Goal: Transaction & Acquisition: Purchase product/service

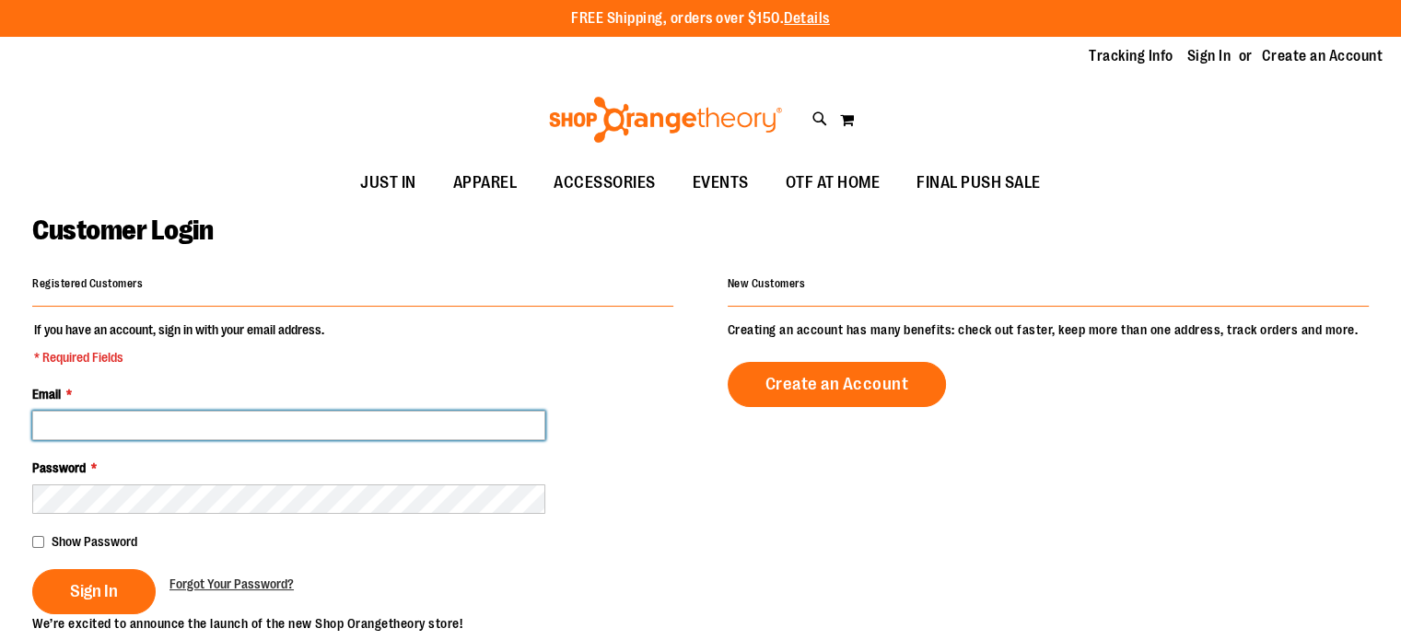
click at [389, 432] on input "Email *" at bounding box center [288, 425] width 513 height 29
type input "**********"
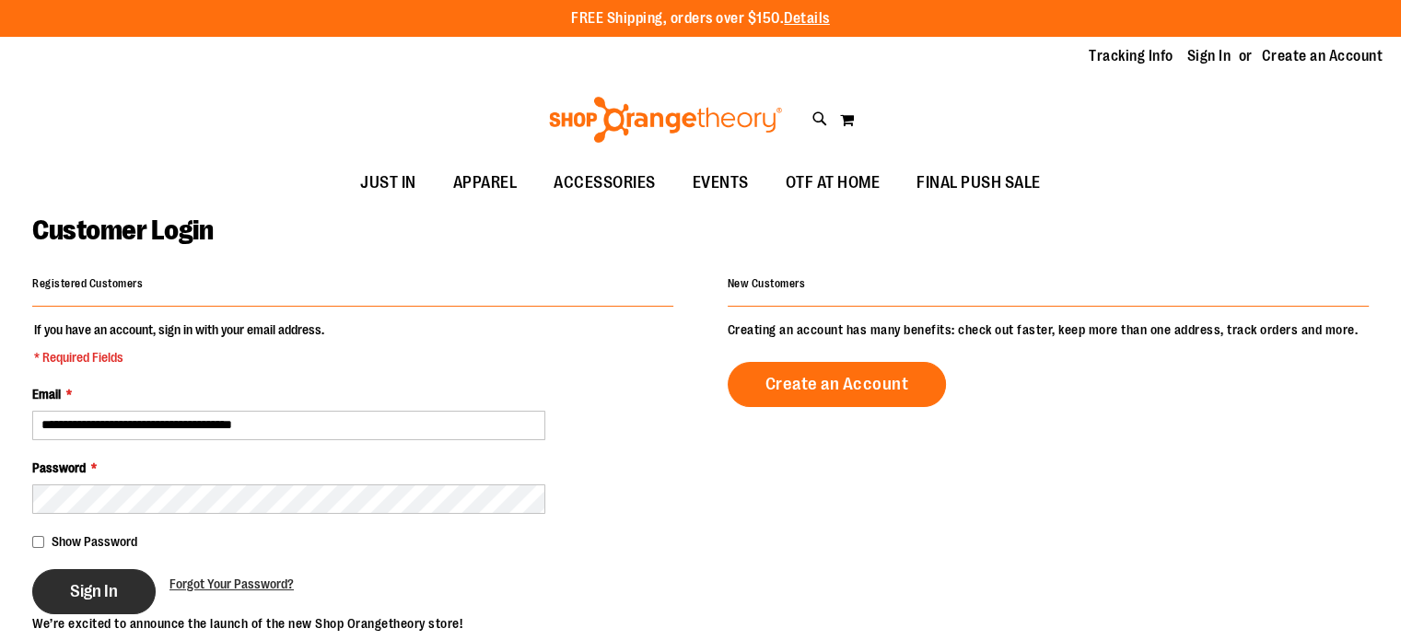
click at [88, 592] on span "Sign In" at bounding box center [94, 591] width 48 height 20
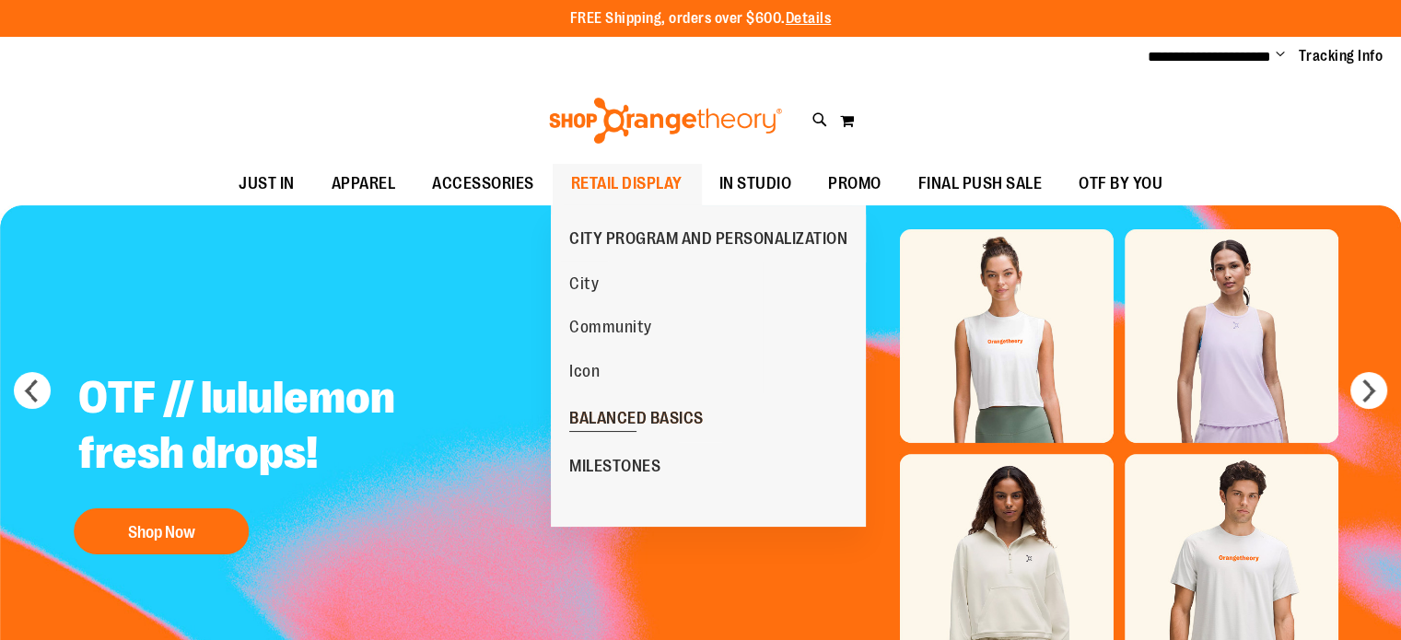
click at [667, 411] on span "BALANCED BASICS" at bounding box center [636, 420] width 134 height 23
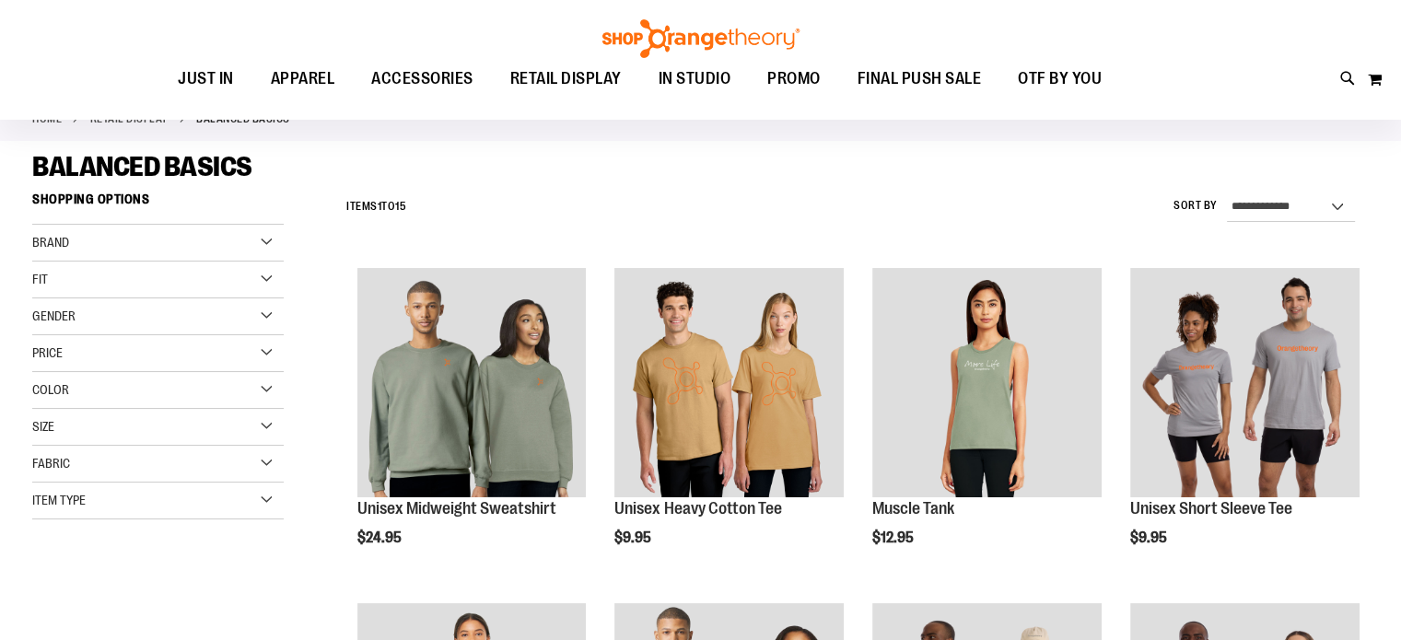
scroll to position [162, 0]
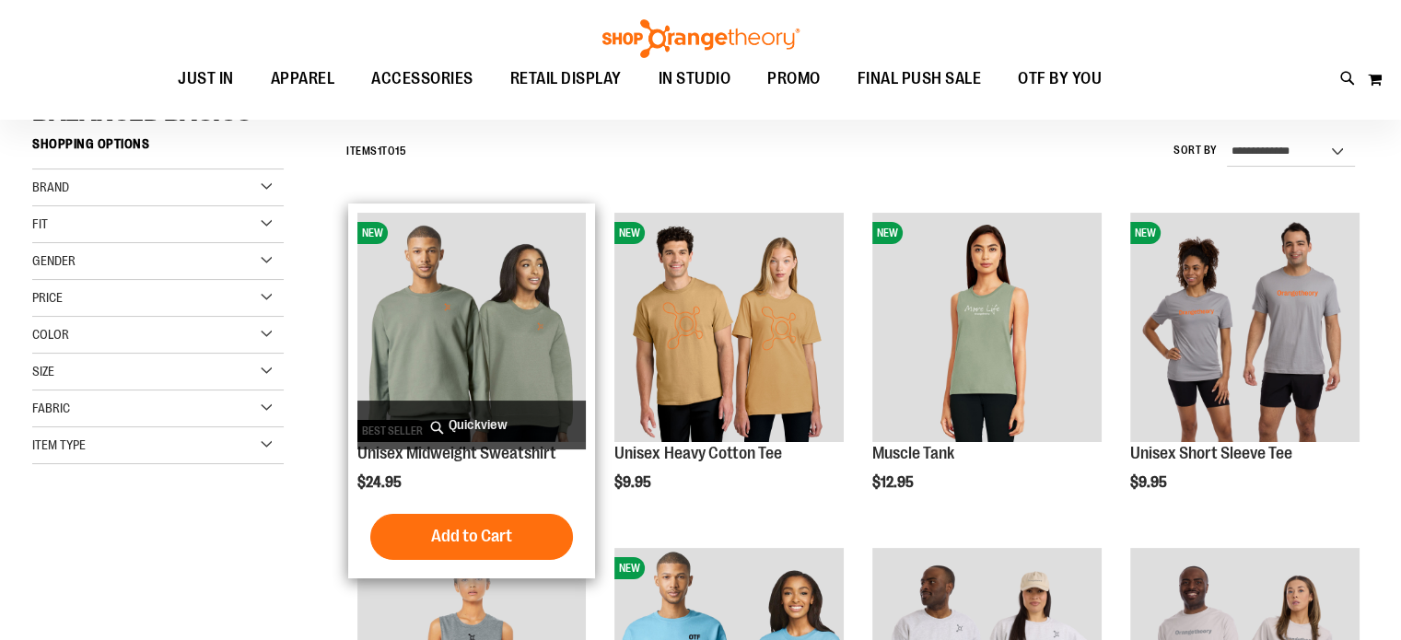
click at [490, 345] on img "product" at bounding box center [471, 327] width 229 height 229
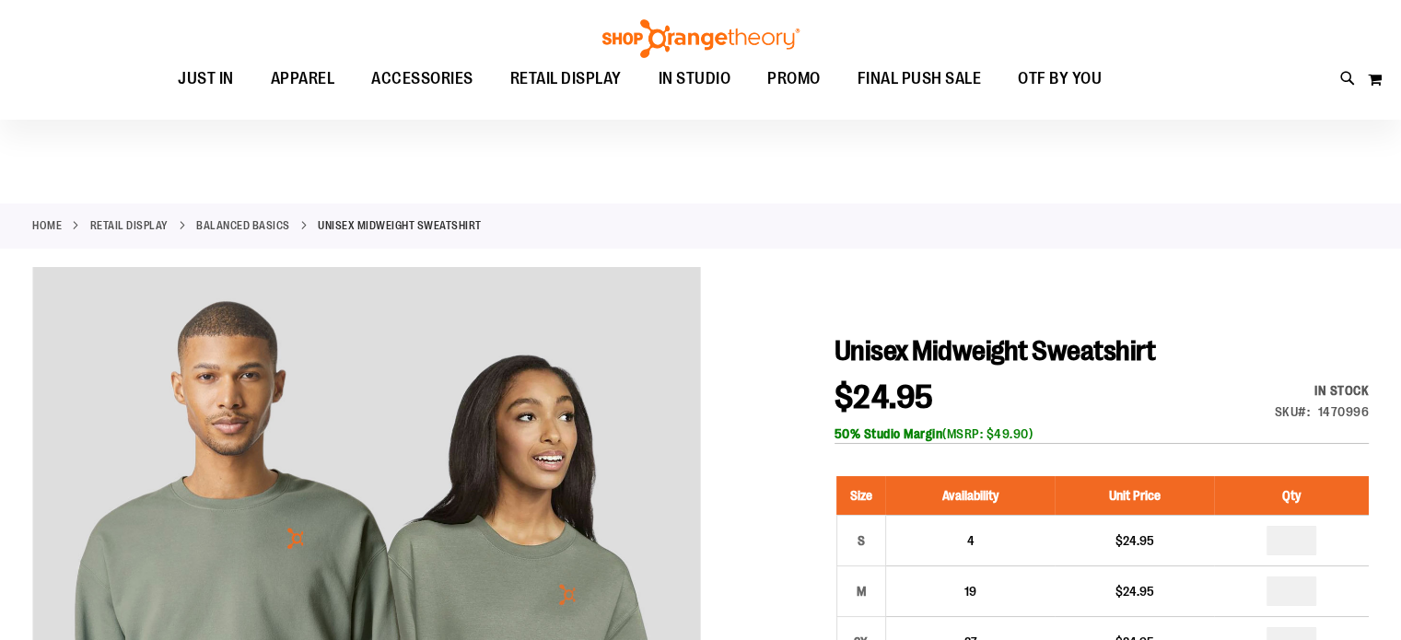
scroll to position [219, 0]
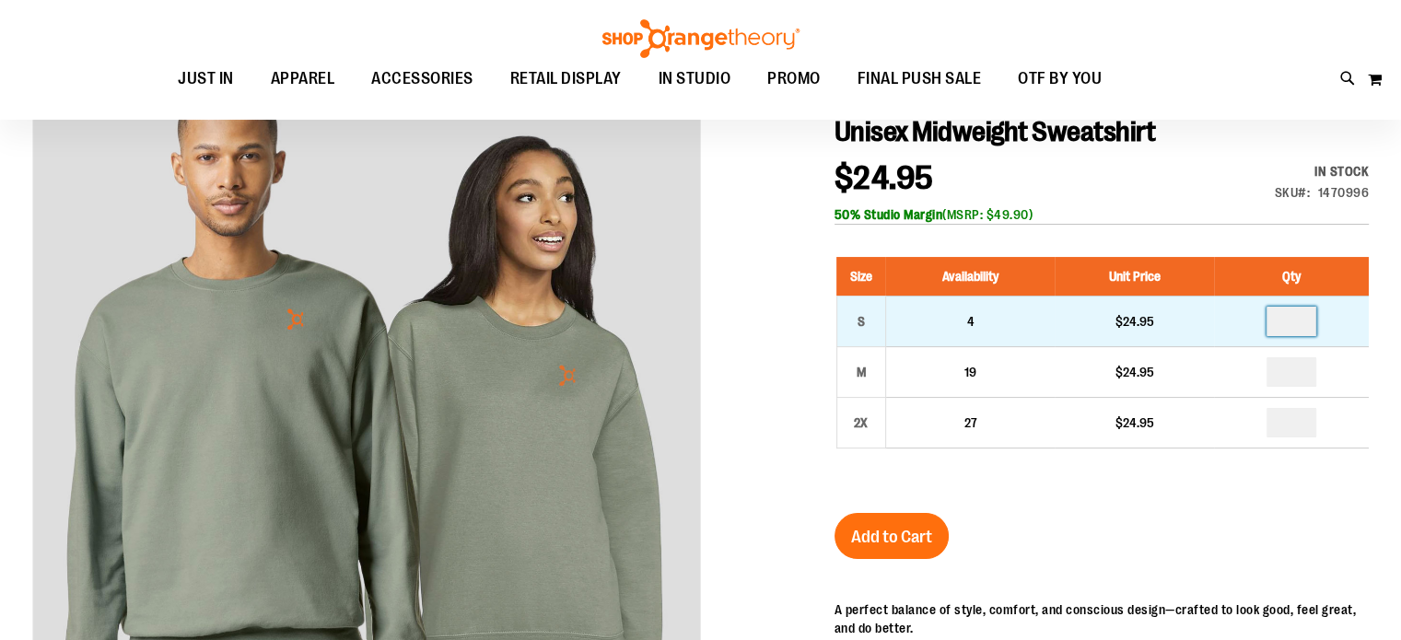
drag, startPoint x: 1308, startPoint y: 328, endPoint x: 1256, endPoint y: 320, distance: 53.2
click at [1256, 320] on td at bounding box center [1291, 321] width 155 height 51
type input "*"
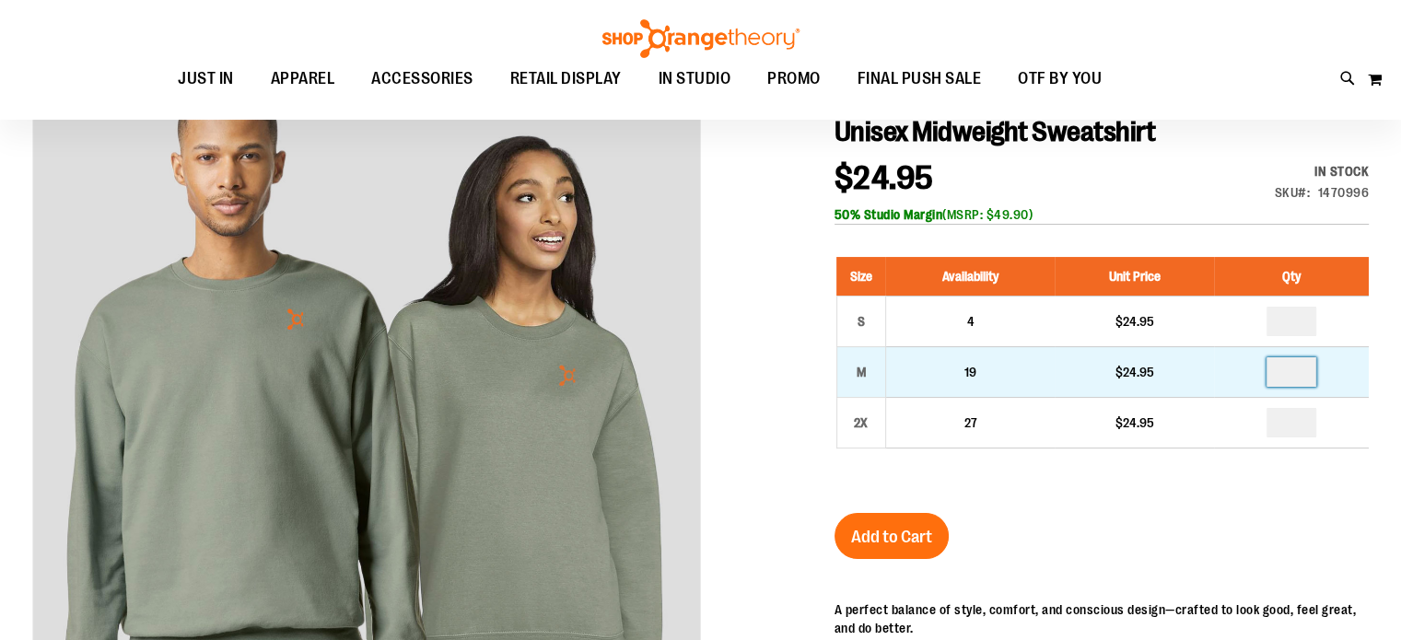
click at [1295, 375] on input "number" at bounding box center [1292, 371] width 50 height 29
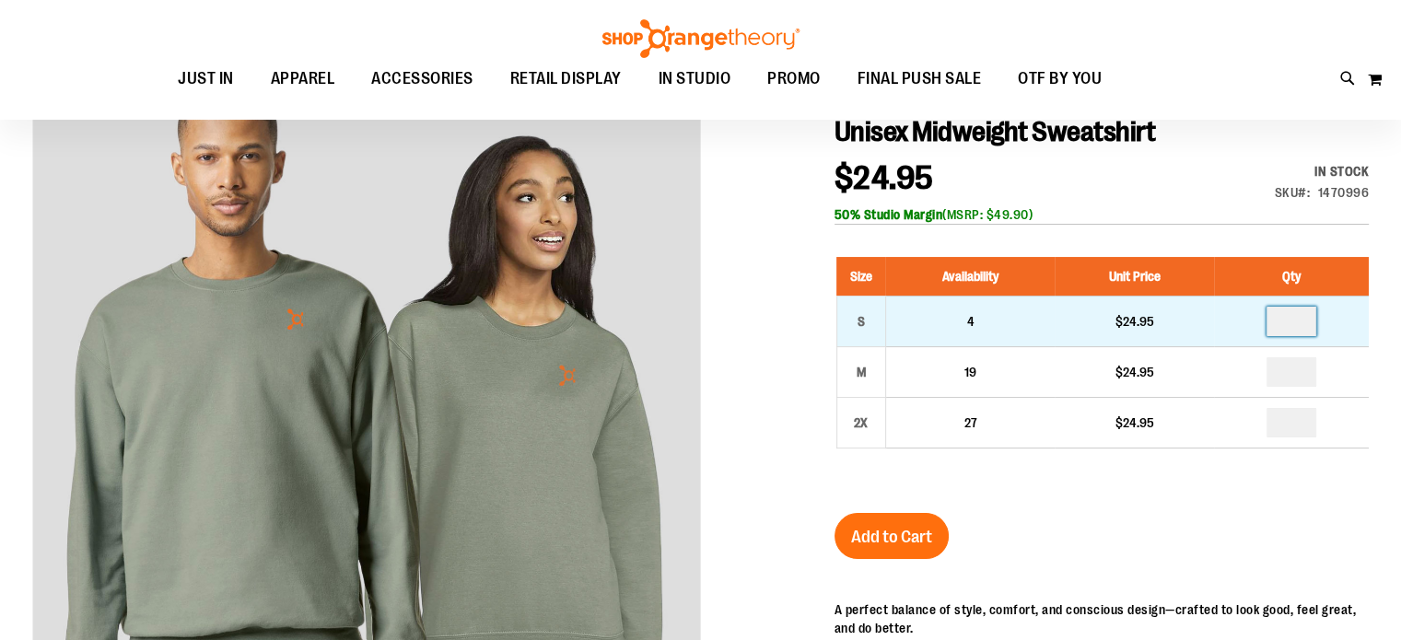
type input "*"
click at [1303, 333] on input "*" at bounding box center [1292, 321] width 50 height 29
type input "*"
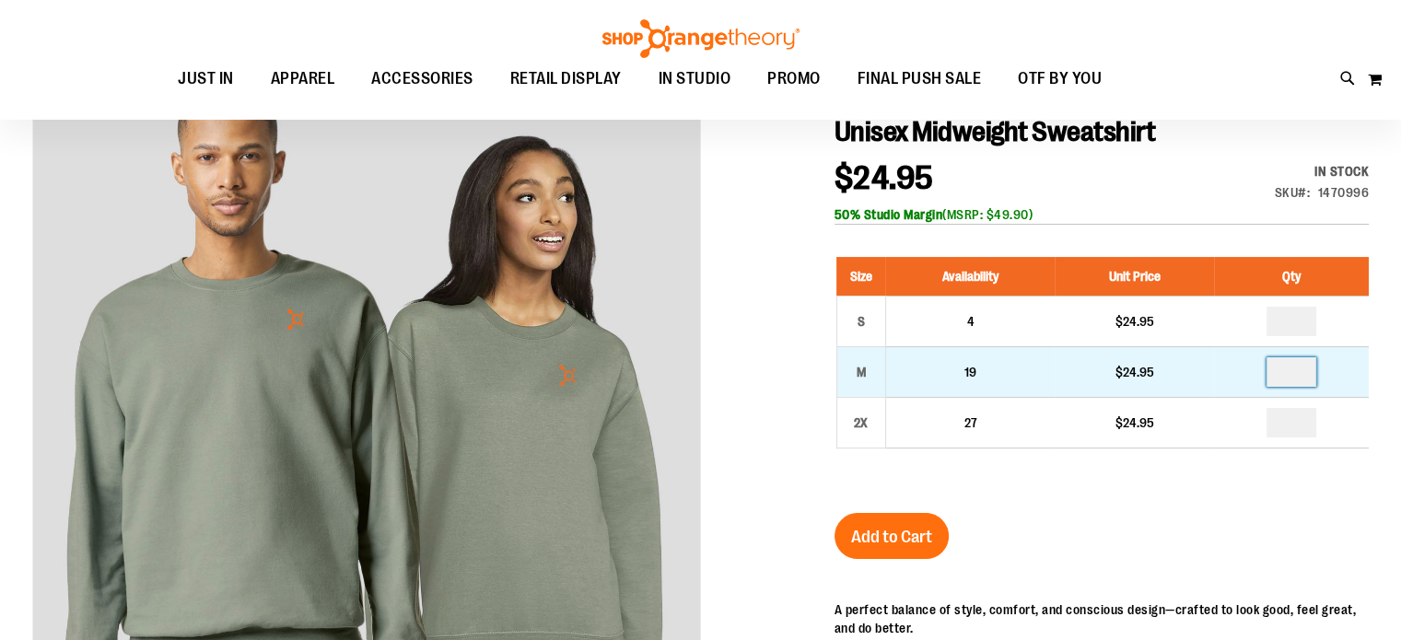
click at [1302, 367] on input "number" at bounding box center [1292, 371] width 50 height 29
type input "*"
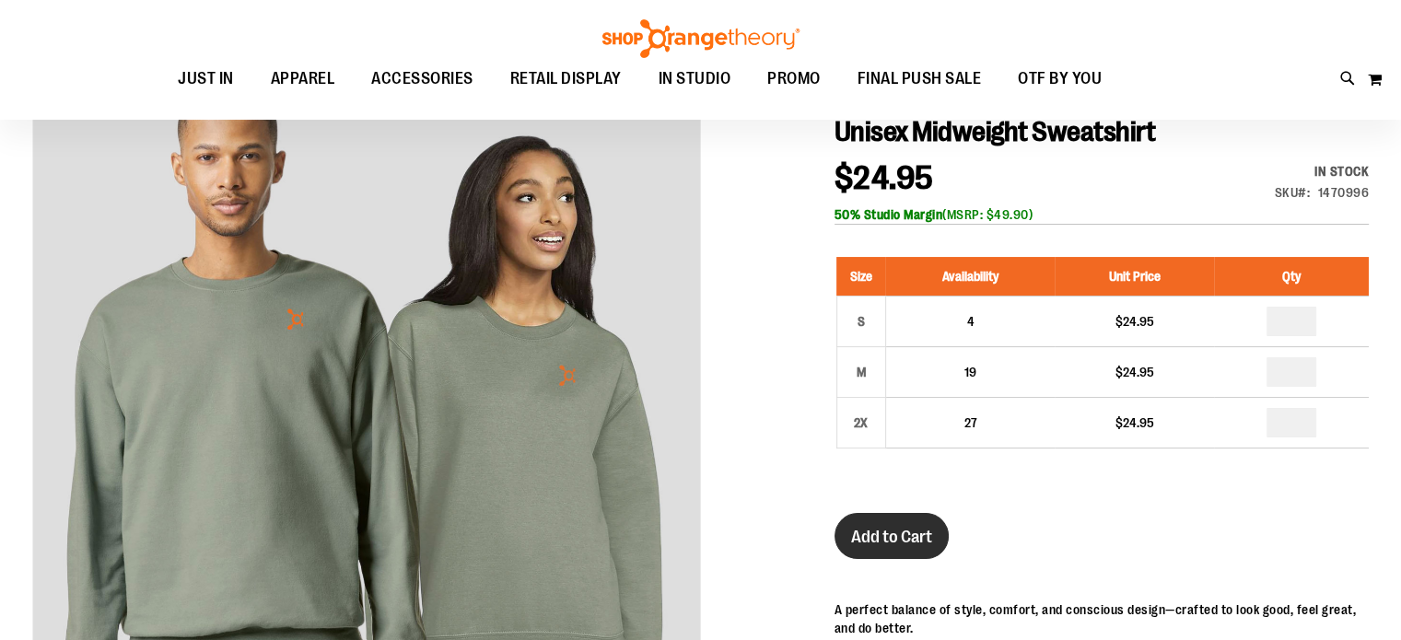
click at [872, 537] on span "Add to Cart" at bounding box center [891, 537] width 81 height 20
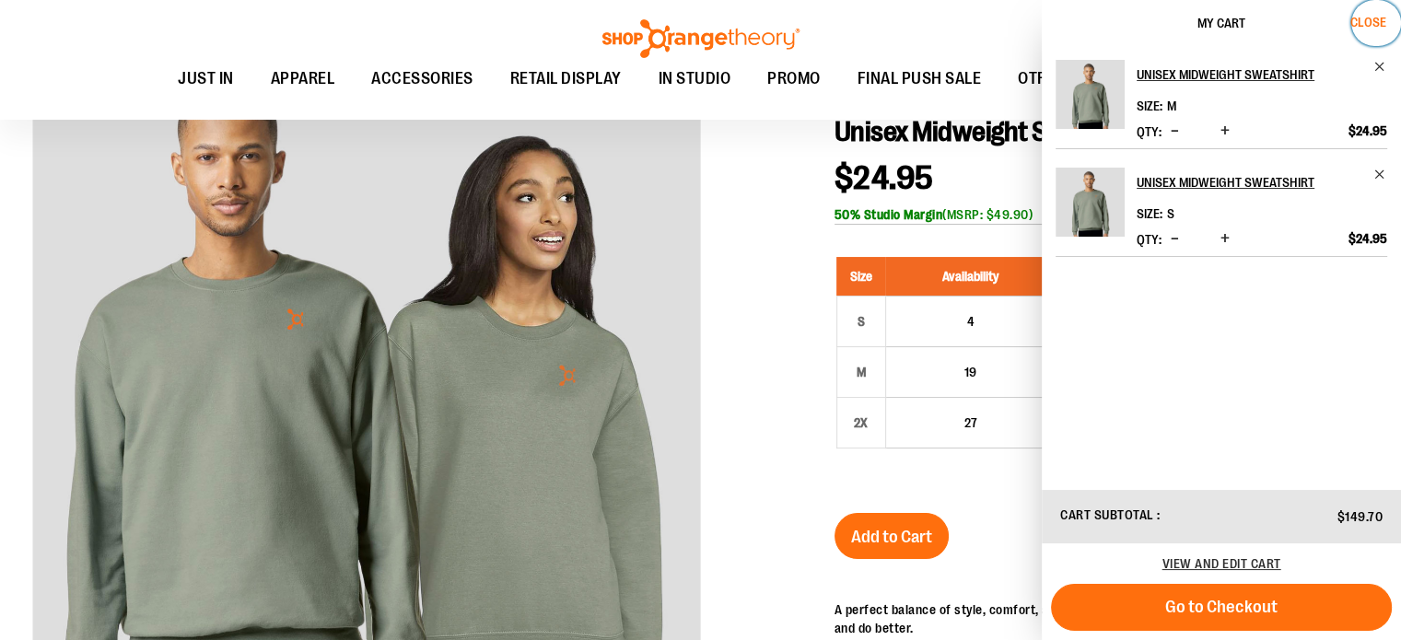
click at [1359, 21] on span "Close" at bounding box center [1368, 22] width 36 height 15
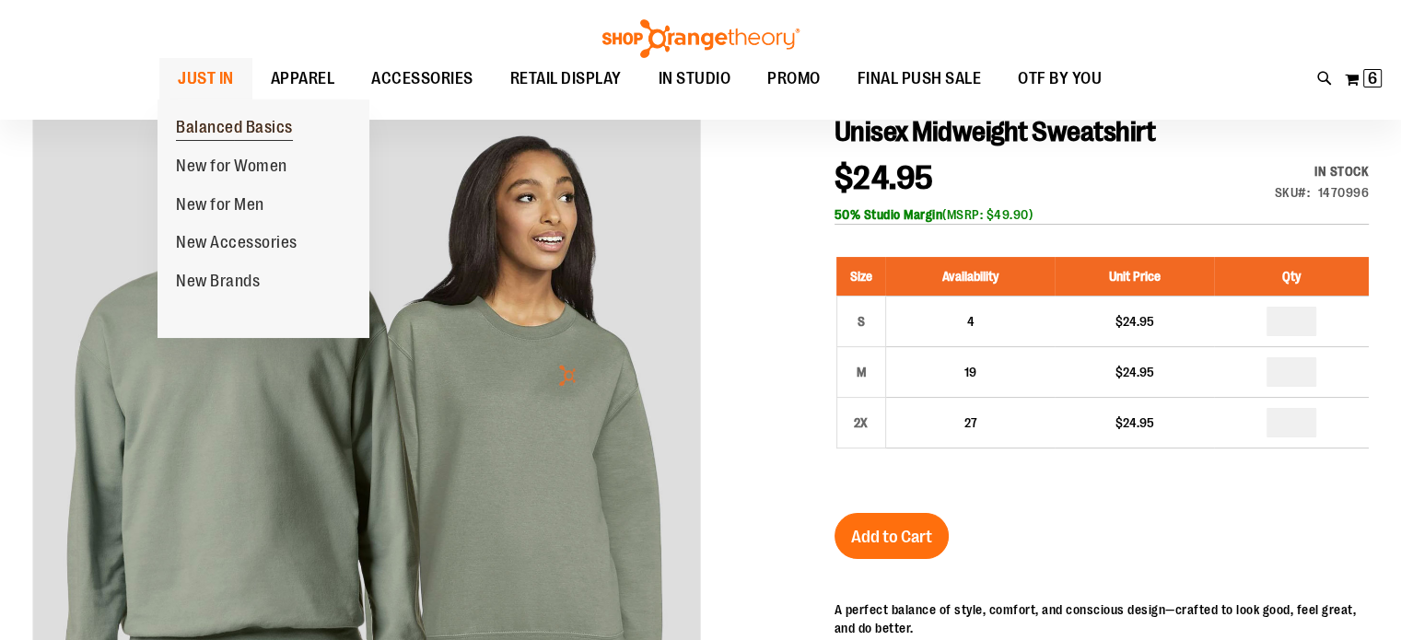
click at [215, 124] on span "Balanced Basics" at bounding box center [234, 129] width 117 height 23
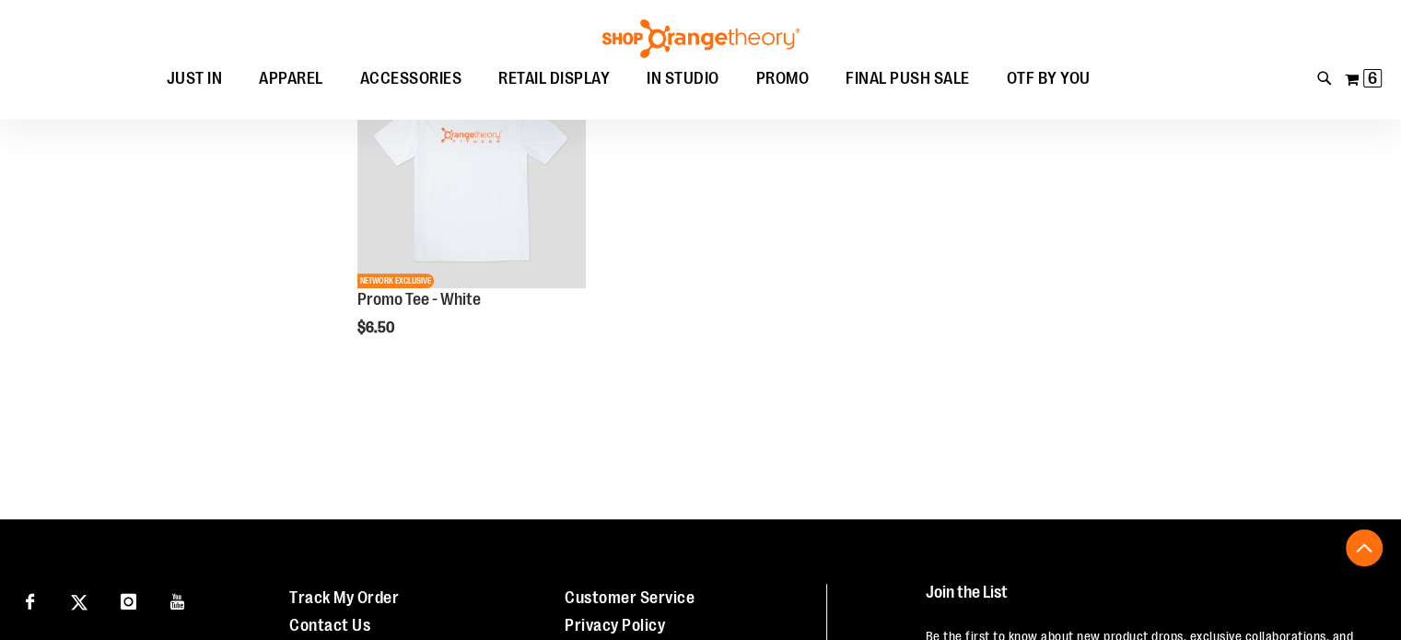
scroll to position [1019, 0]
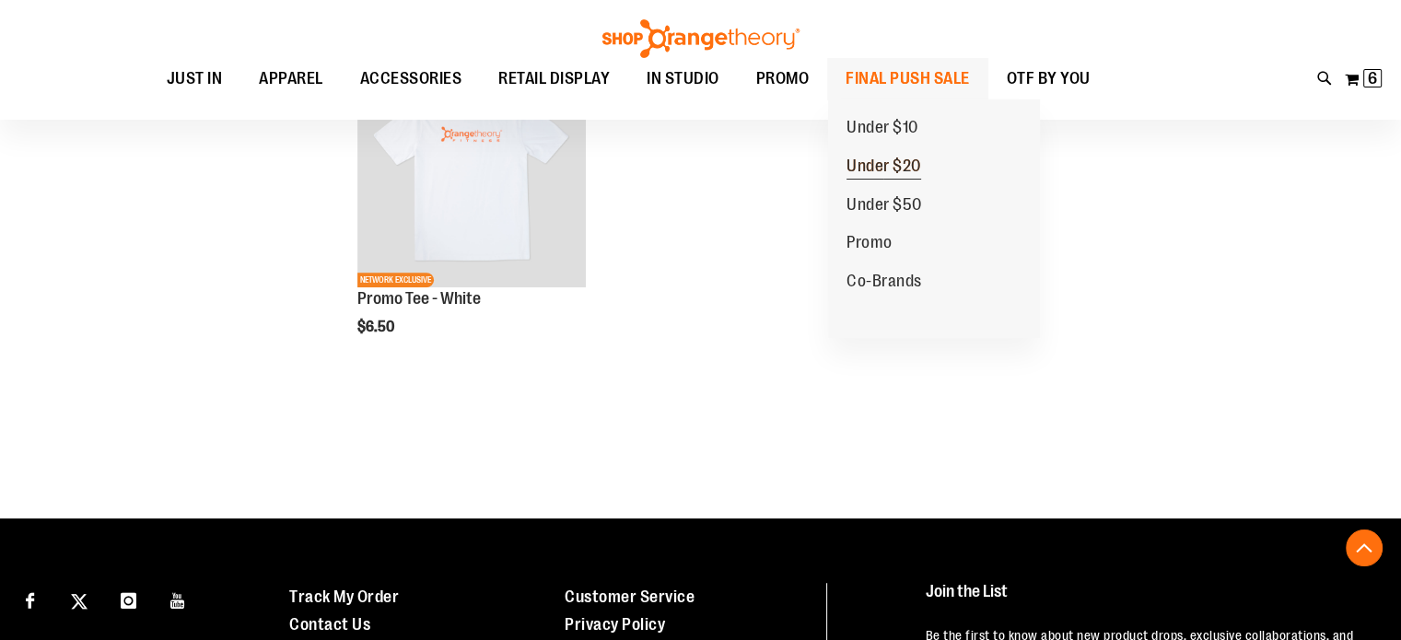
click at [891, 173] on span "Under $20" at bounding box center [884, 168] width 75 height 23
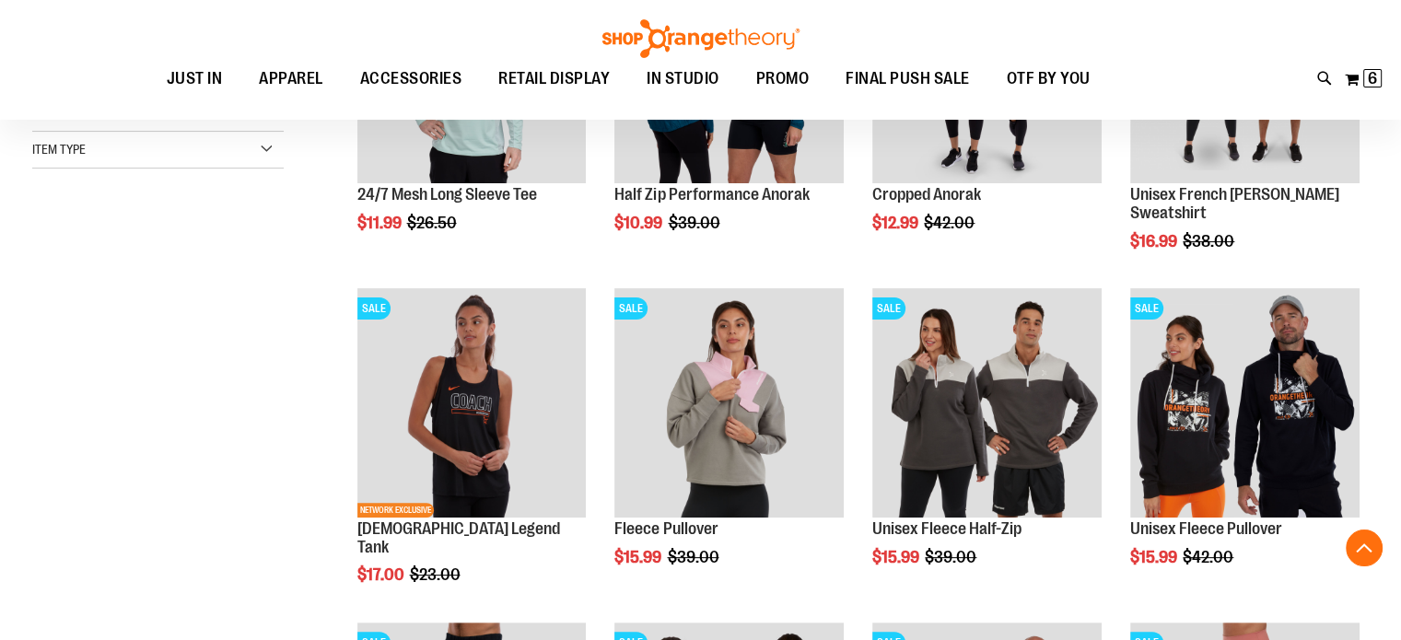
scroll to position [422, 0]
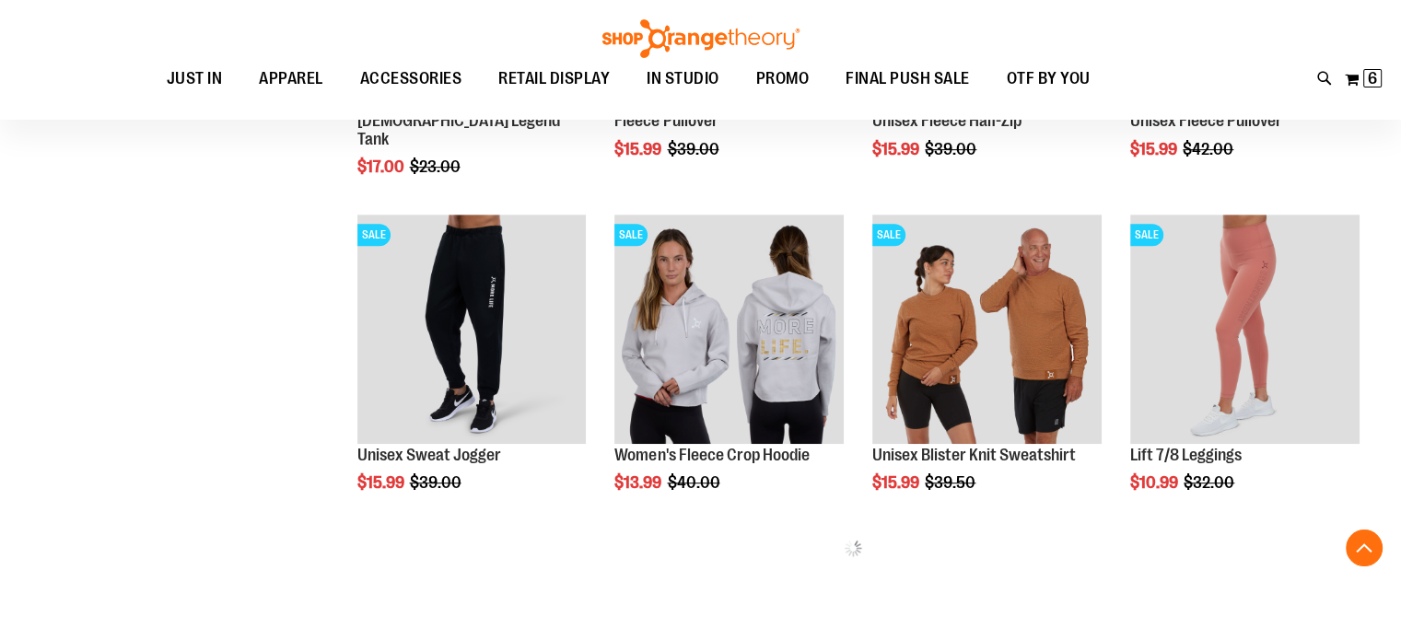
scroll to position [836, 0]
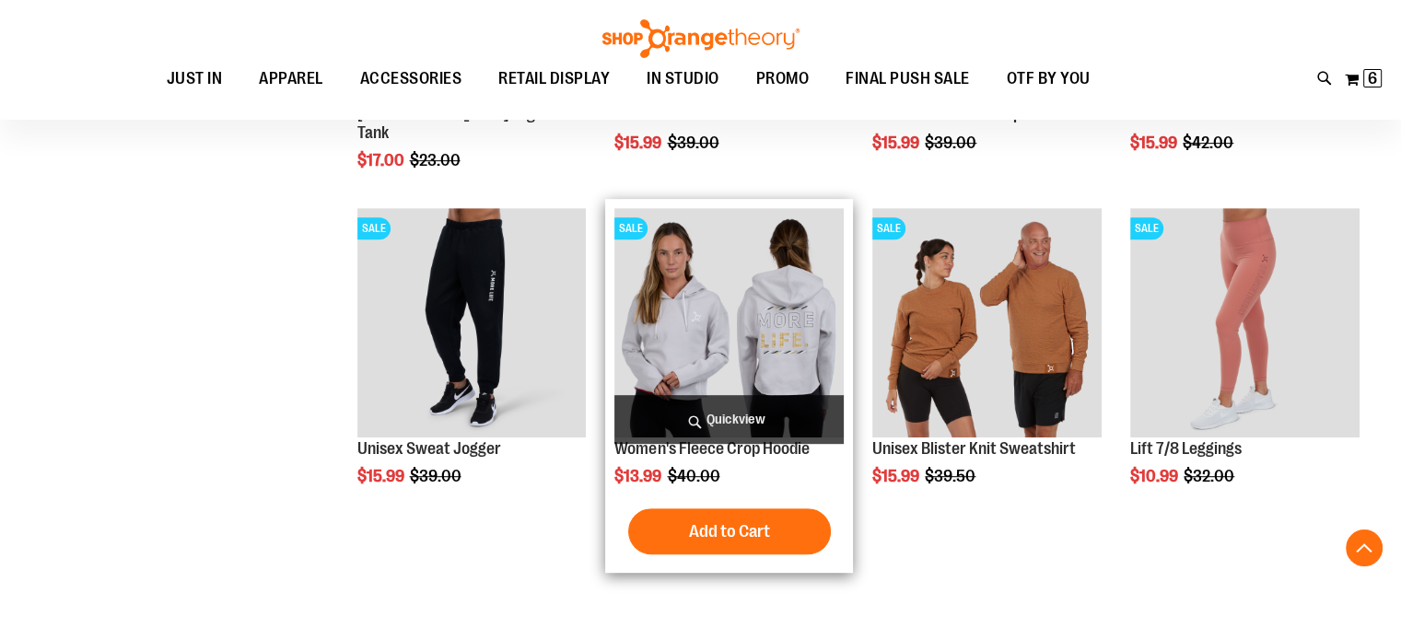
click at [697, 327] on img "product" at bounding box center [728, 322] width 229 height 229
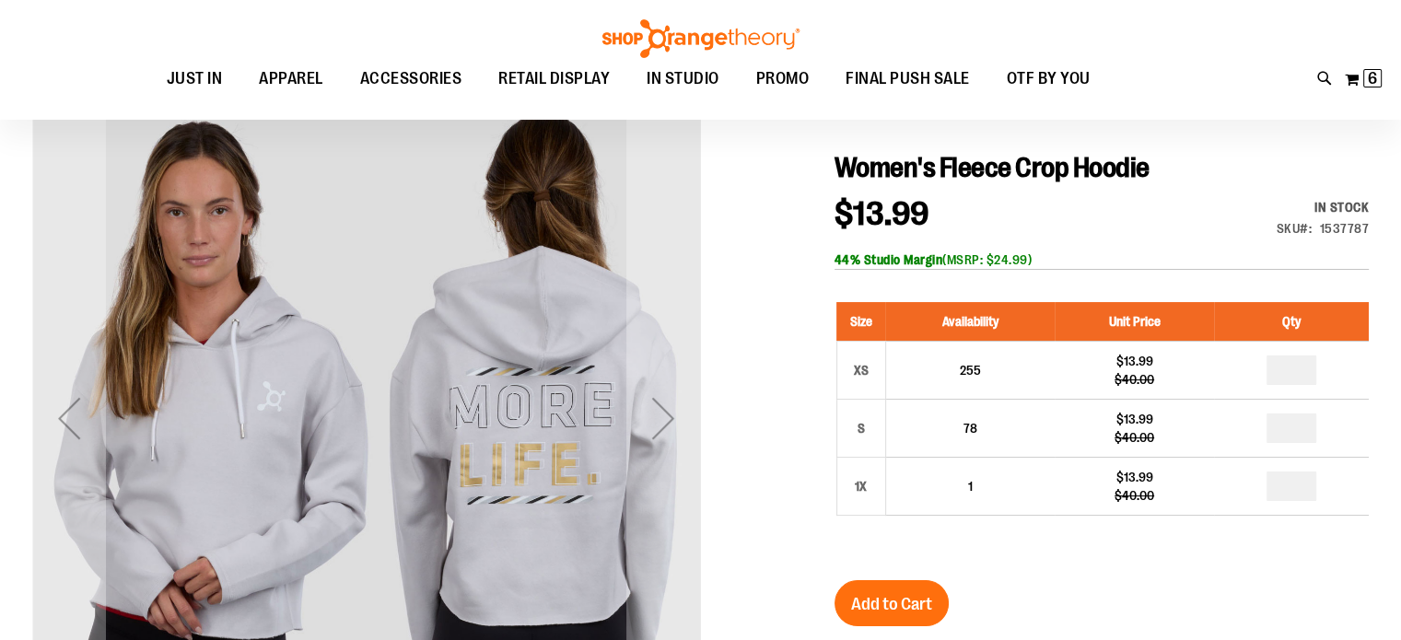
scroll to position [184, 0]
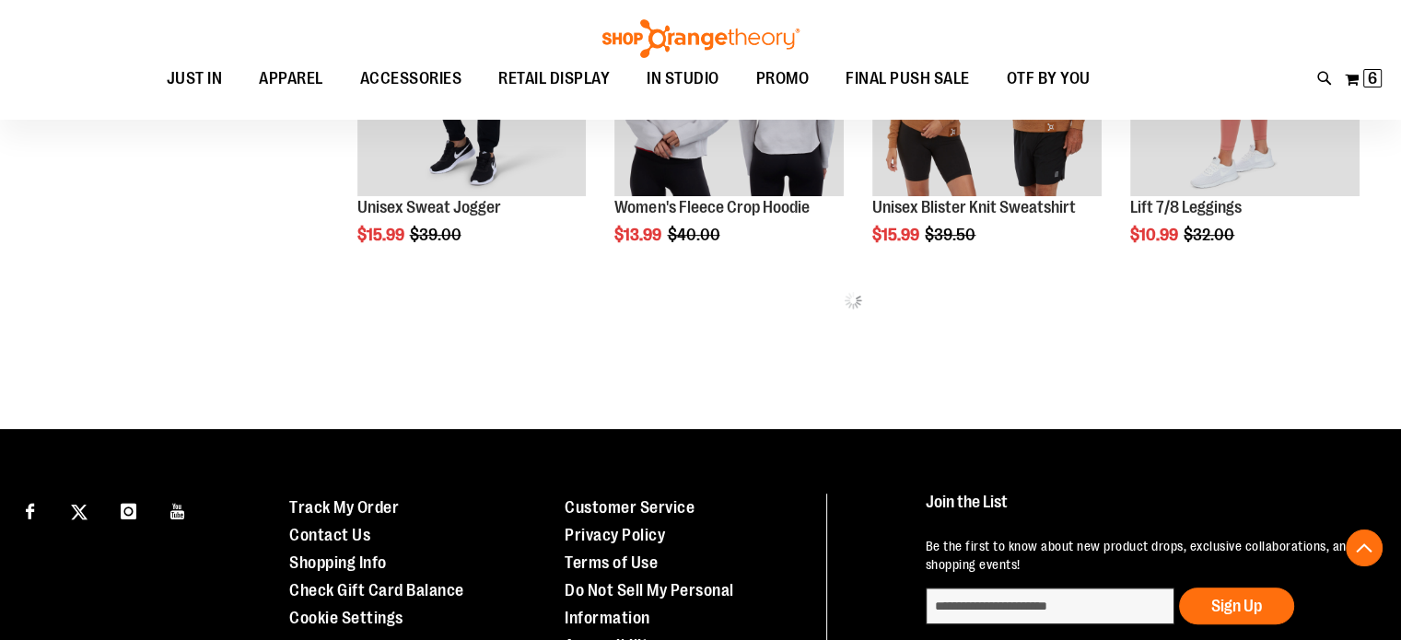
scroll to position [836, 0]
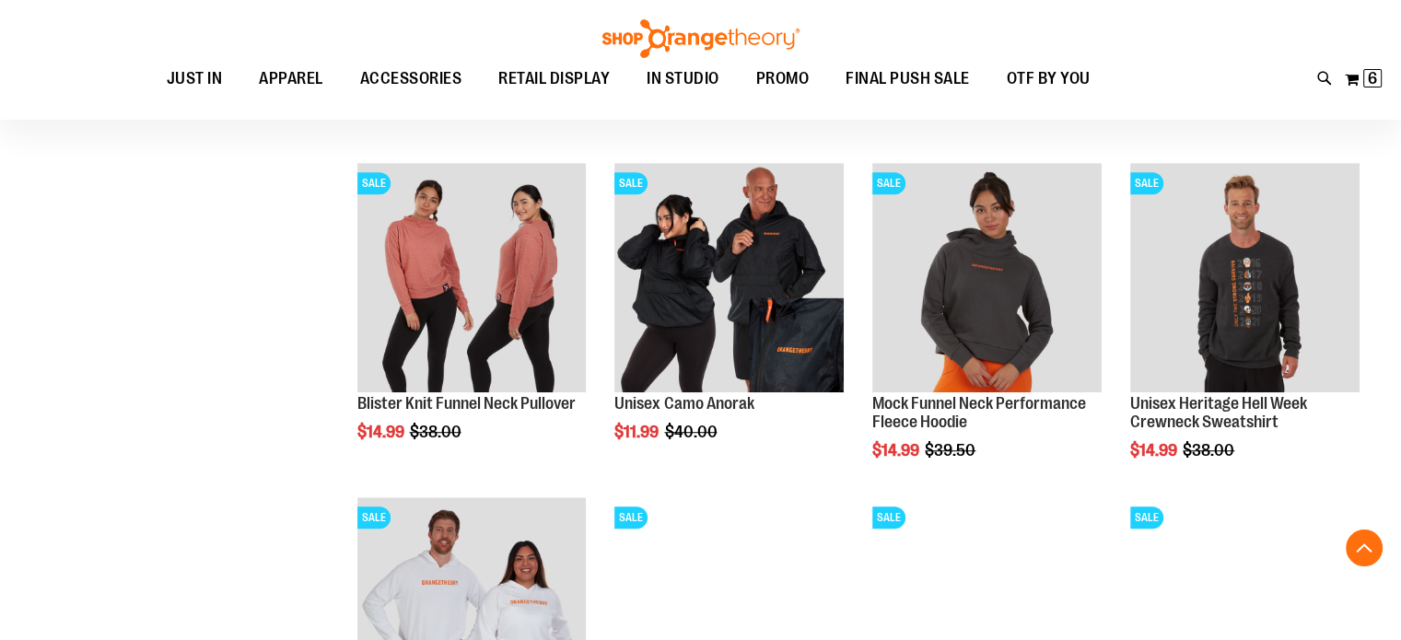
scroll to position [1011, 0]
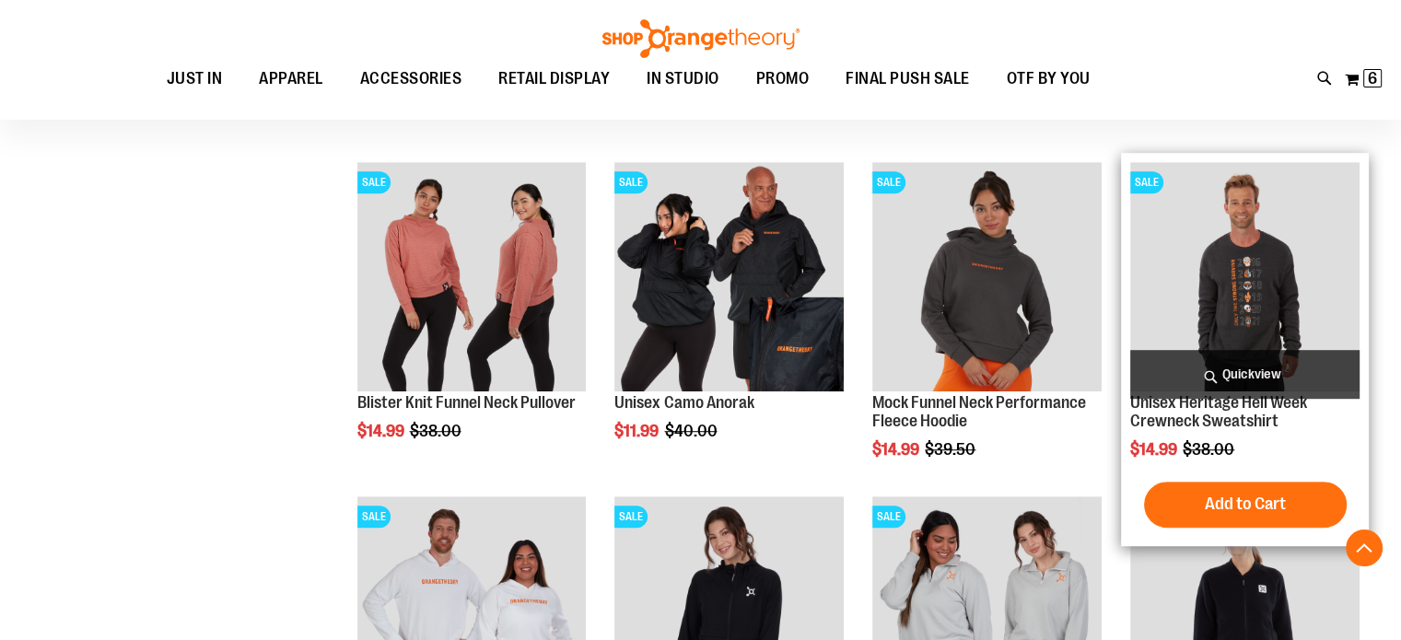
click at [1266, 278] on img "product" at bounding box center [1244, 276] width 229 height 229
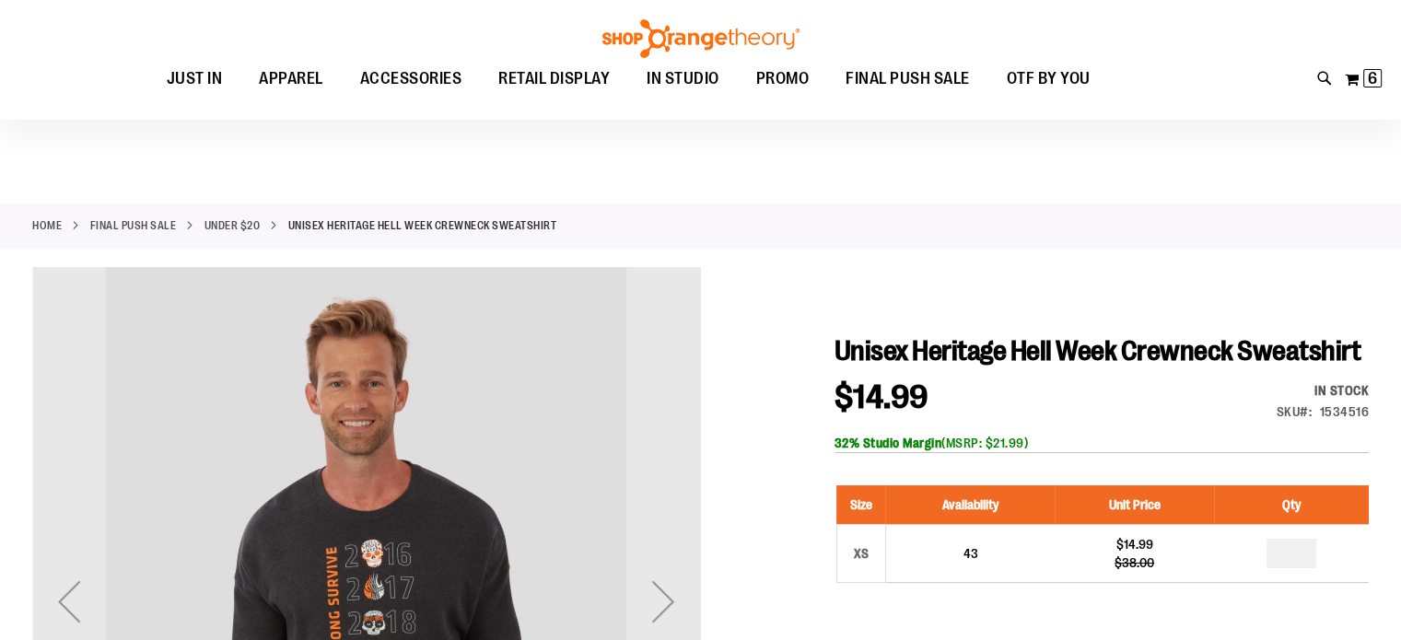
scroll to position [36, 0]
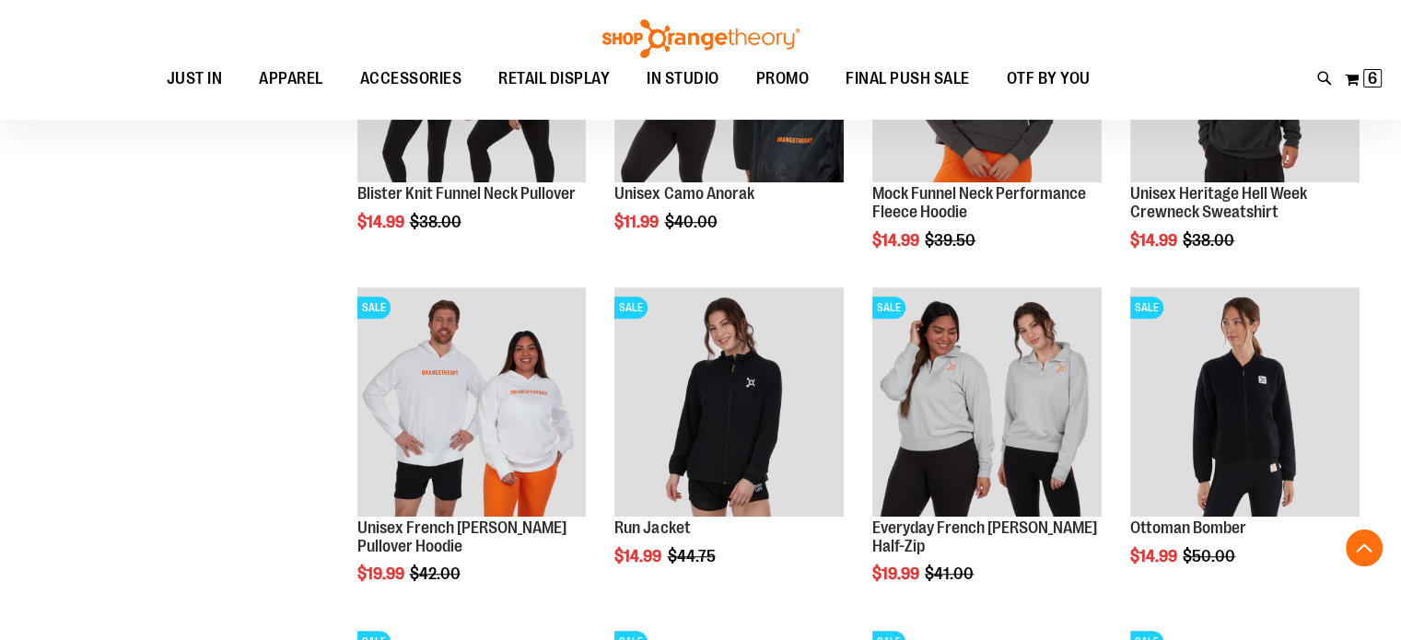
scroll to position [1222, 0]
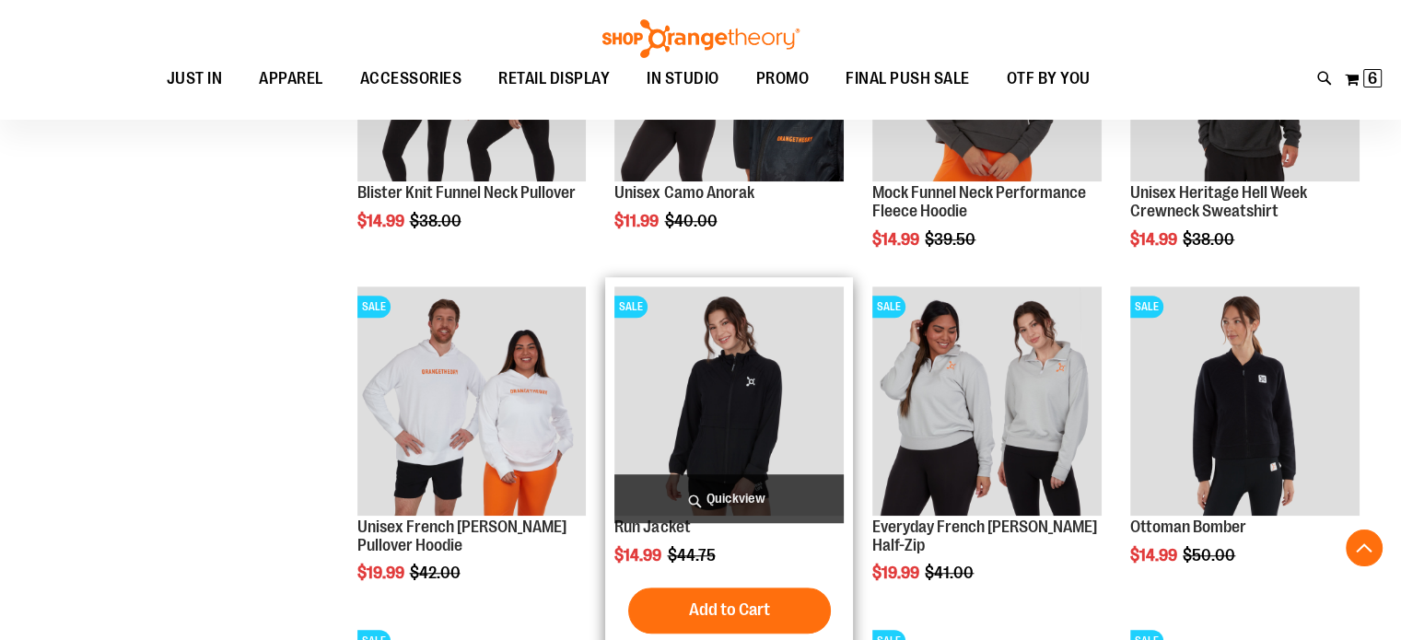
click at [746, 393] on img "product" at bounding box center [728, 400] width 229 height 229
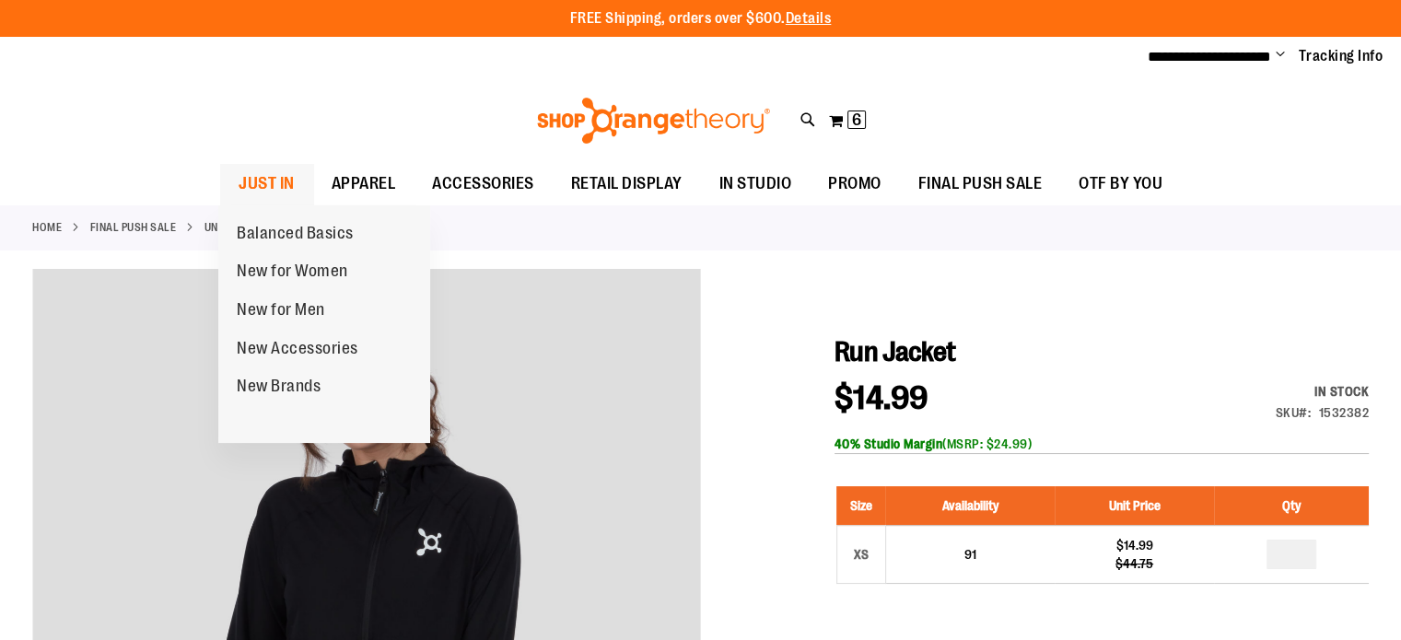
click at [269, 182] on span "JUST IN" at bounding box center [267, 183] width 56 height 41
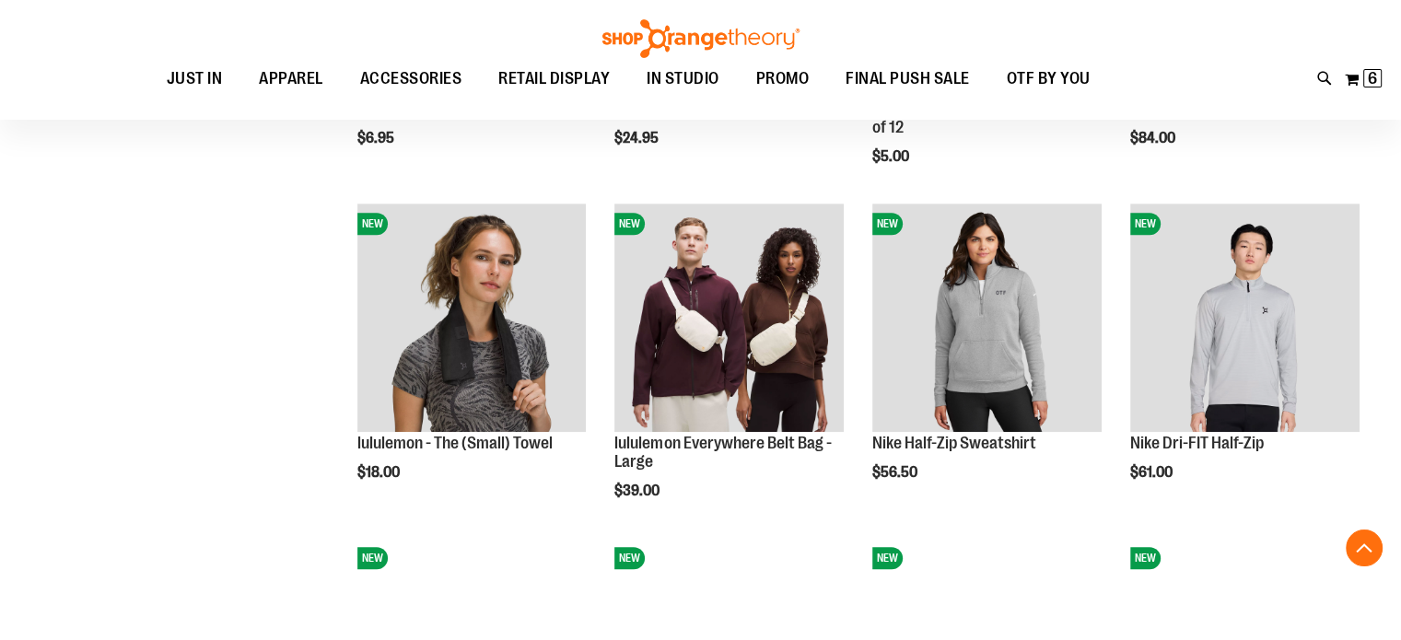
scroll to position [1179, 0]
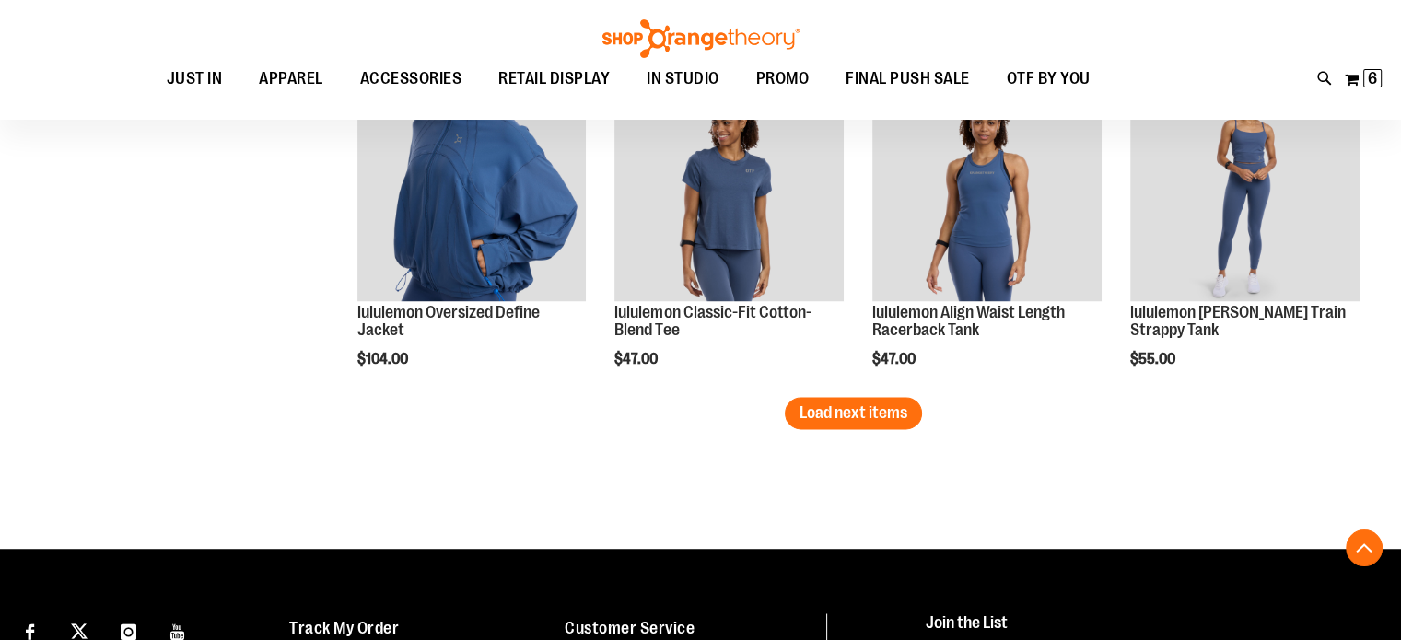
scroll to position [2988, 0]
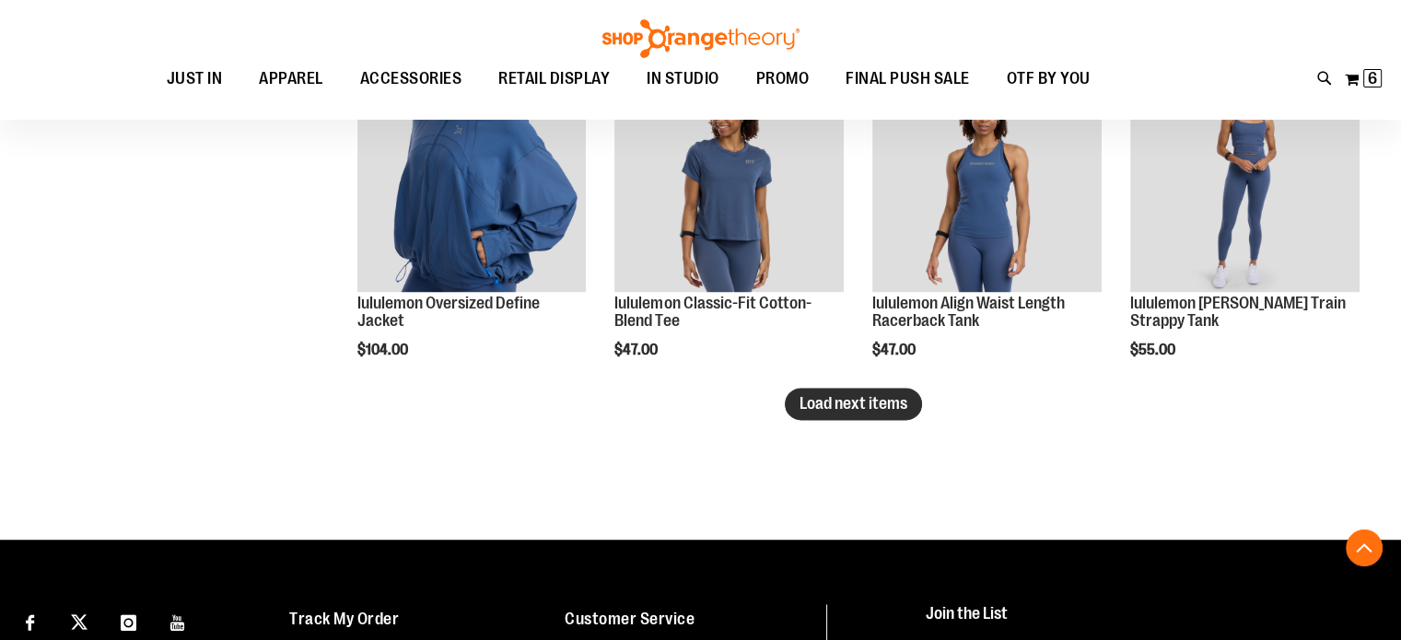
click at [899, 408] on span "Load next items" at bounding box center [854, 403] width 108 height 18
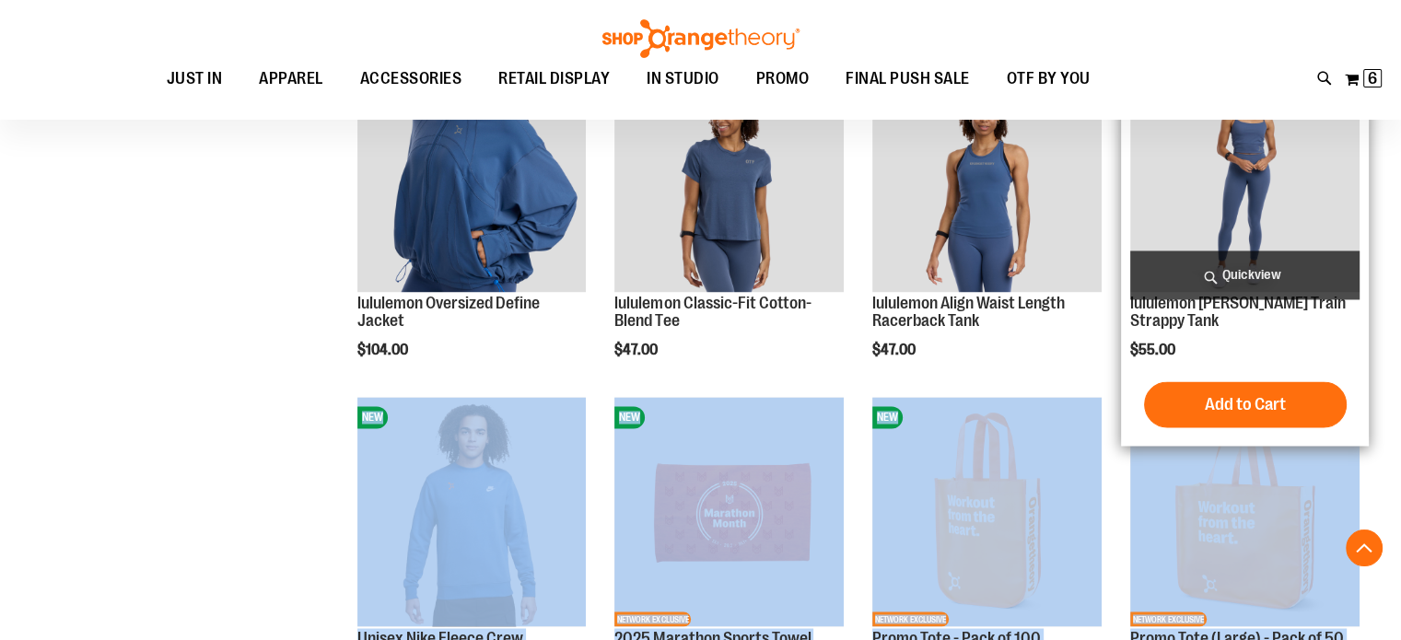
scroll to position [3132, 0]
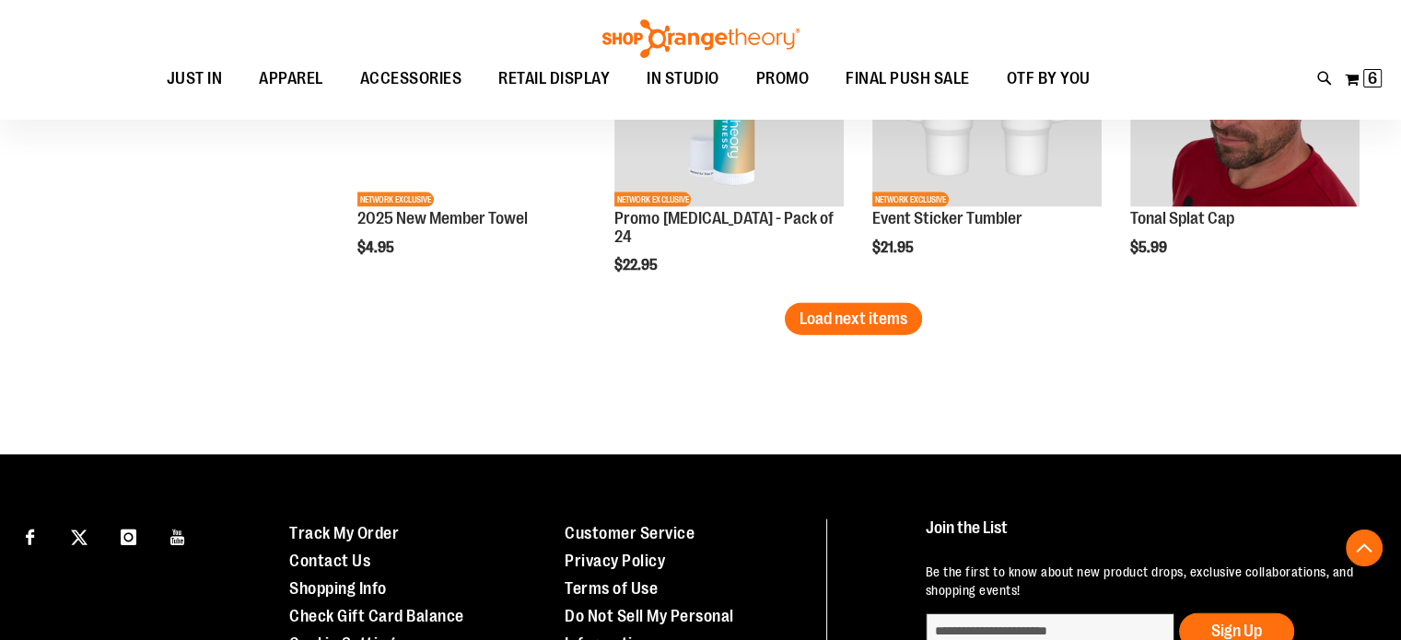
scroll to position [4078, 0]
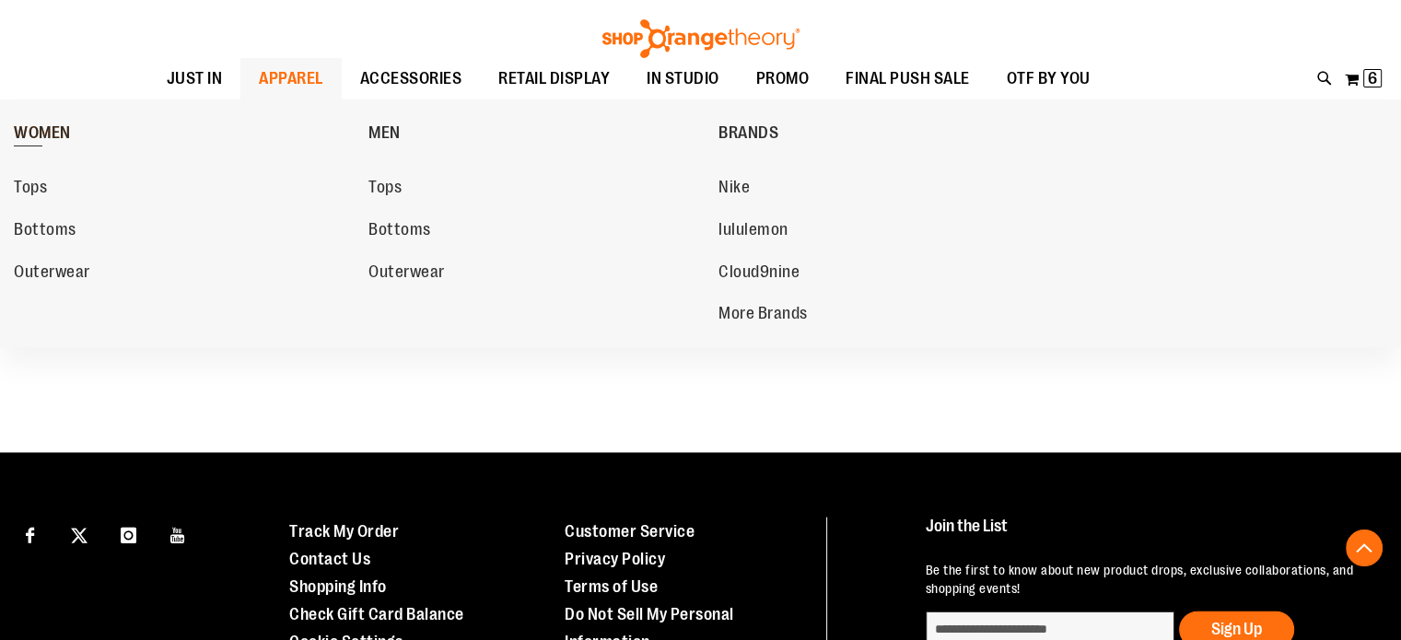
click at [54, 139] on span "WOMEN" at bounding box center [42, 134] width 57 height 23
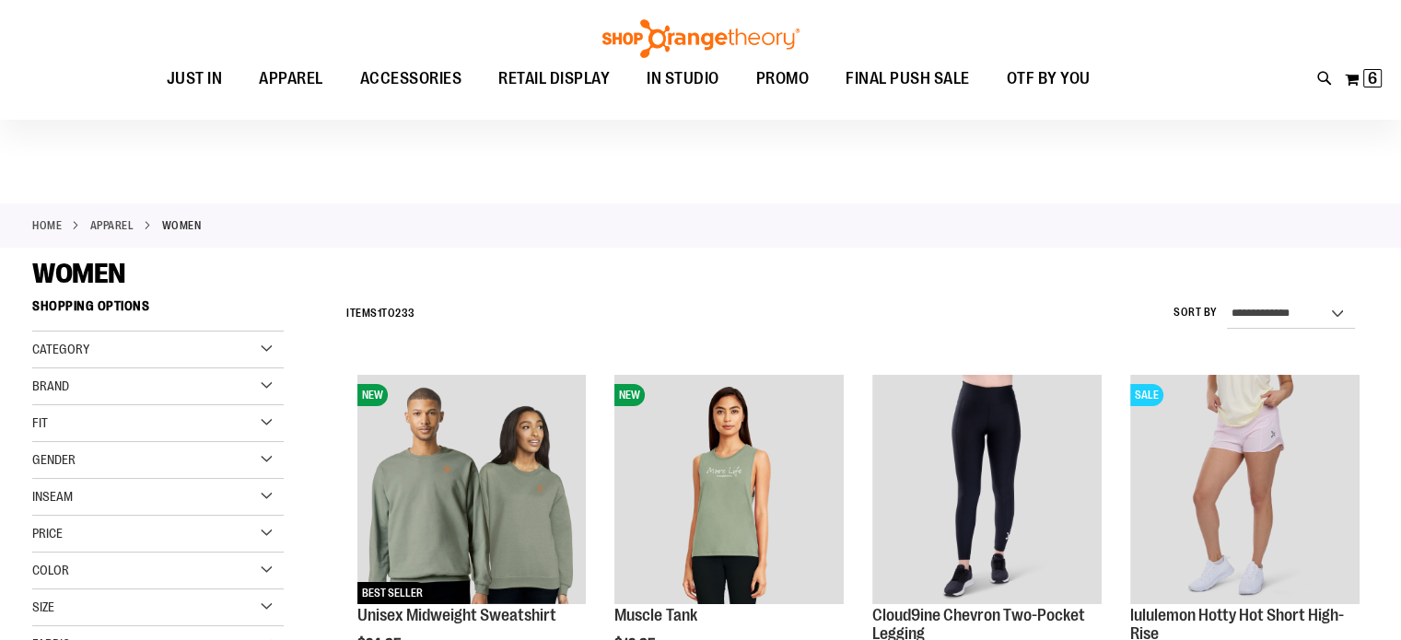
scroll to position [117, 0]
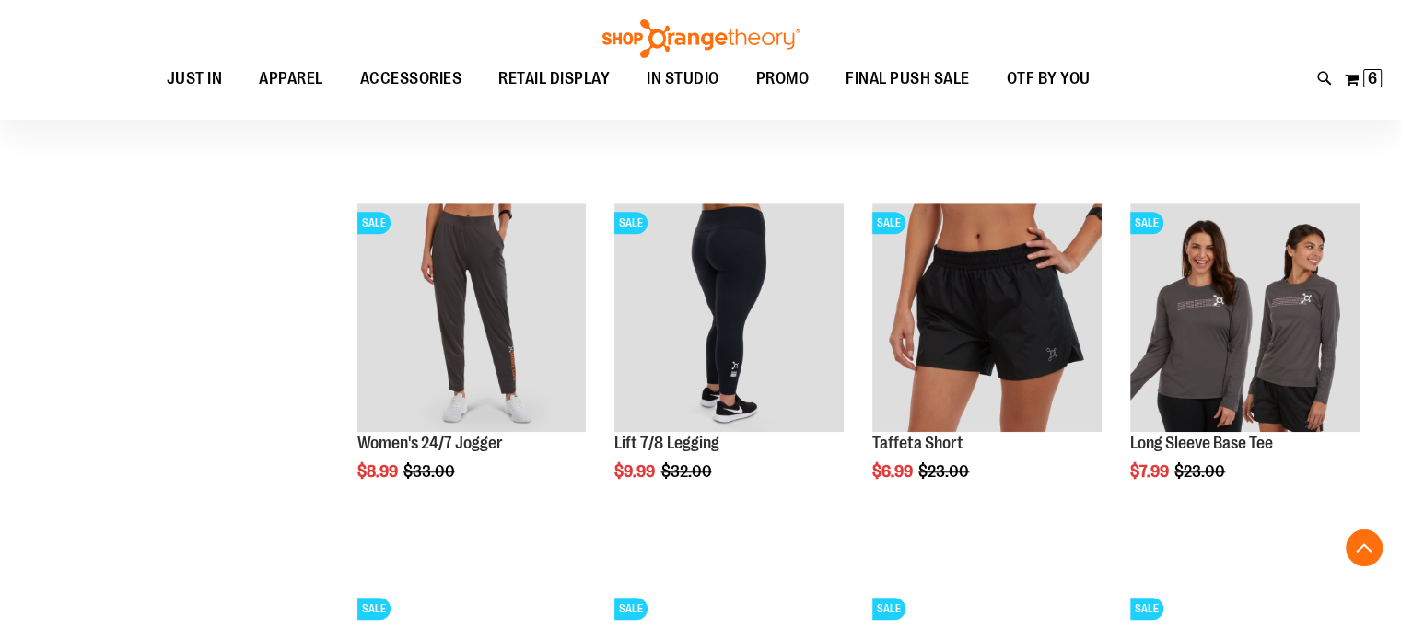
scroll to position [1327, 0]
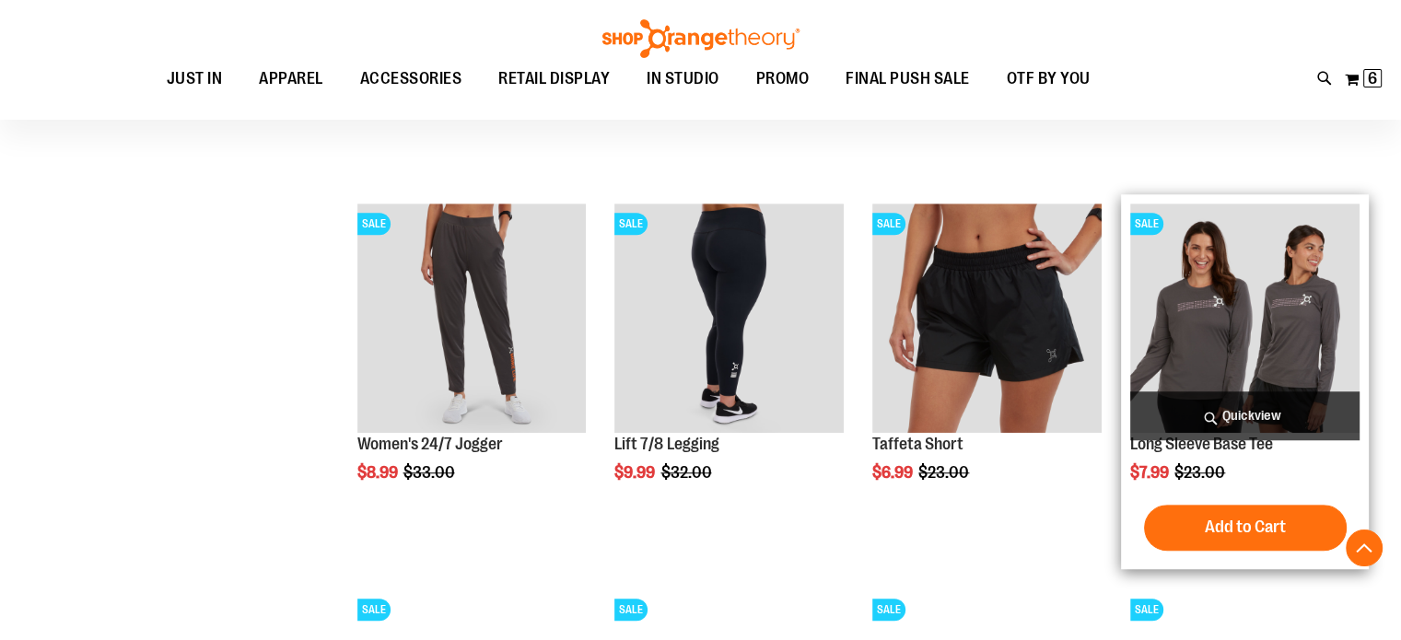
click at [1214, 318] on img "product" at bounding box center [1244, 318] width 229 height 229
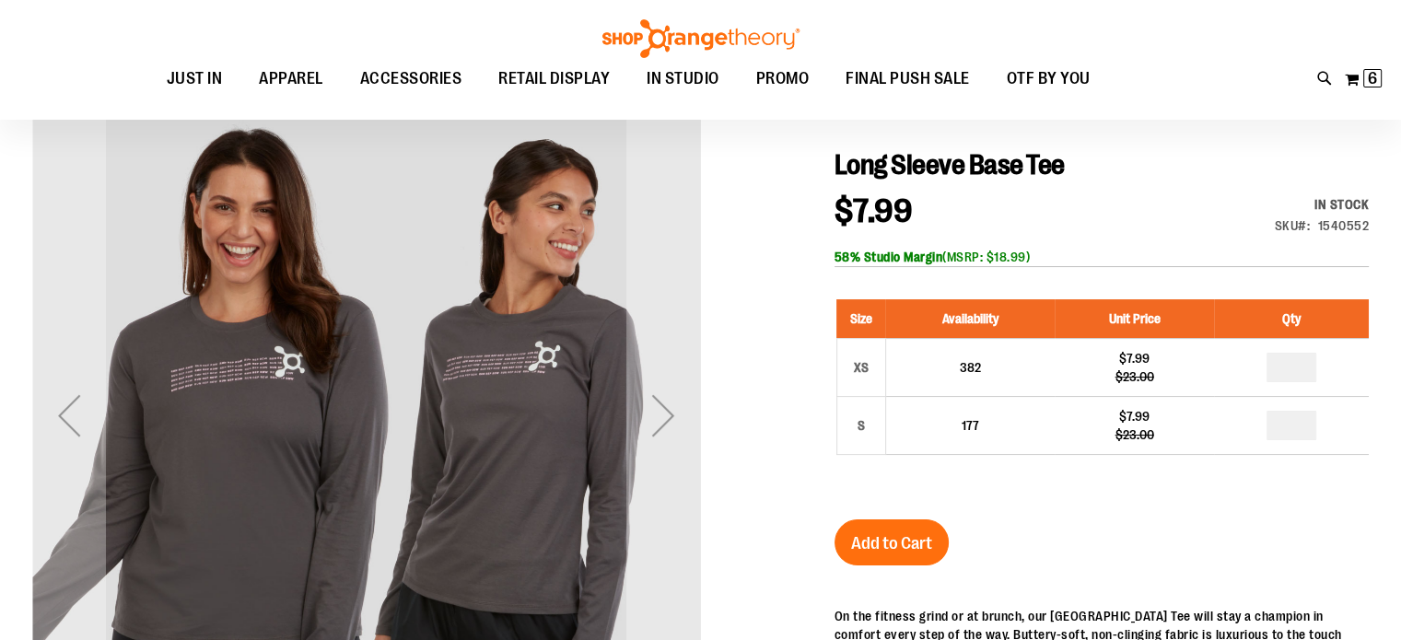
scroll to position [205, 0]
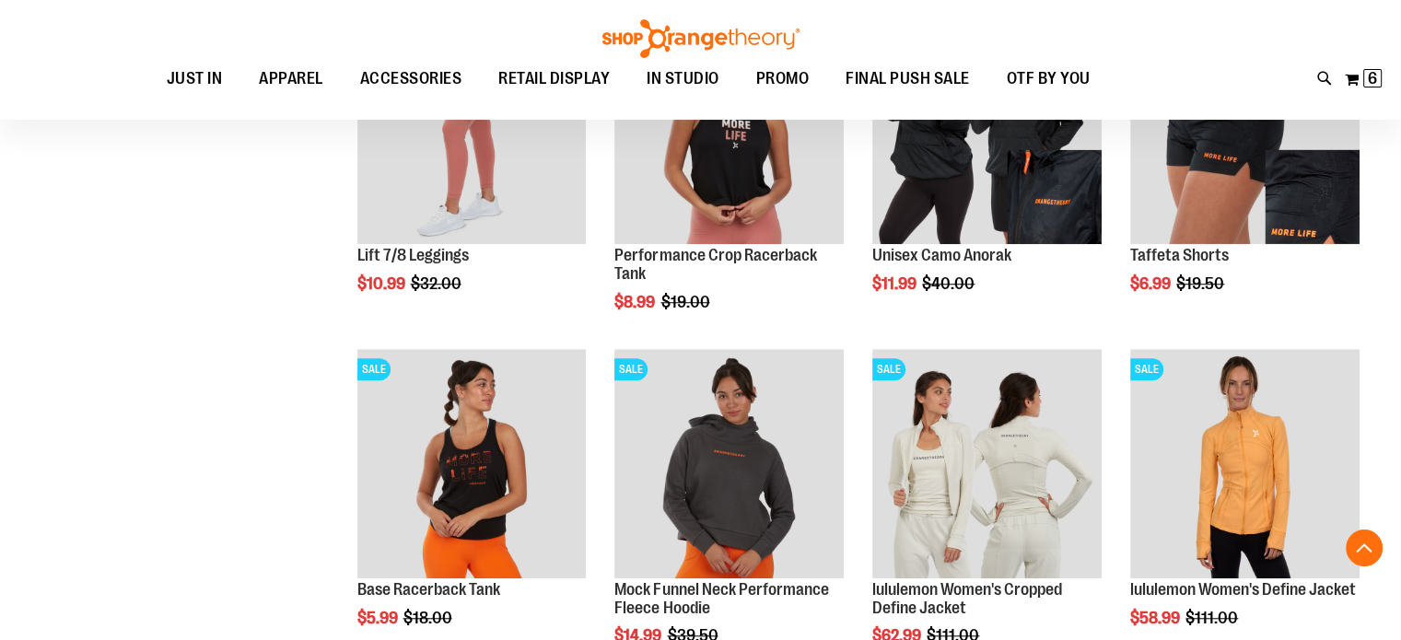
scroll to position [1420, 0]
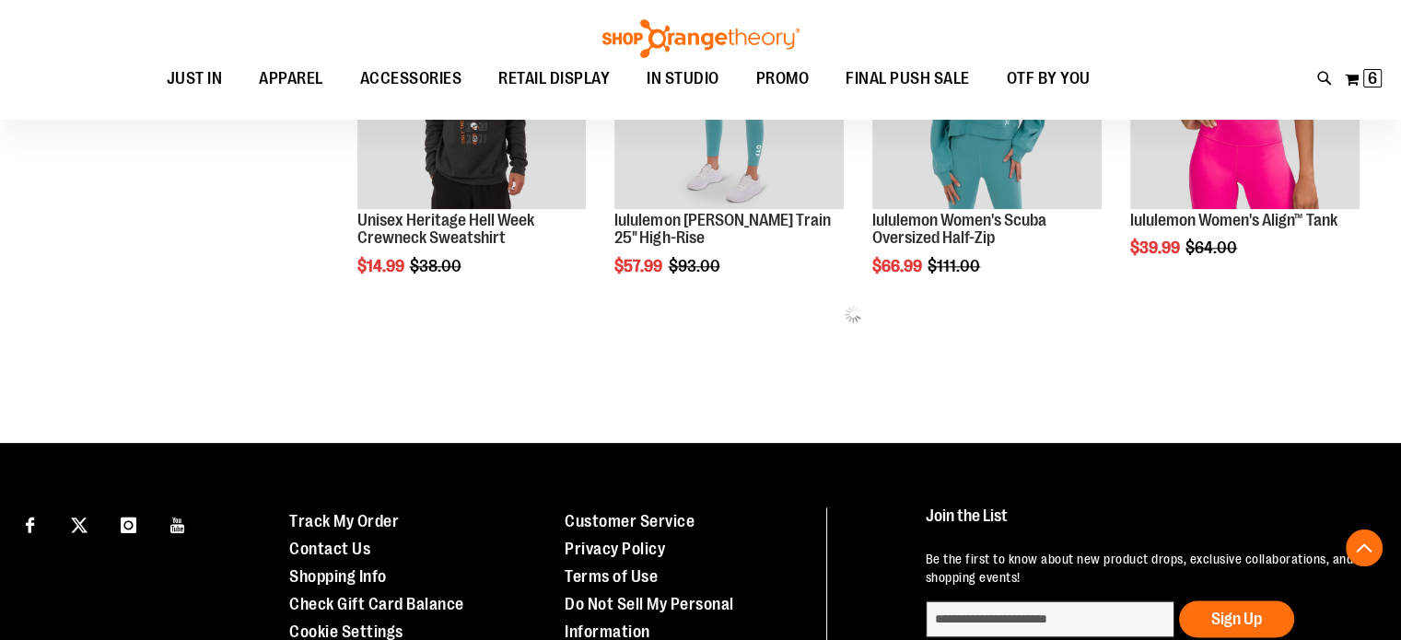
scroll to position [2119, 0]
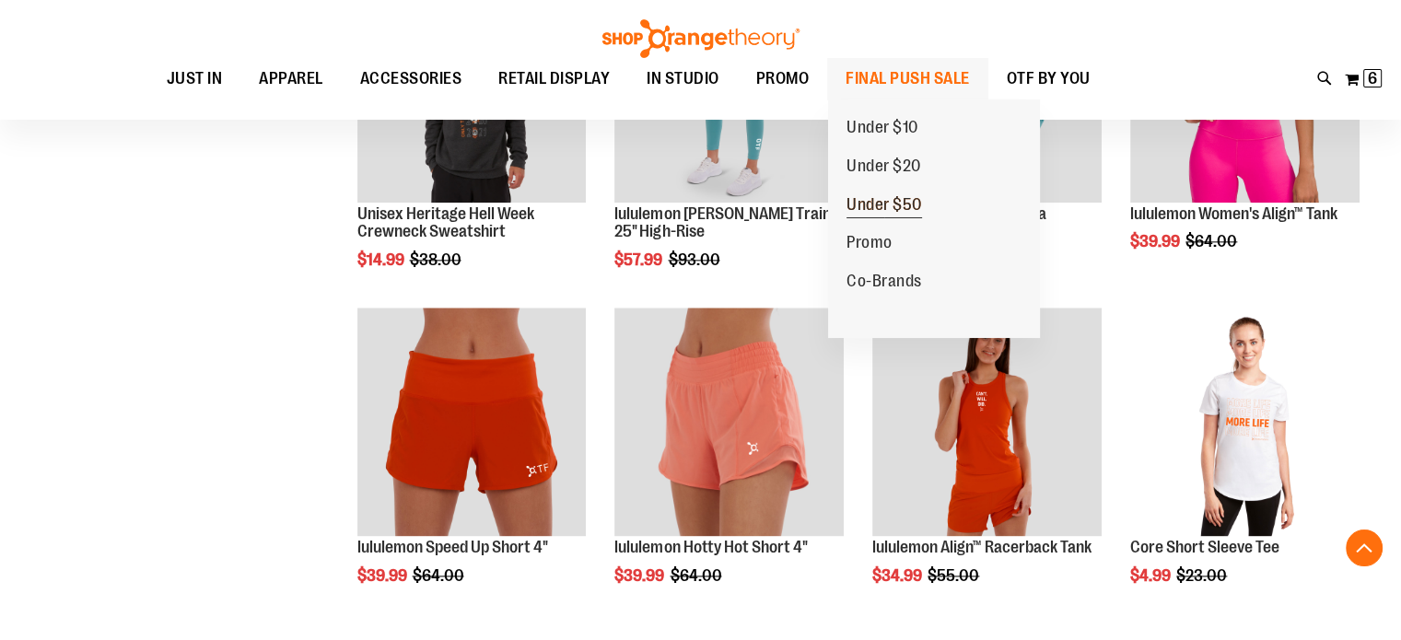
click at [904, 205] on span "Under $50" at bounding box center [885, 206] width 76 height 23
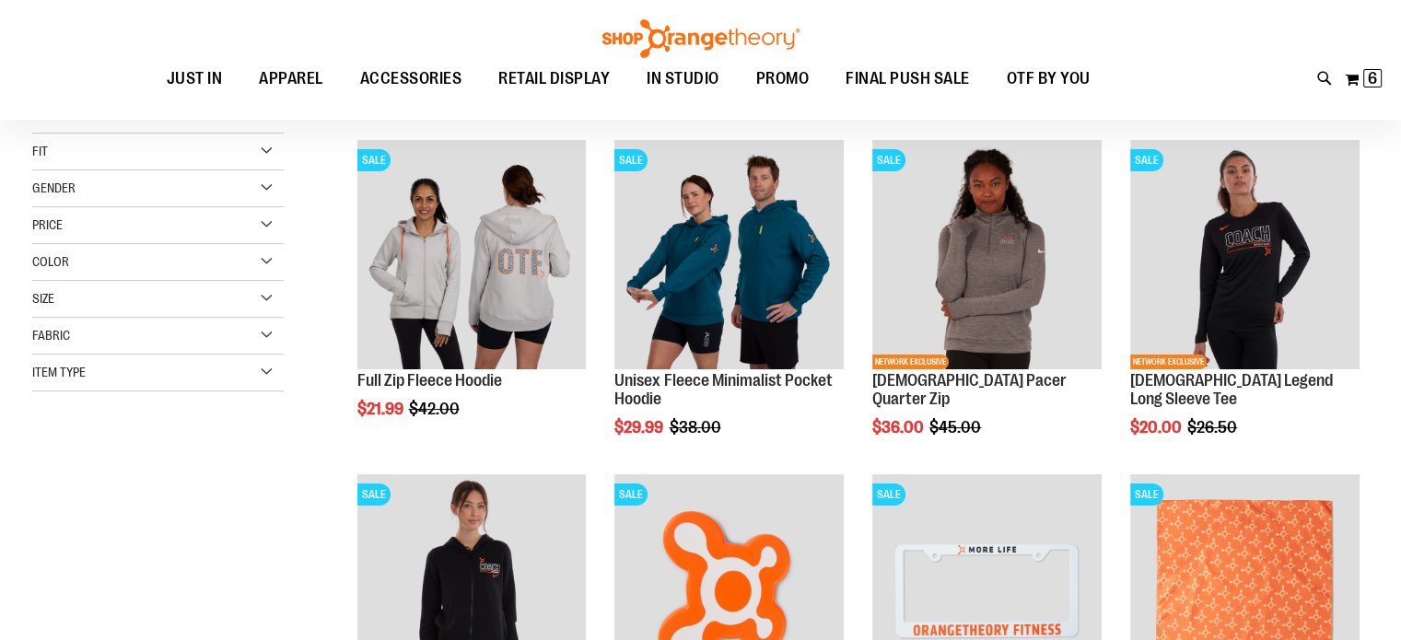
scroll to position [234, 0]
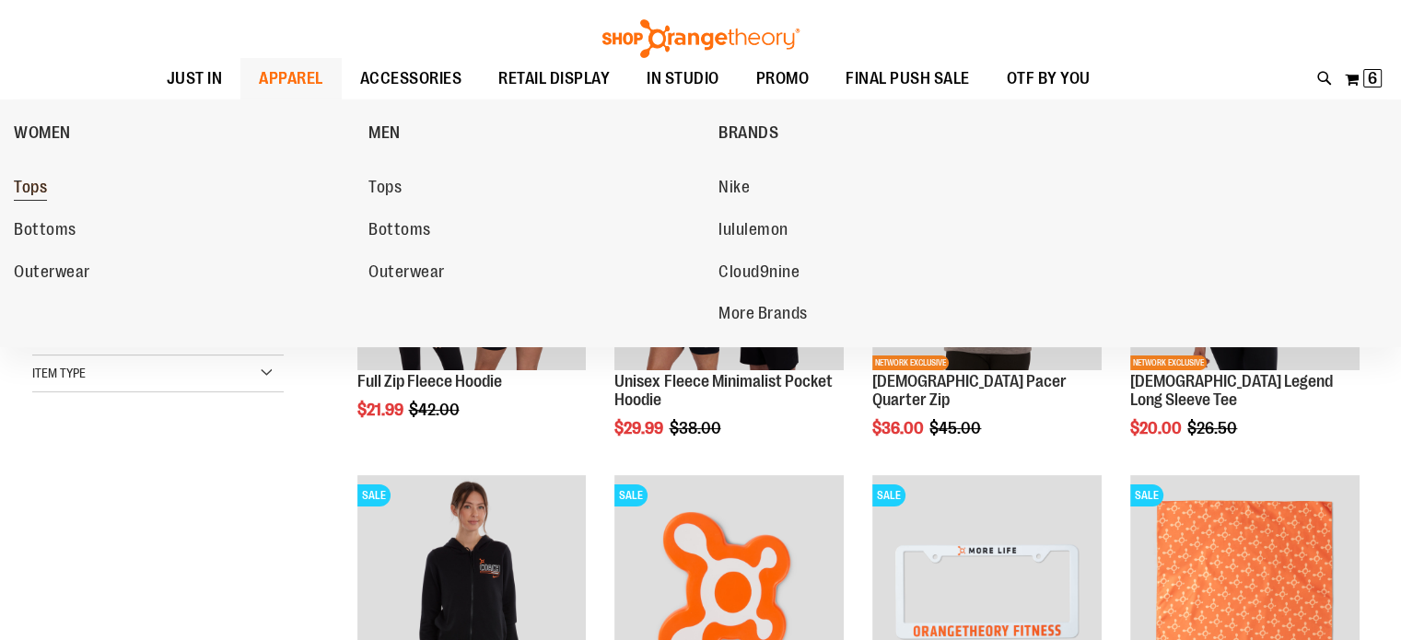
click at [39, 189] on span "Tops" at bounding box center [30, 189] width 33 height 23
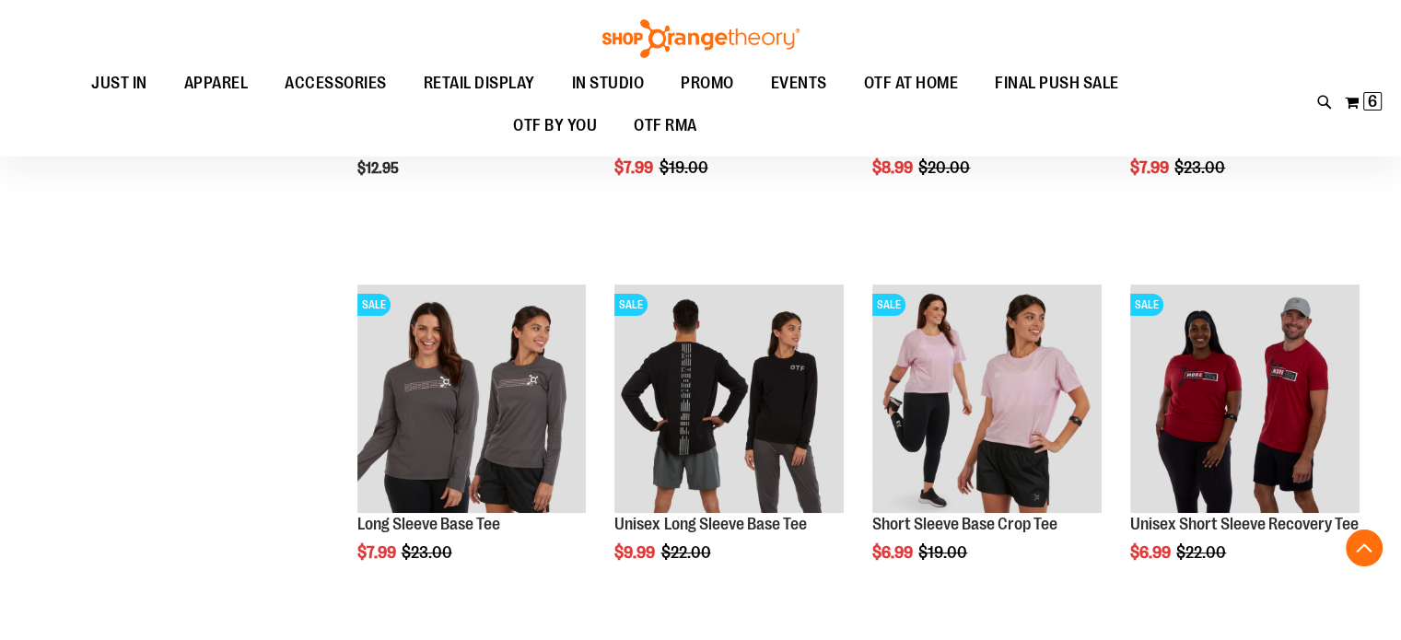
scroll to position [467, 0]
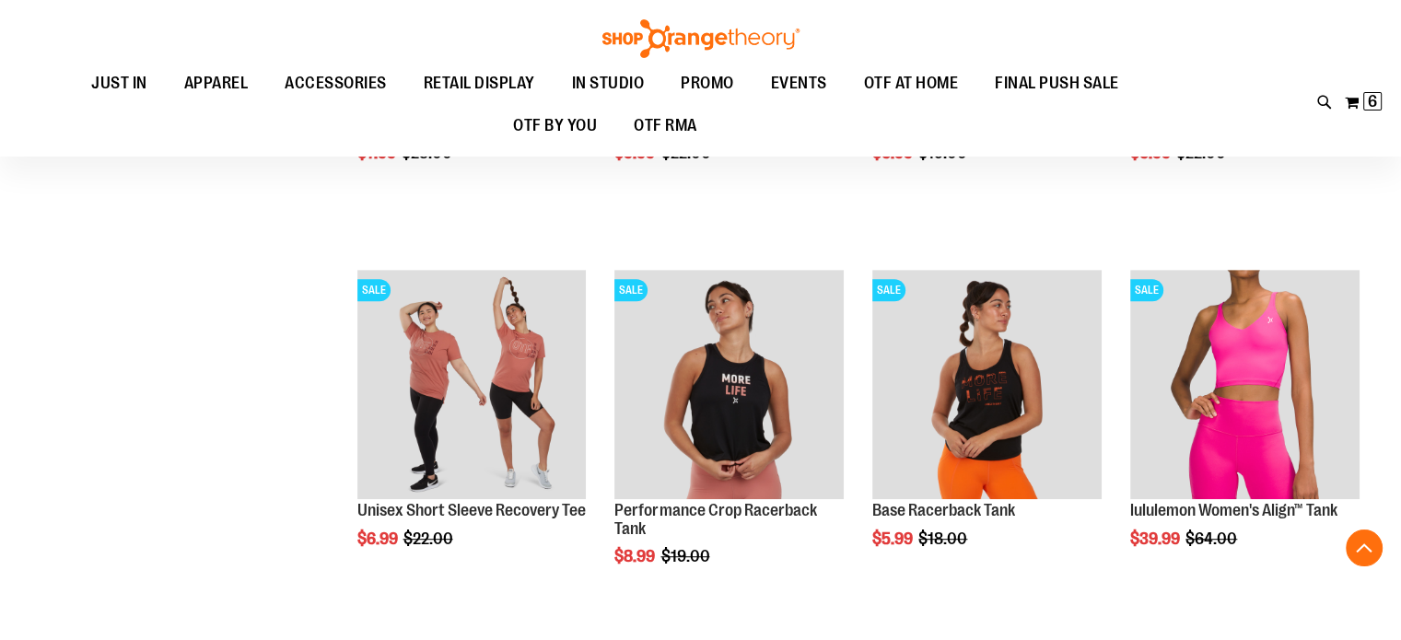
scroll to position [865, 0]
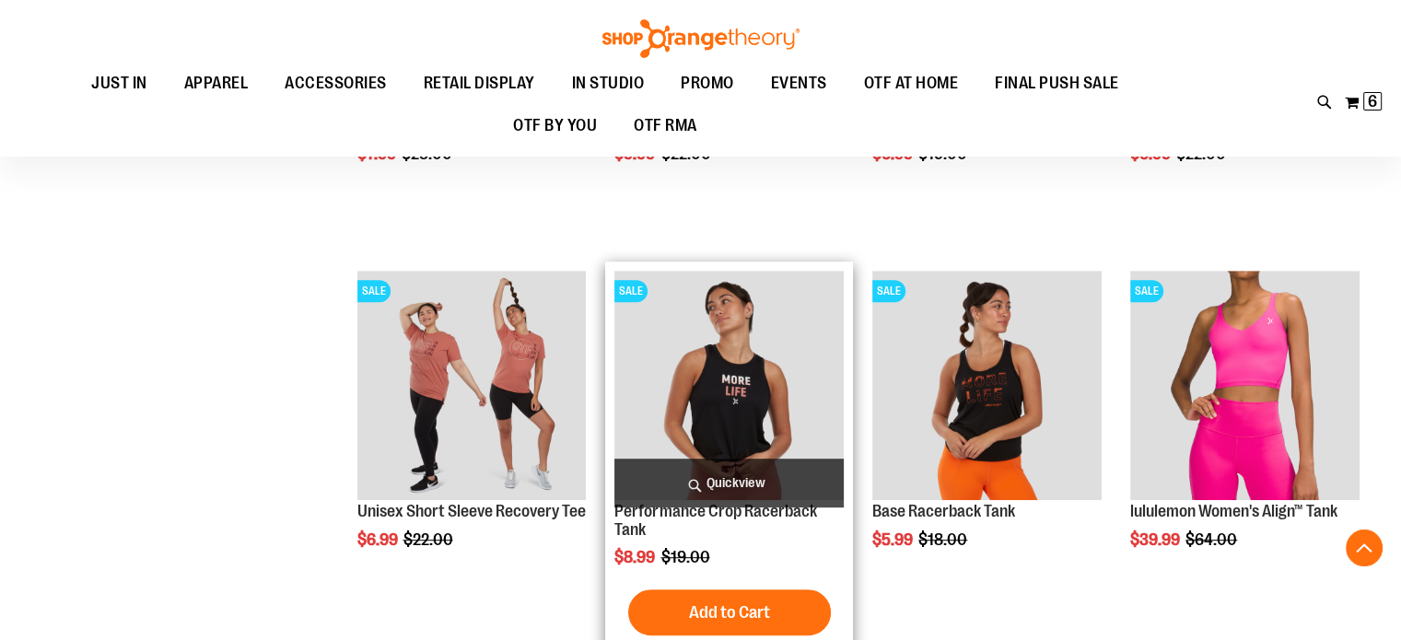
click at [742, 383] on img "product" at bounding box center [728, 385] width 229 height 229
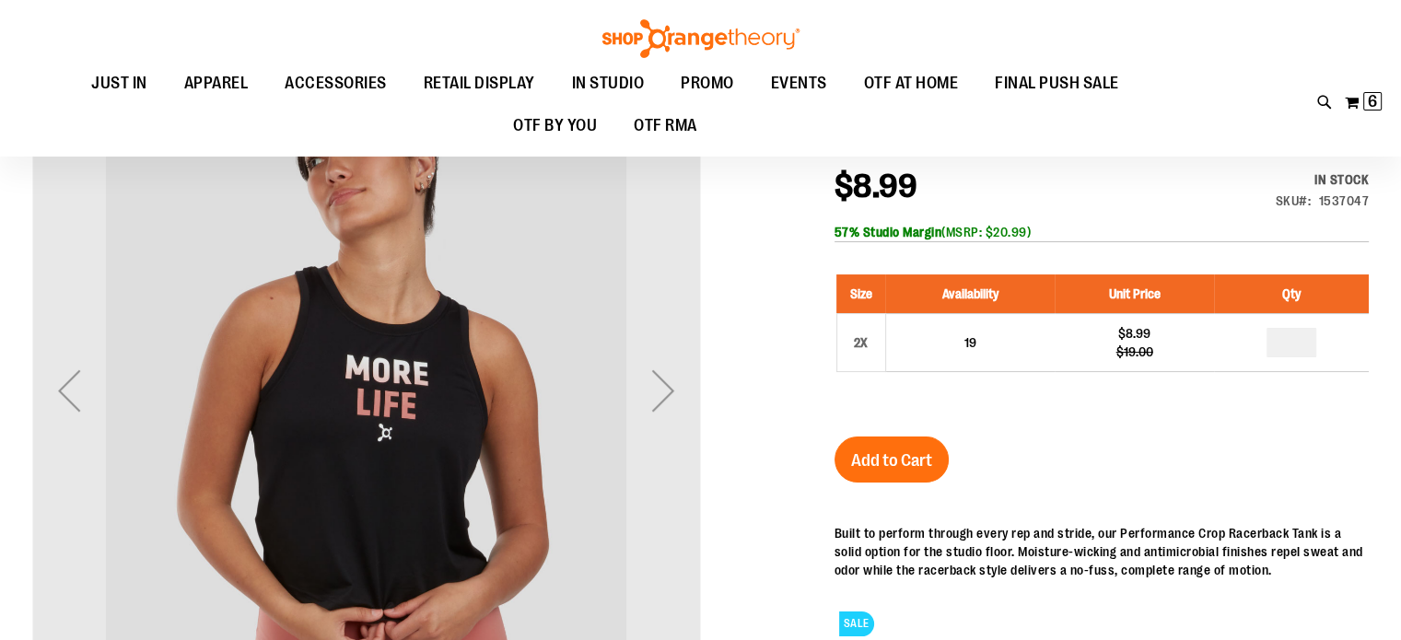
scroll to position [202, 0]
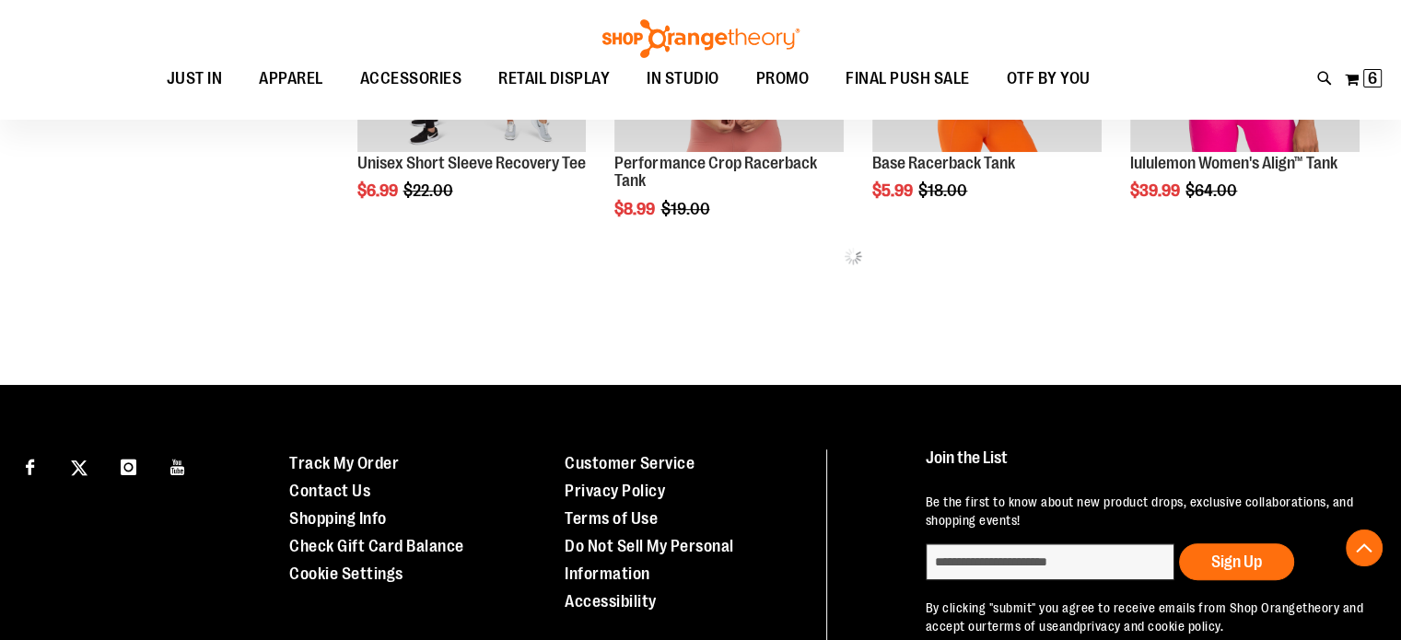
scroll to position [918, 0]
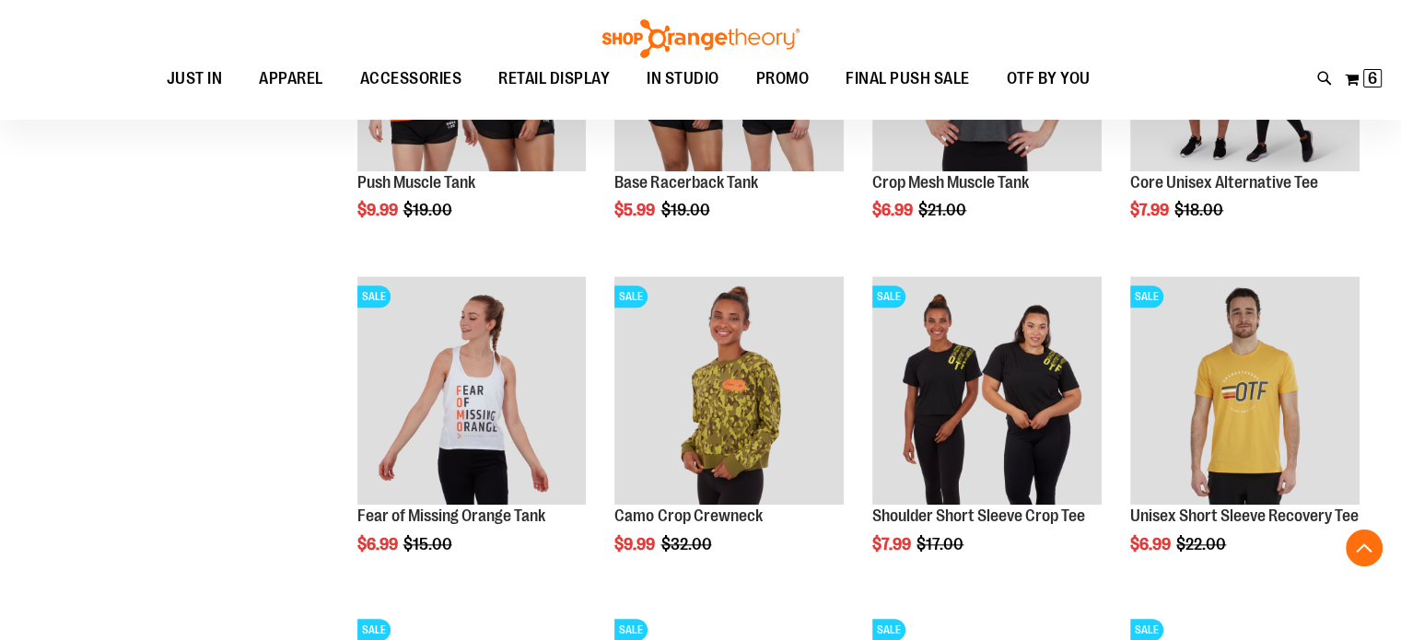
scroll to position [1906, 0]
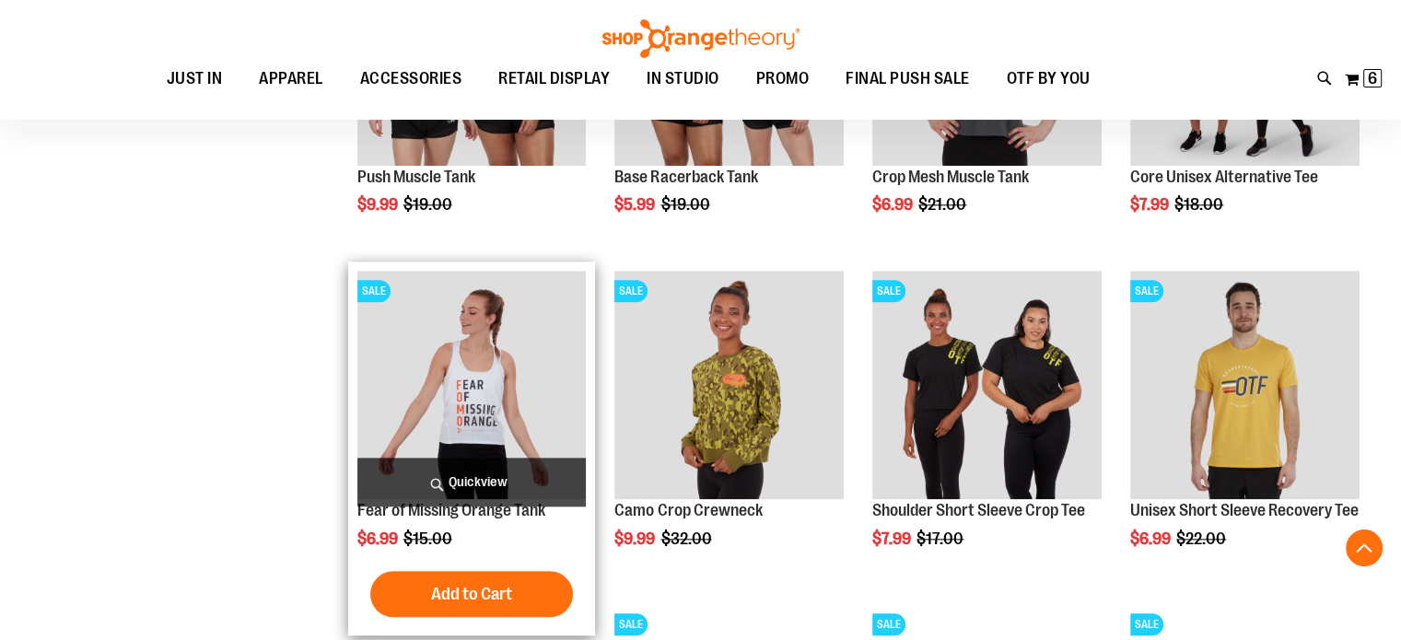
click at [468, 393] on img "product" at bounding box center [471, 385] width 229 height 229
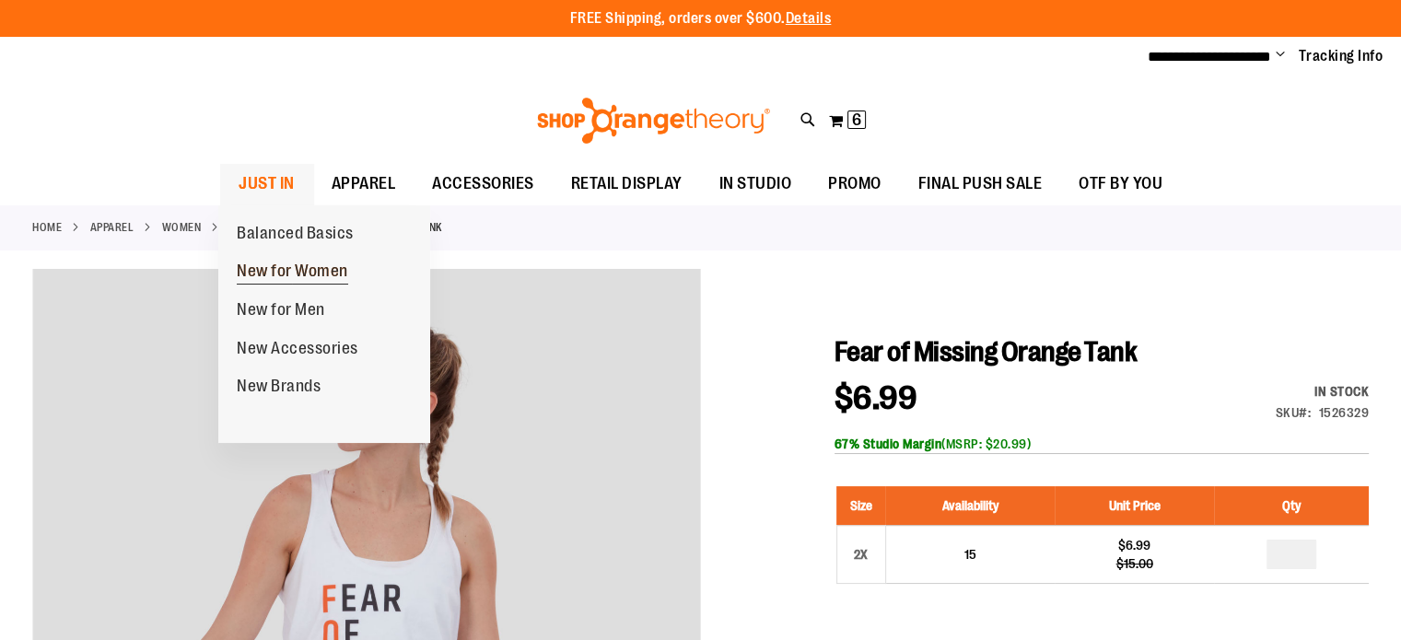
click at [285, 267] on span "New for Women" at bounding box center [292, 273] width 111 height 23
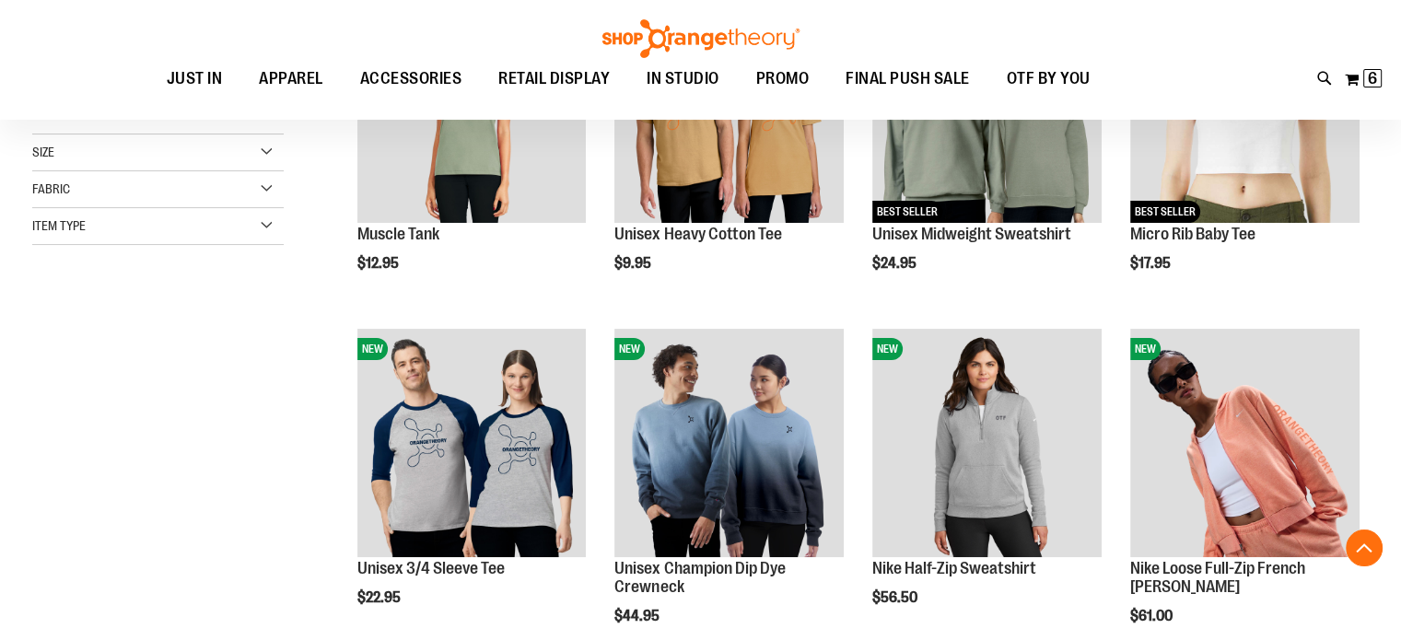
scroll to position [387, 0]
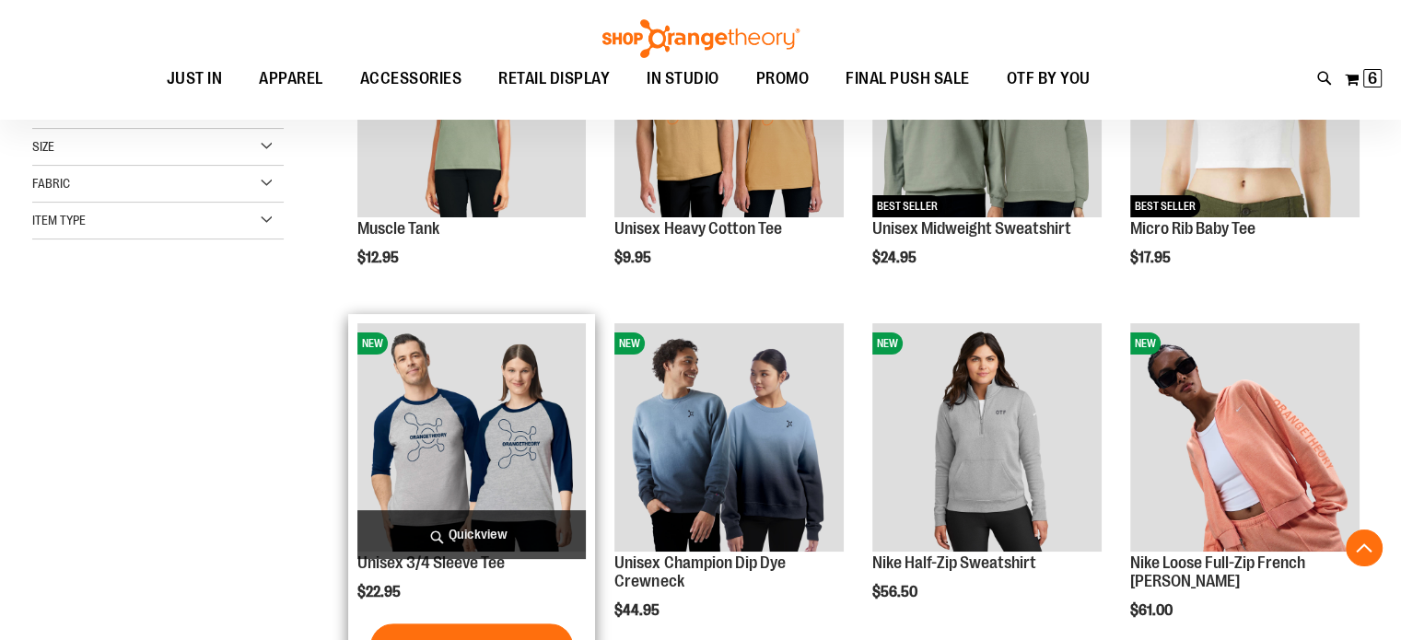
click at [484, 448] on img "product" at bounding box center [471, 437] width 229 height 229
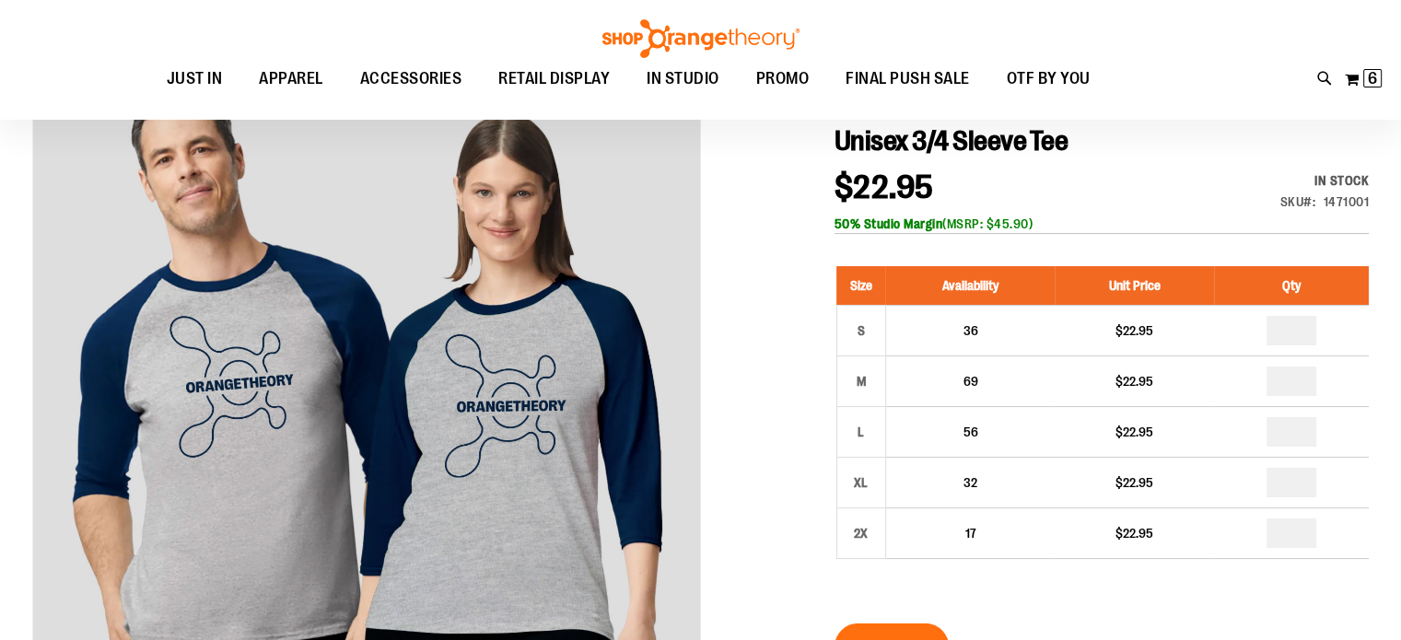
scroll to position [209, 0]
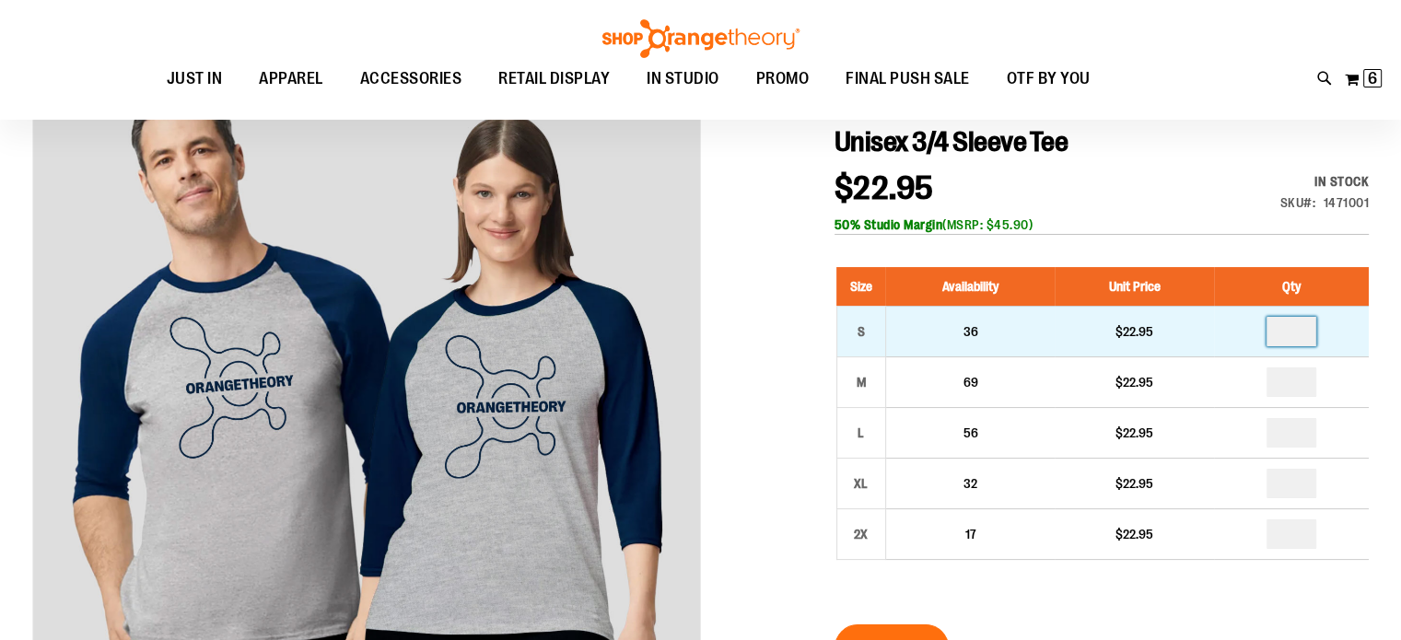
click at [1300, 333] on input "number" at bounding box center [1292, 331] width 50 height 29
type input "*"
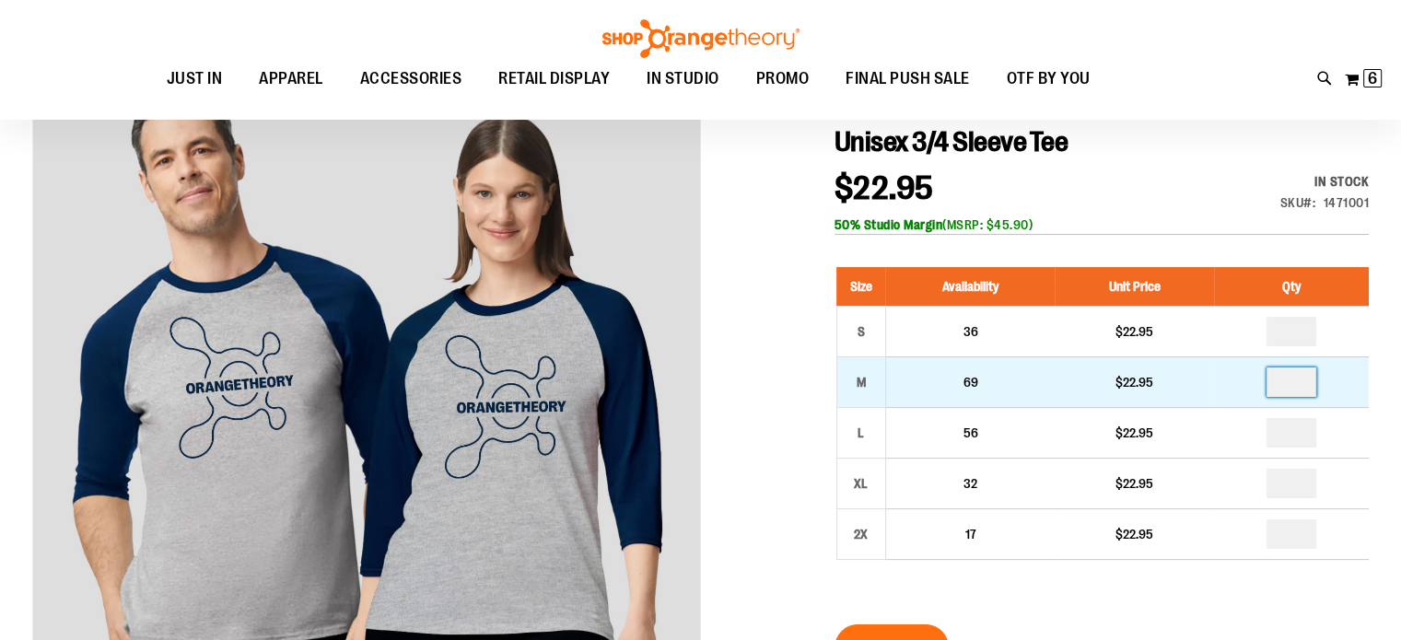
click at [1308, 378] on input "number" at bounding box center [1292, 382] width 50 height 29
type input "*"
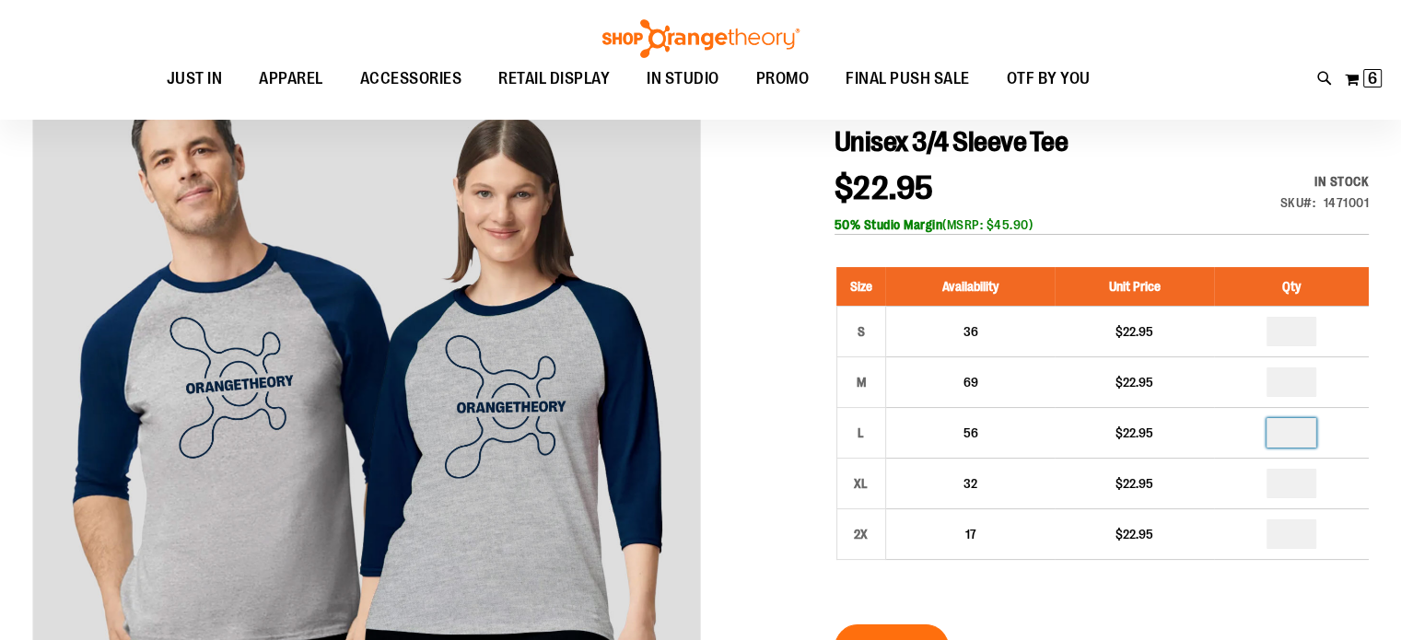
click at [1301, 434] on input "number" at bounding box center [1292, 432] width 50 height 29
type input "*"
click at [1299, 482] on input "number" at bounding box center [1292, 483] width 50 height 29
type input "*"
click at [1294, 533] on input "number" at bounding box center [1292, 534] width 50 height 29
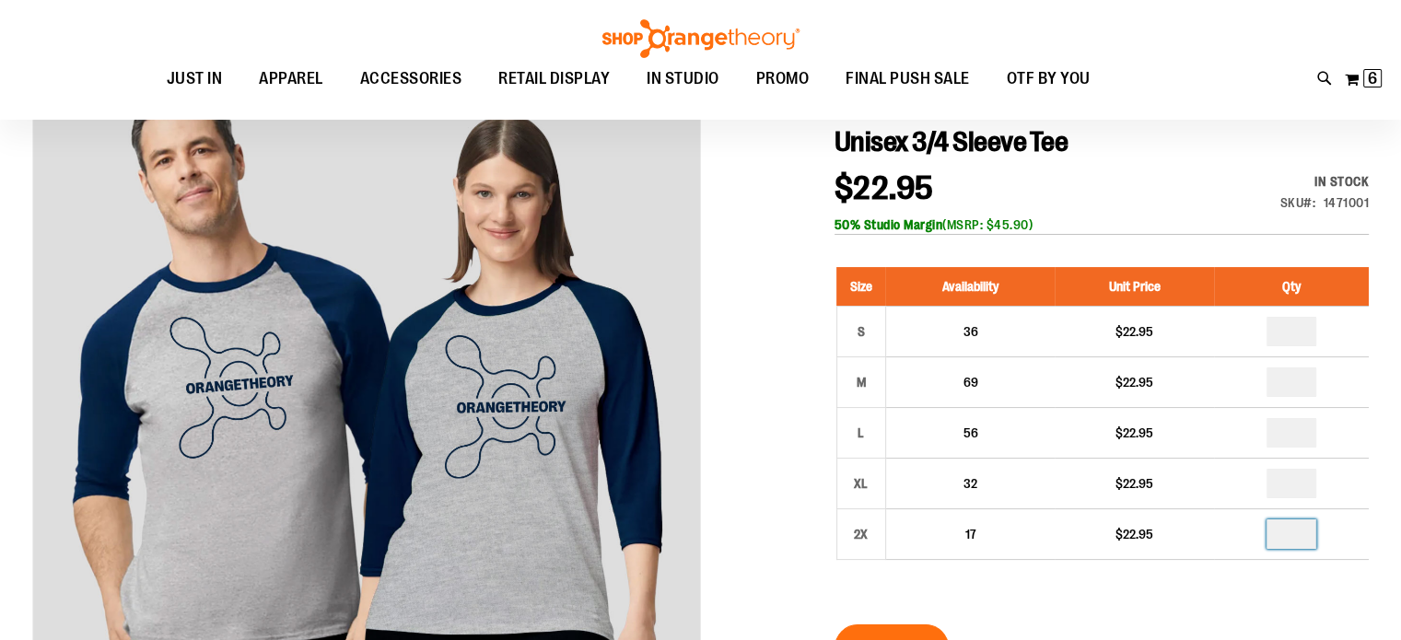
type input "*"
click at [1297, 331] on input "*" at bounding box center [1292, 331] width 50 height 29
type input "*"
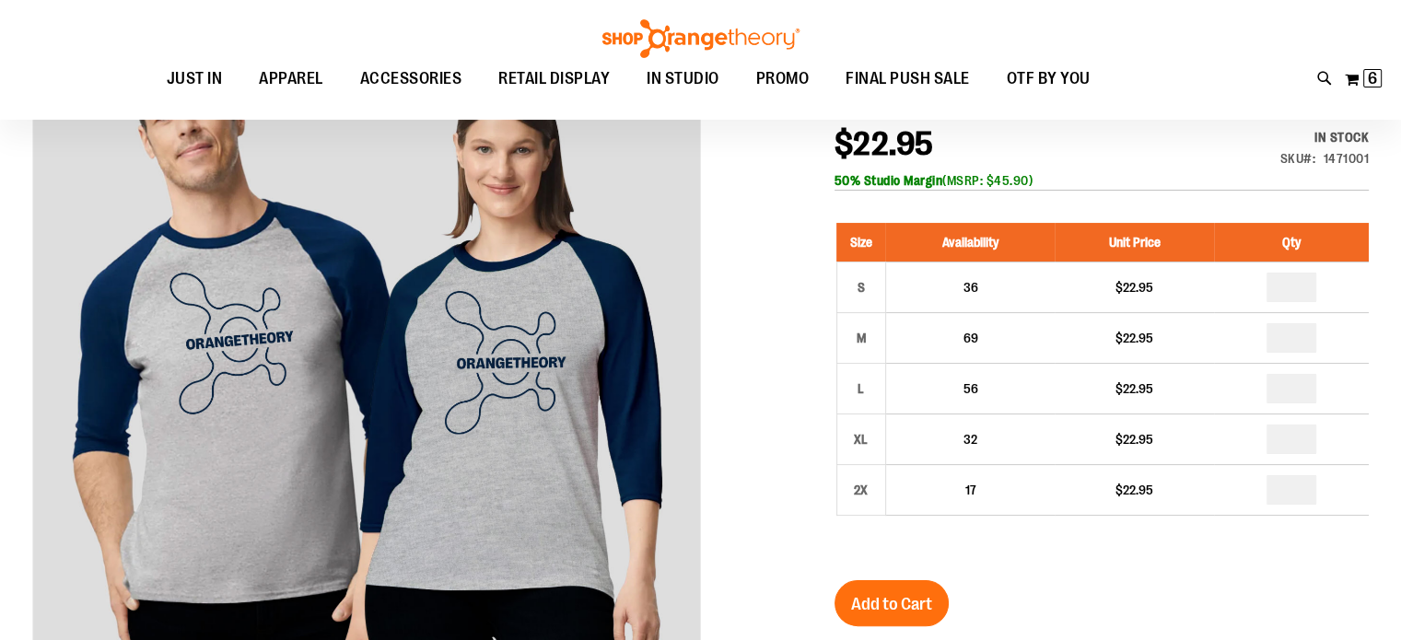
scroll to position [255, 0]
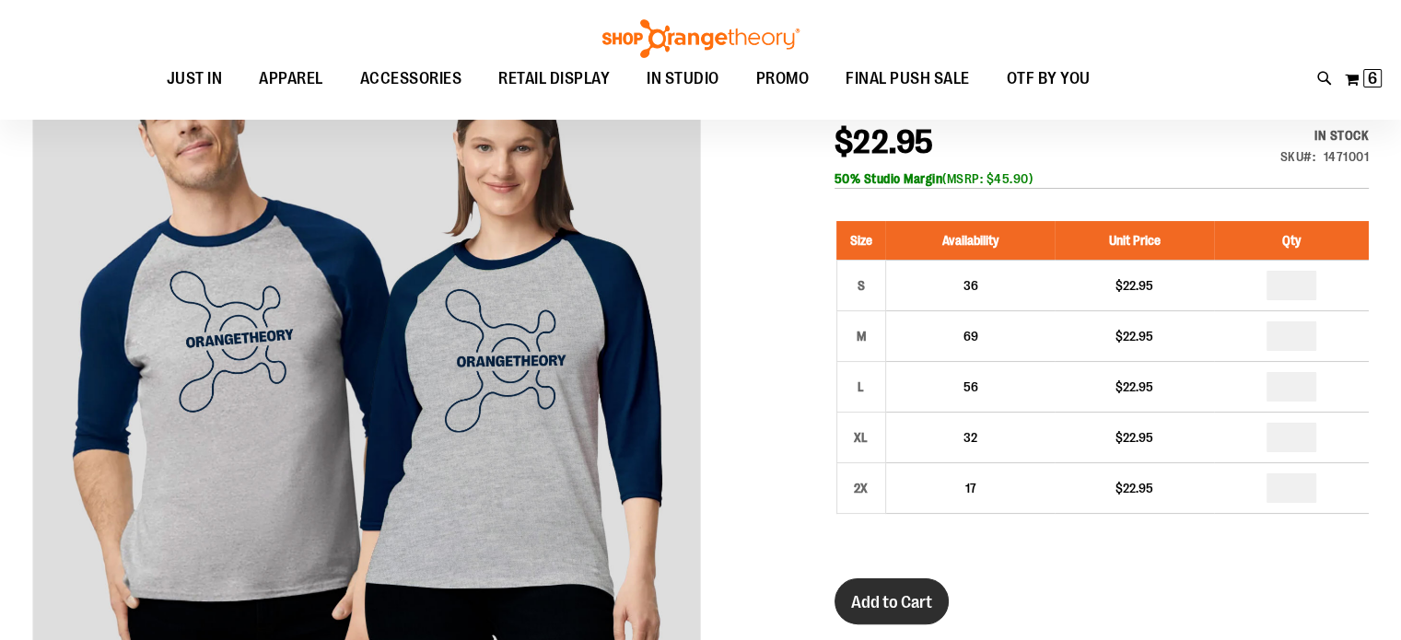
click at [898, 600] on span "Add to Cart" at bounding box center [891, 602] width 81 height 20
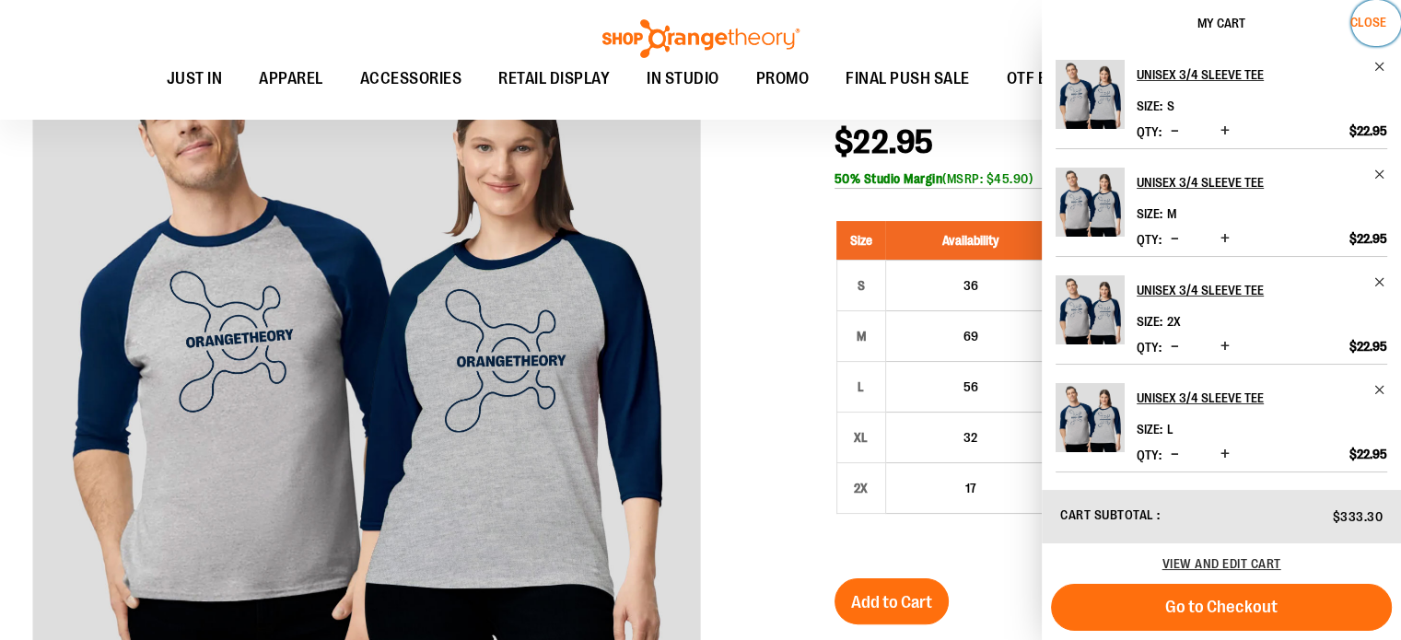
click at [1384, 15] on span "Close" at bounding box center [1368, 22] width 36 height 15
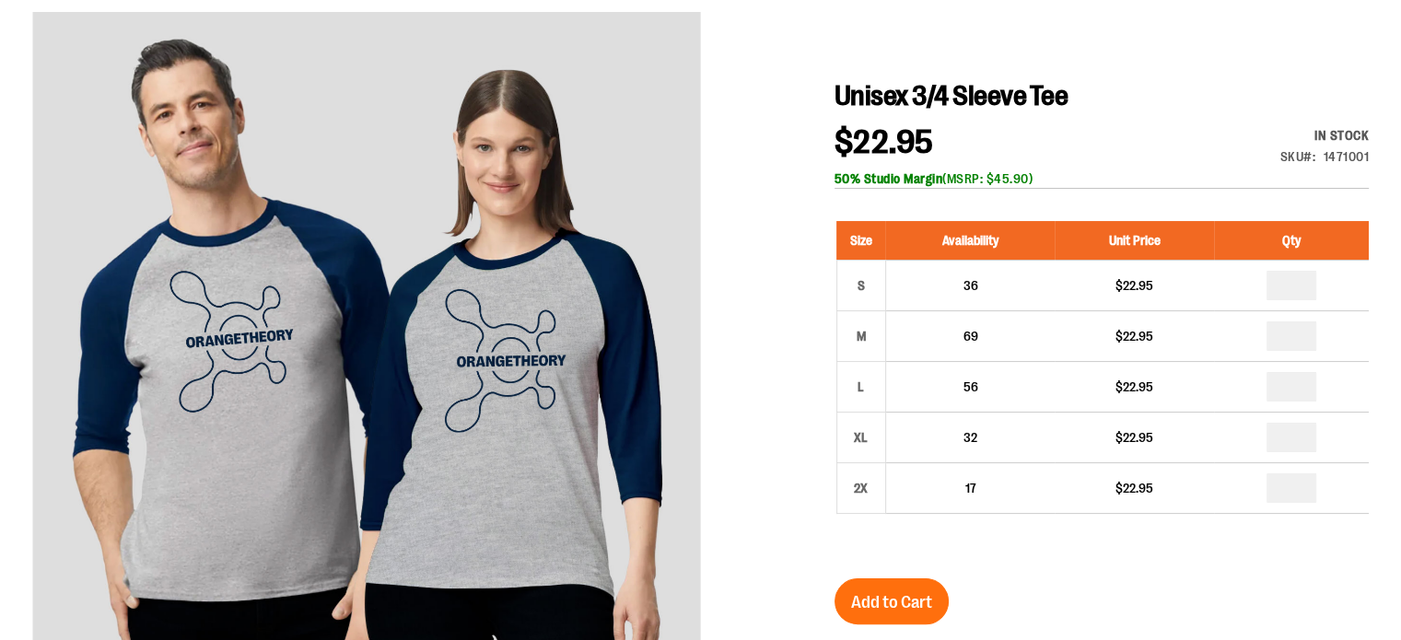
scroll to position [0, 0]
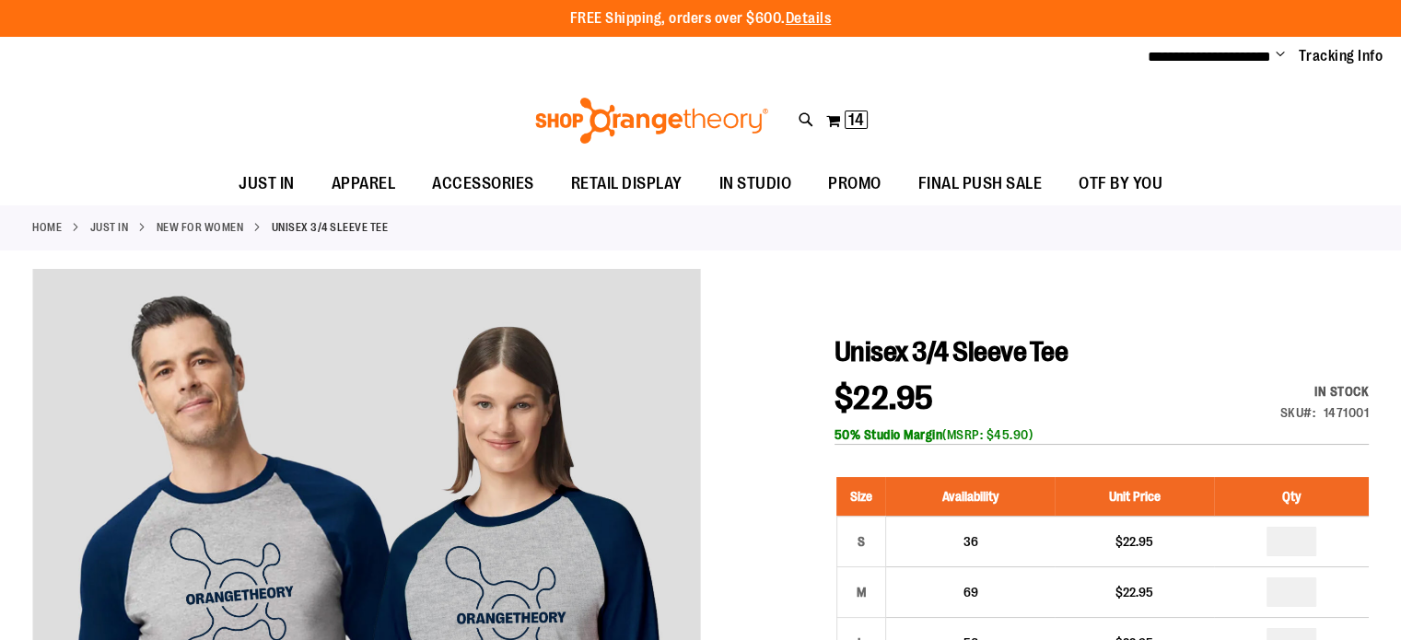
drag, startPoint x: 195, startPoint y: 226, endPoint x: 184, endPoint y: 225, distance: 11.1
click at [184, 225] on link "New for Women" at bounding box center [201, 227] width 88 height 17
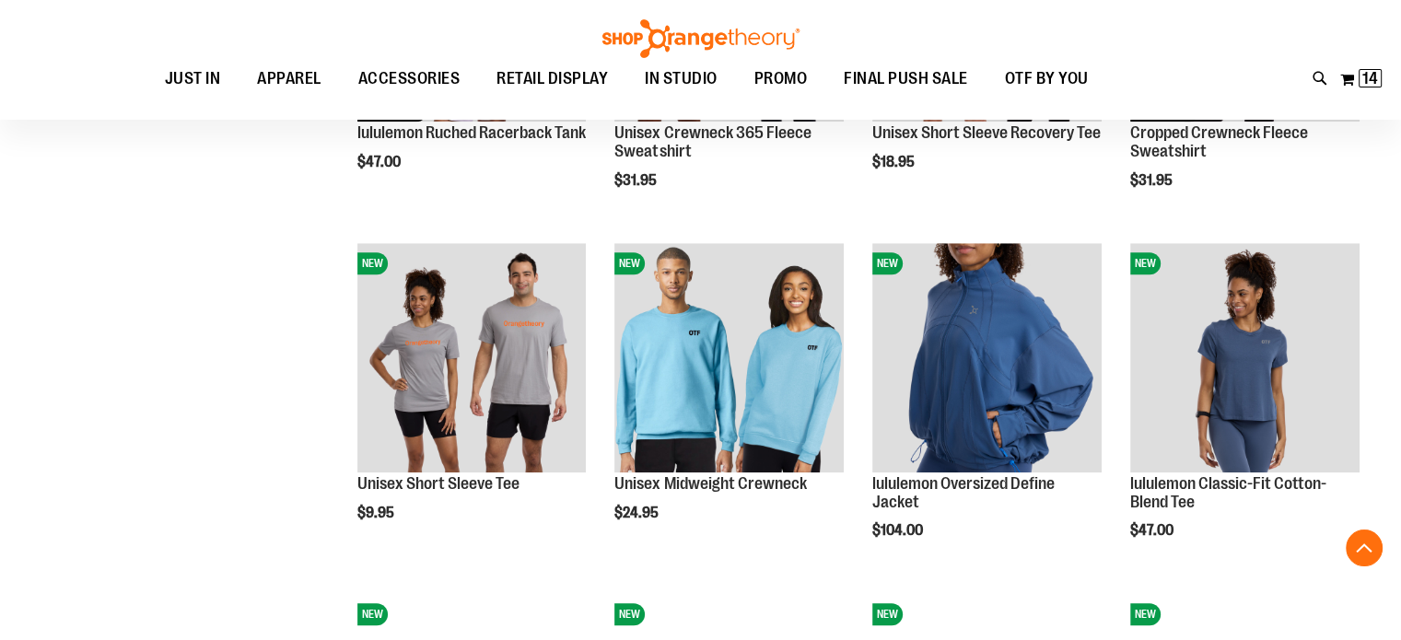
scroll to position [1332, 0]
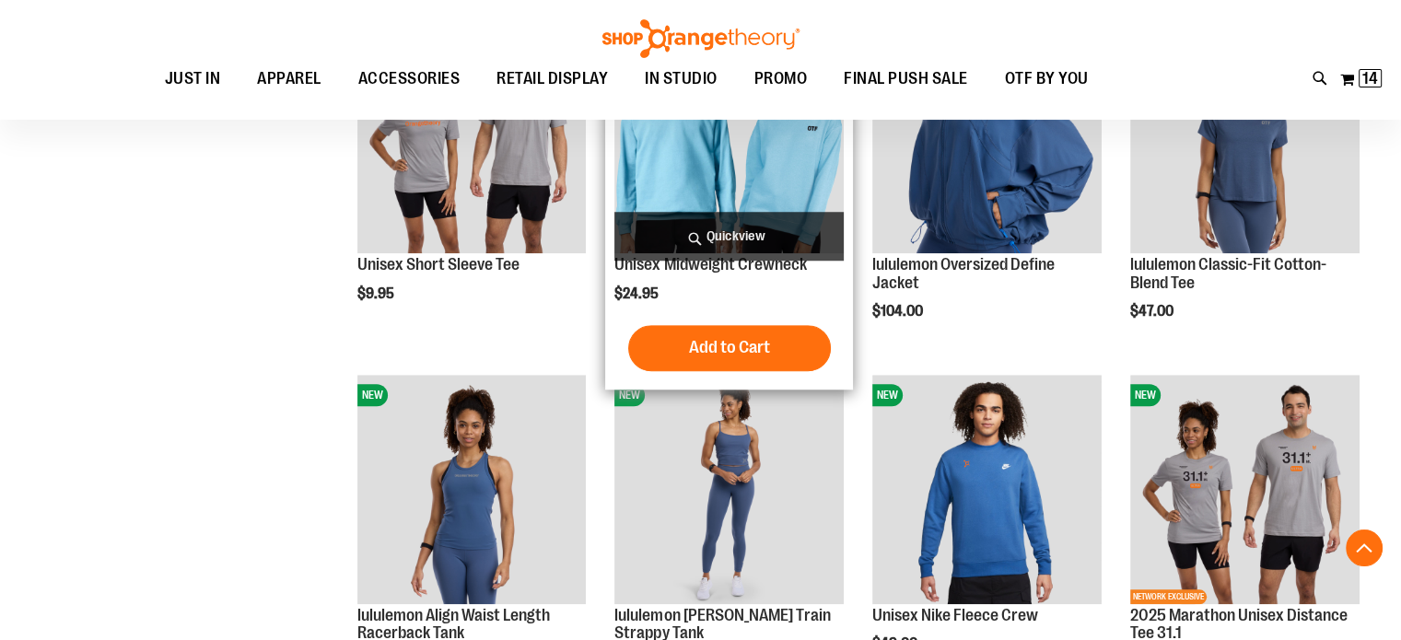
scroll to position [1608, 0]
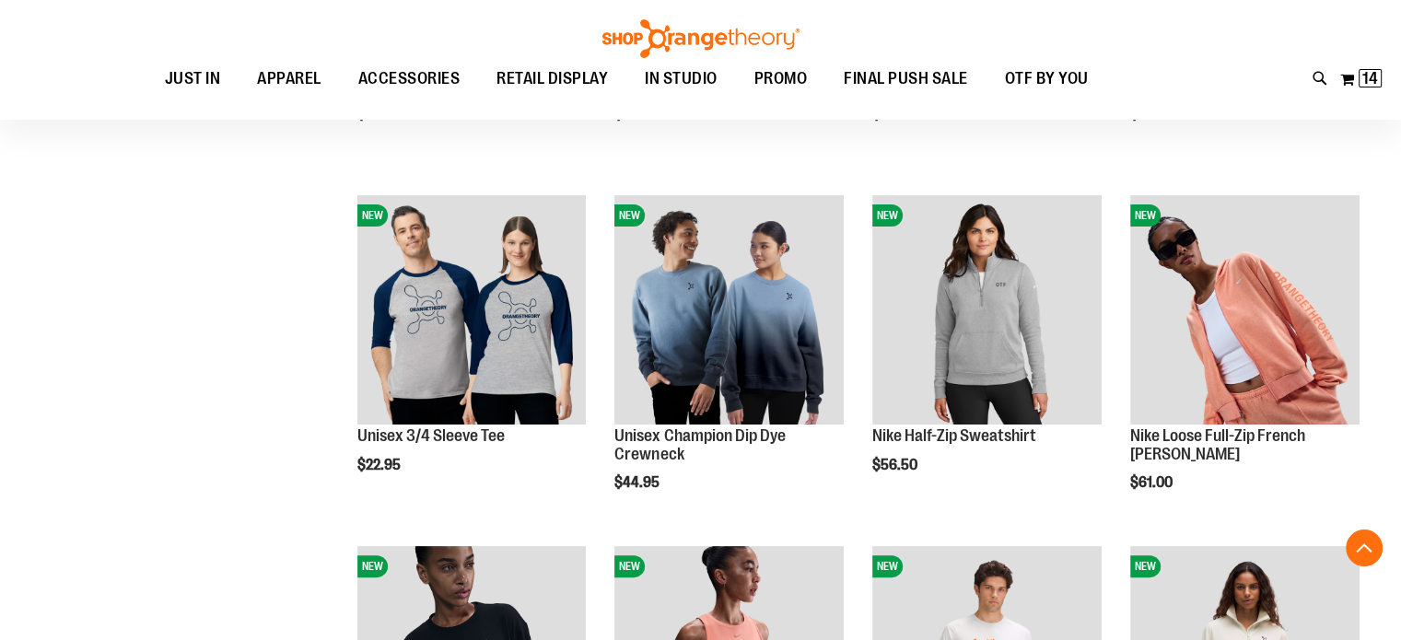
scroll to position [326, 0]
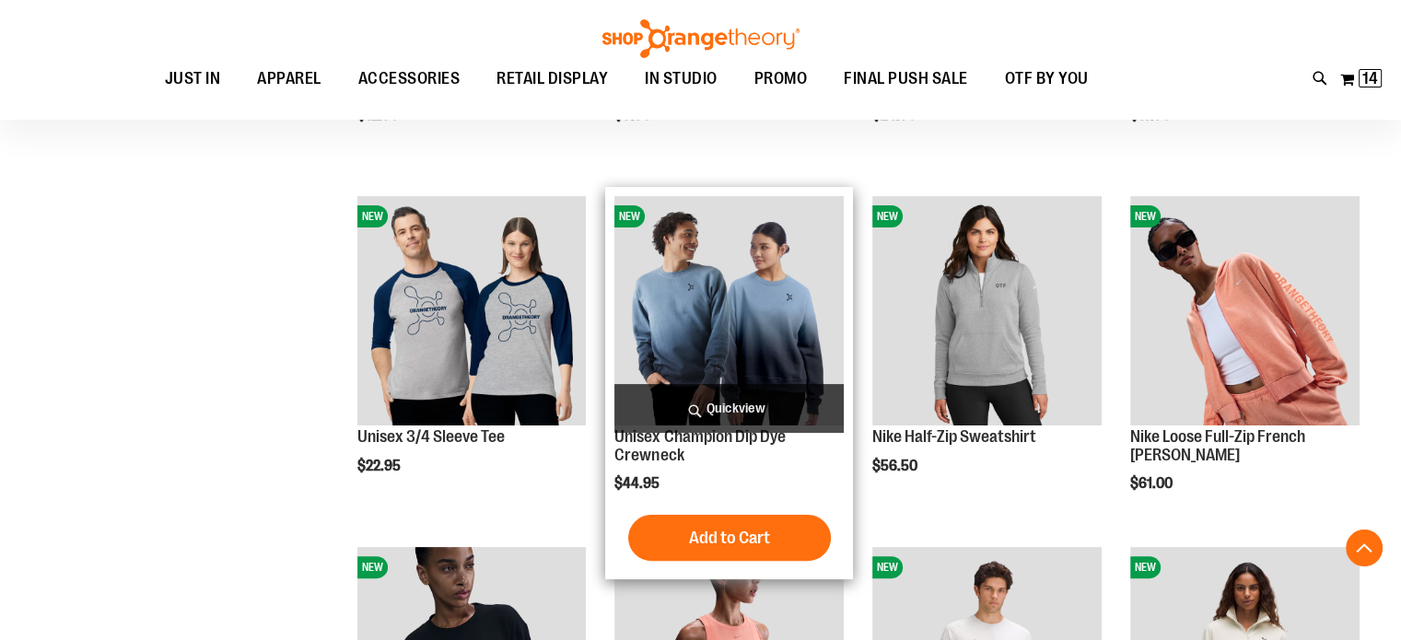
click at [737, 320] on img "product" at bounding box center [728, 310] width 229 height 229
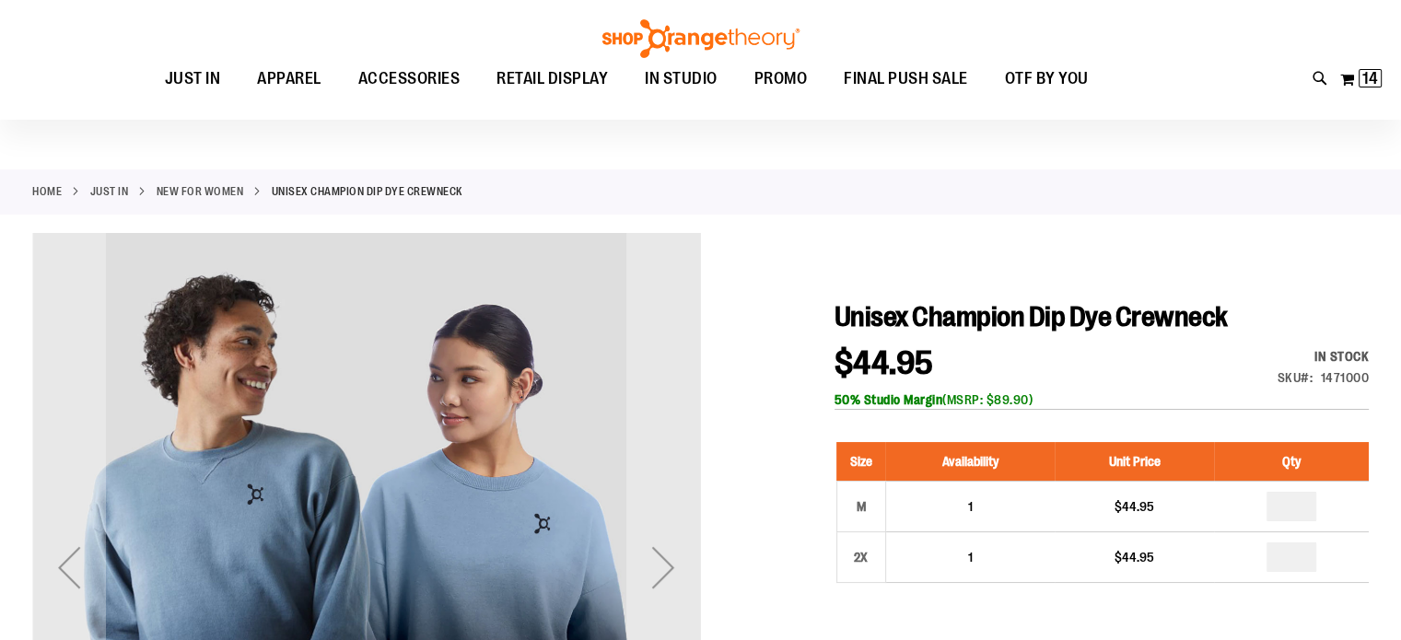
scroll to position [35, 0]
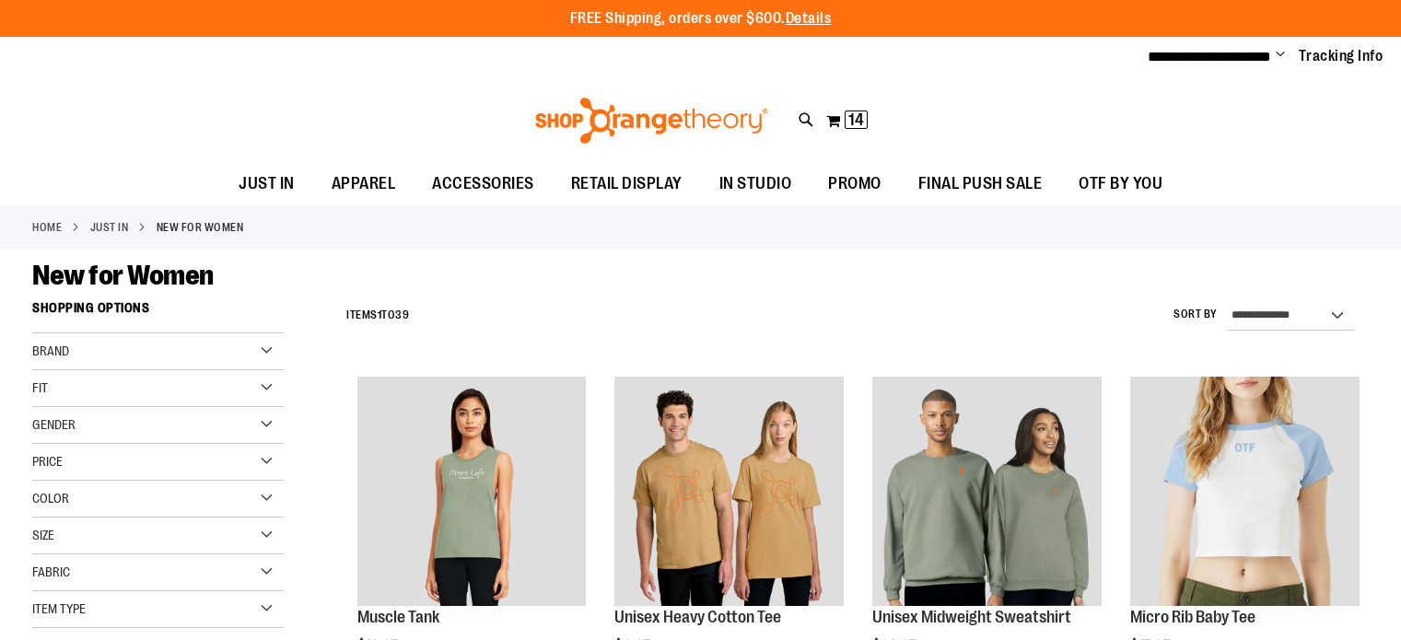
scroll to position [530, 0]
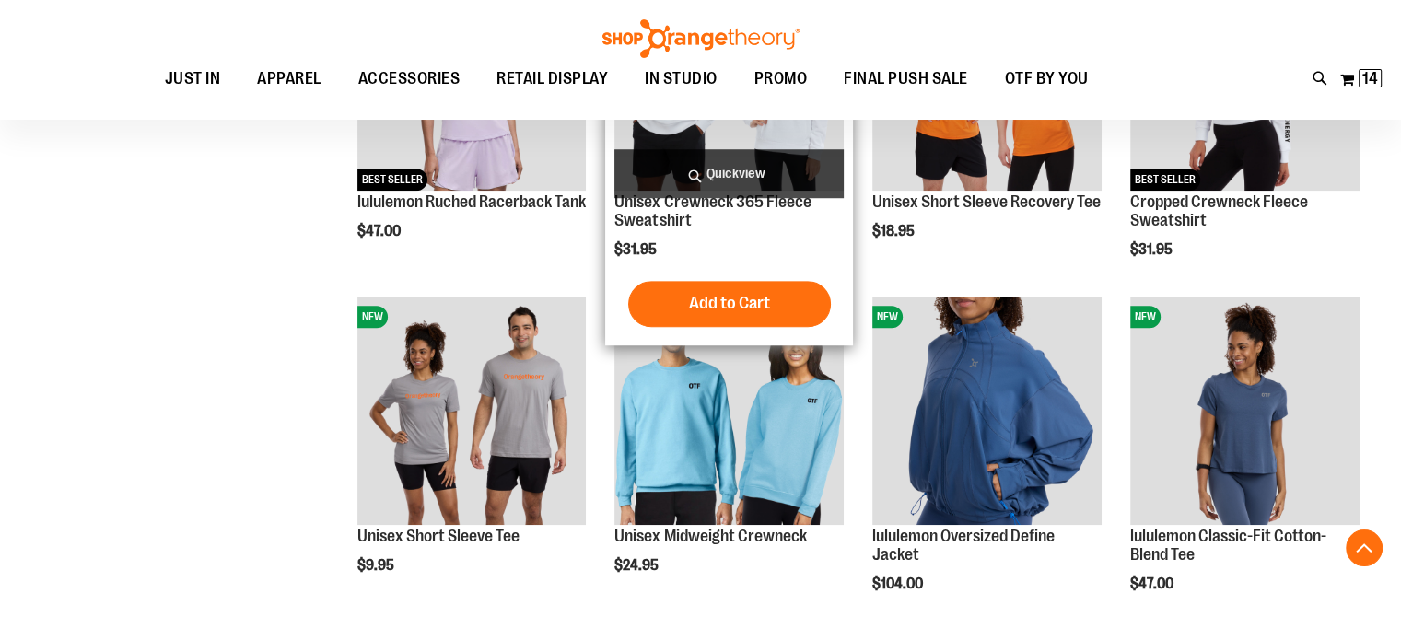
scroll to position [1445, 0]
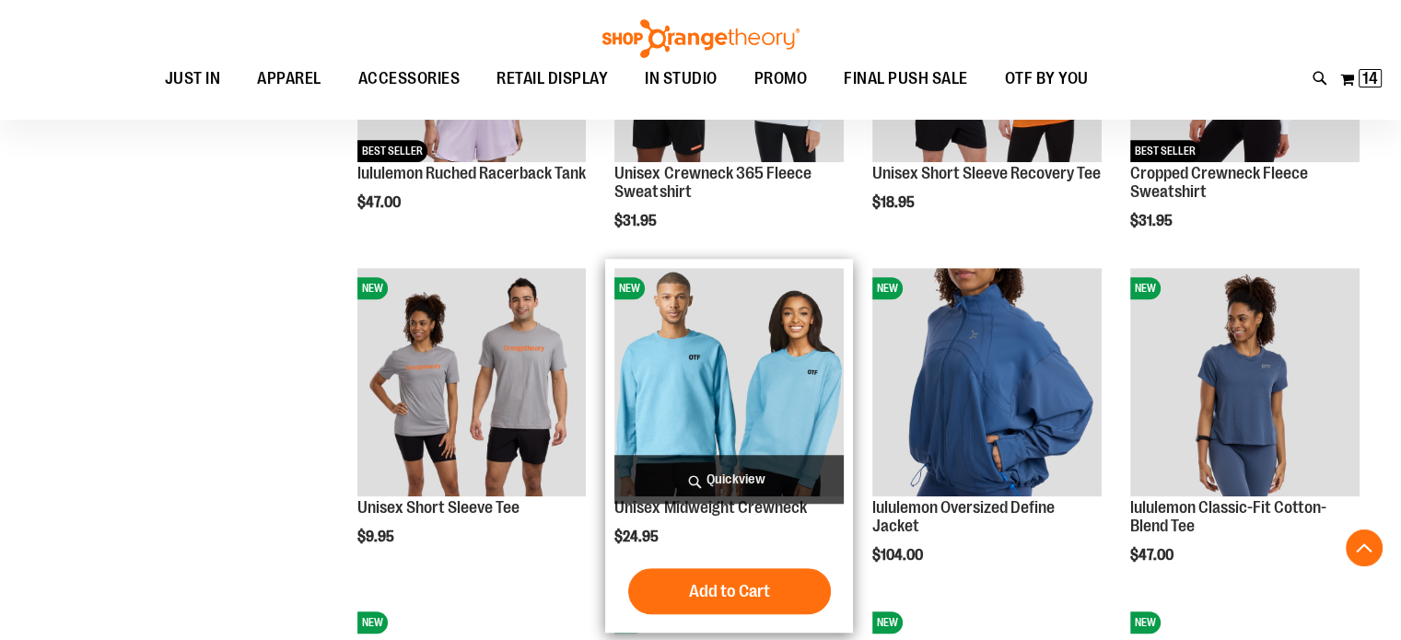
click at [732, 377] on img "product" at bounding box center [728, 382] width 229 height 229
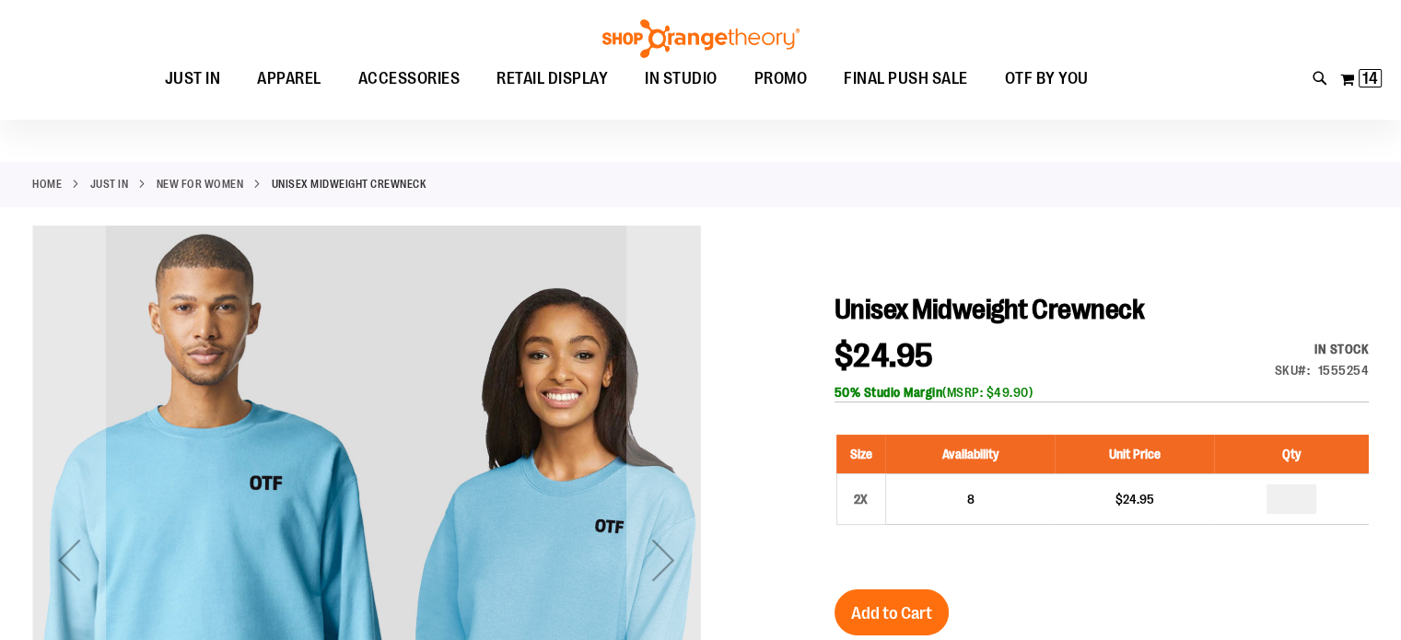
scroll to position [43, 0]
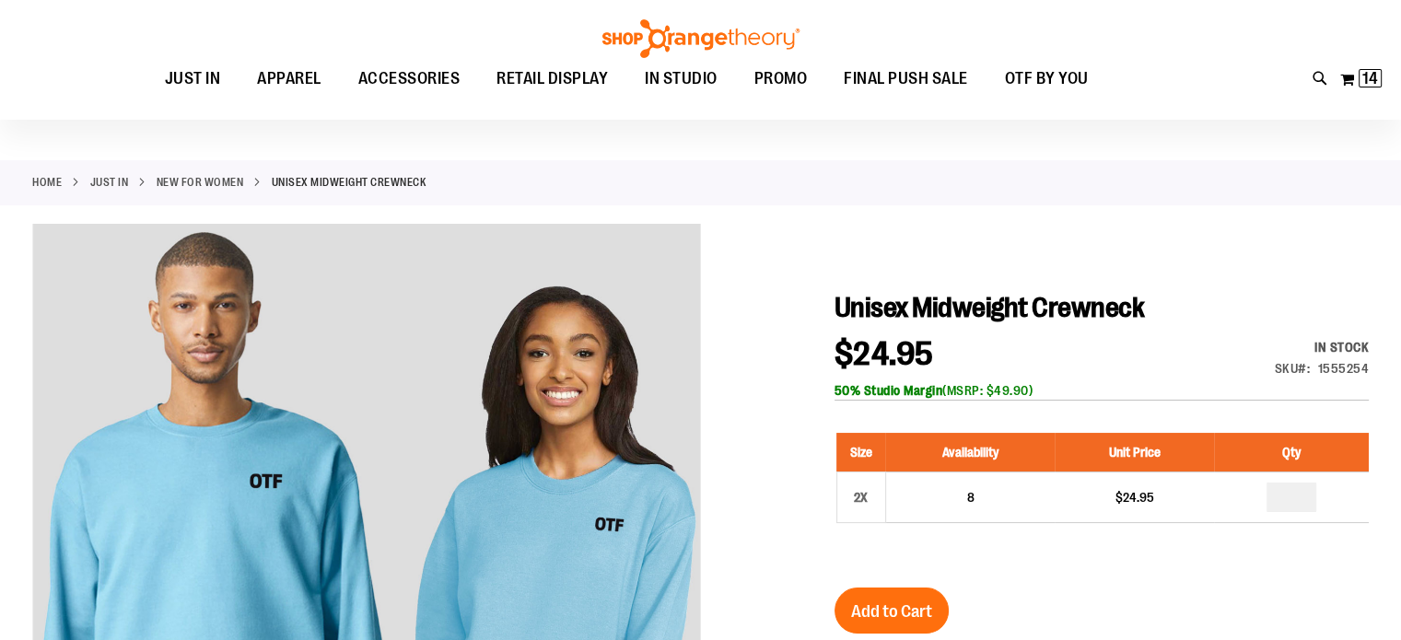
click at [186, 181] on link "New for Women" at bounding box center [201, 182] width 88 height 17
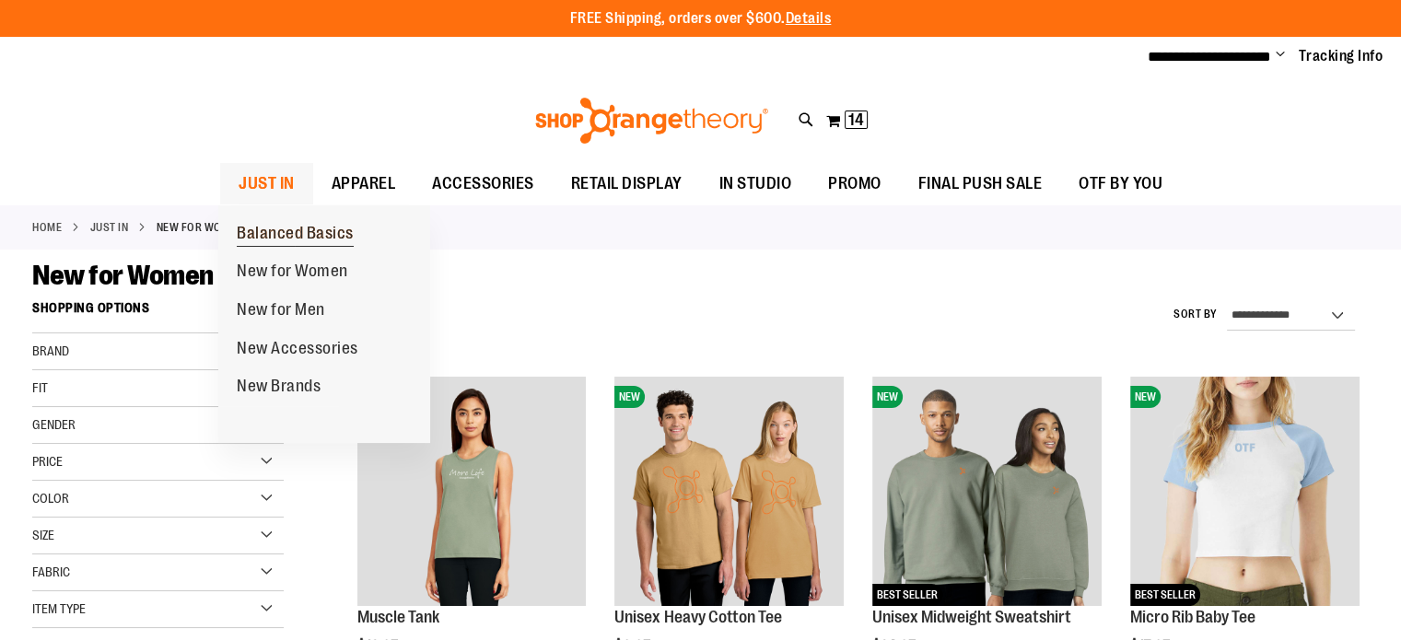
click at [295, 232] on span "Balanced Basics" at bounding box center [295, 235] width 117 height 23
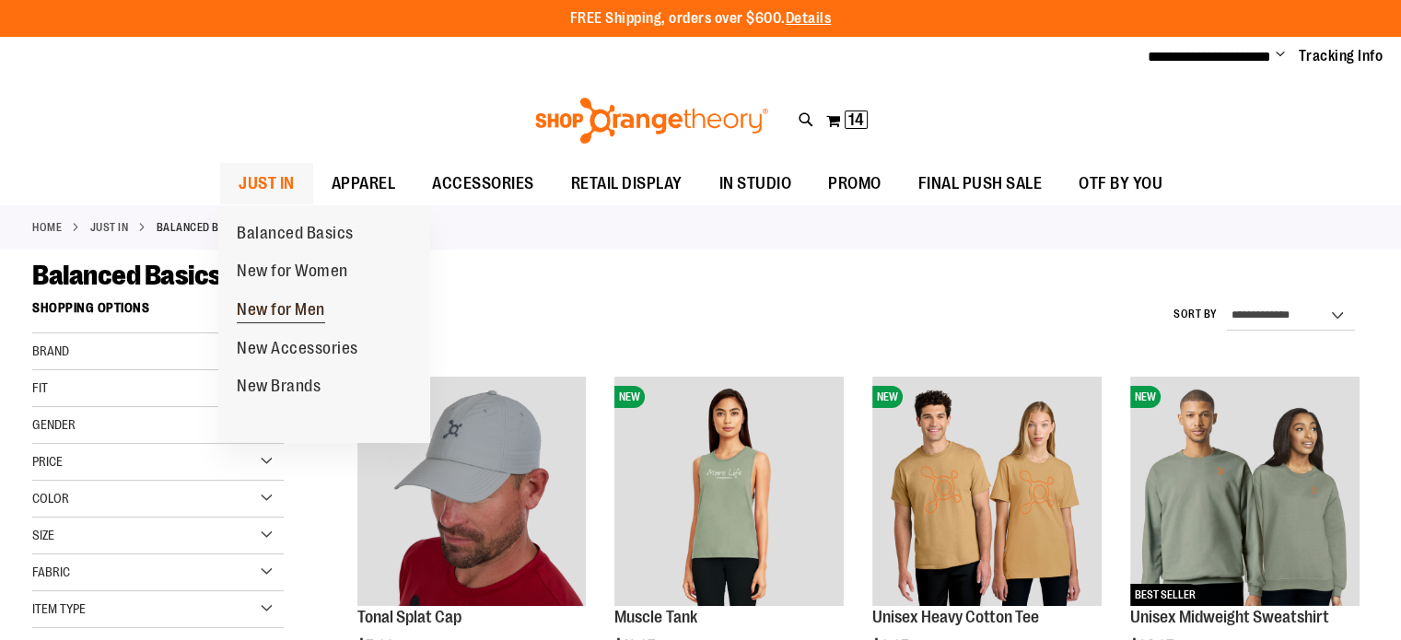
click at [314, 318] on span "New for Men" at bounding box center [281, 311] width 88 height 23
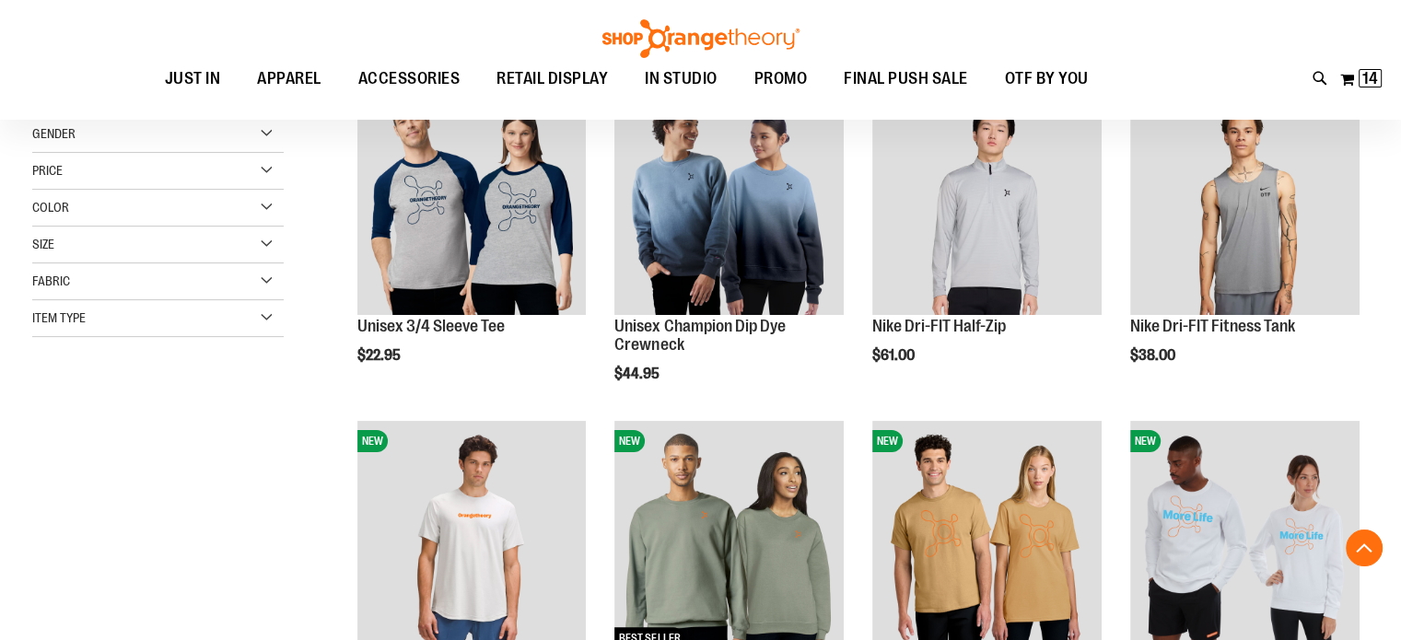
scroll to position [294, 0]
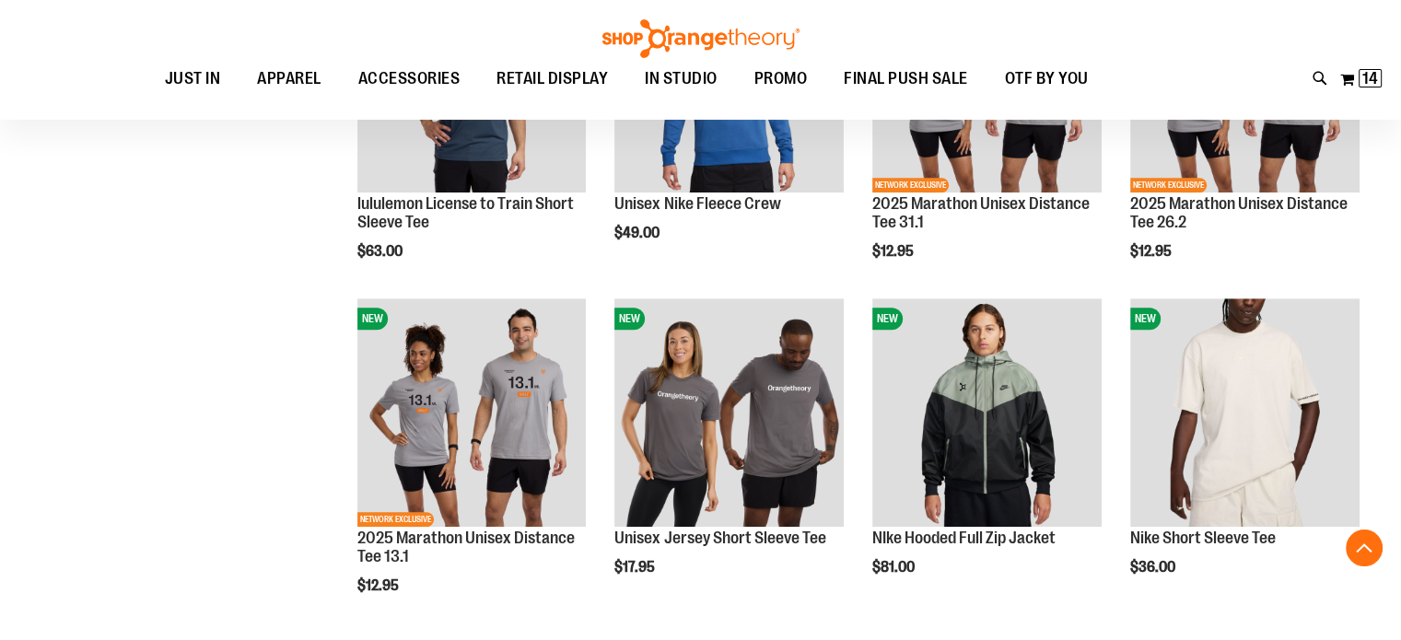
scroll to position [1432, 0]
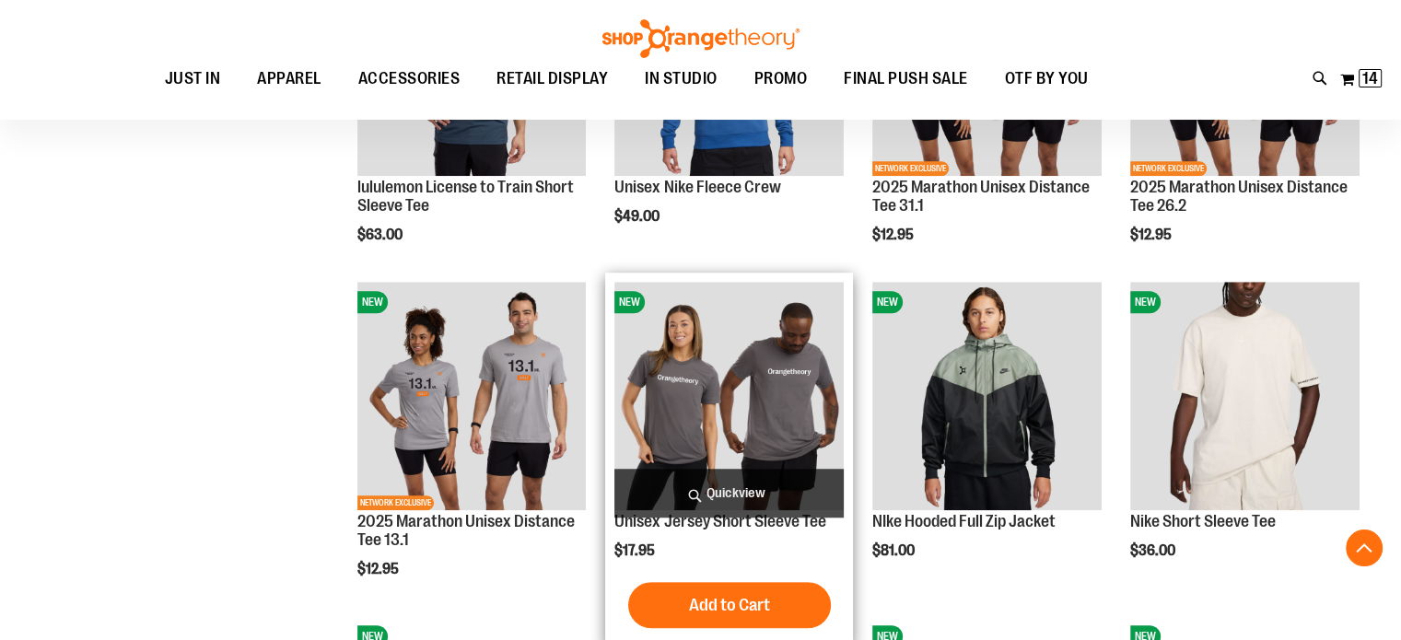
click at [723, 382] on img "product" at bounding box center [728, 396] width 229 height 229
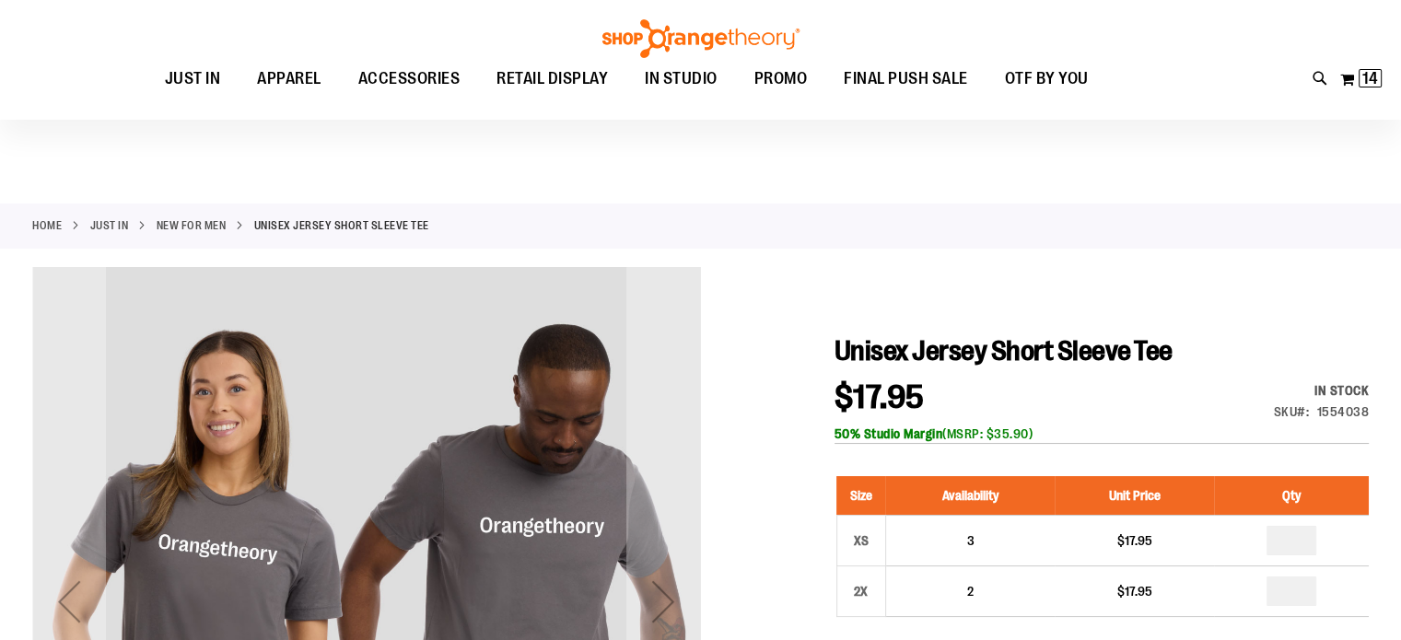
scroll to position [43, 0]
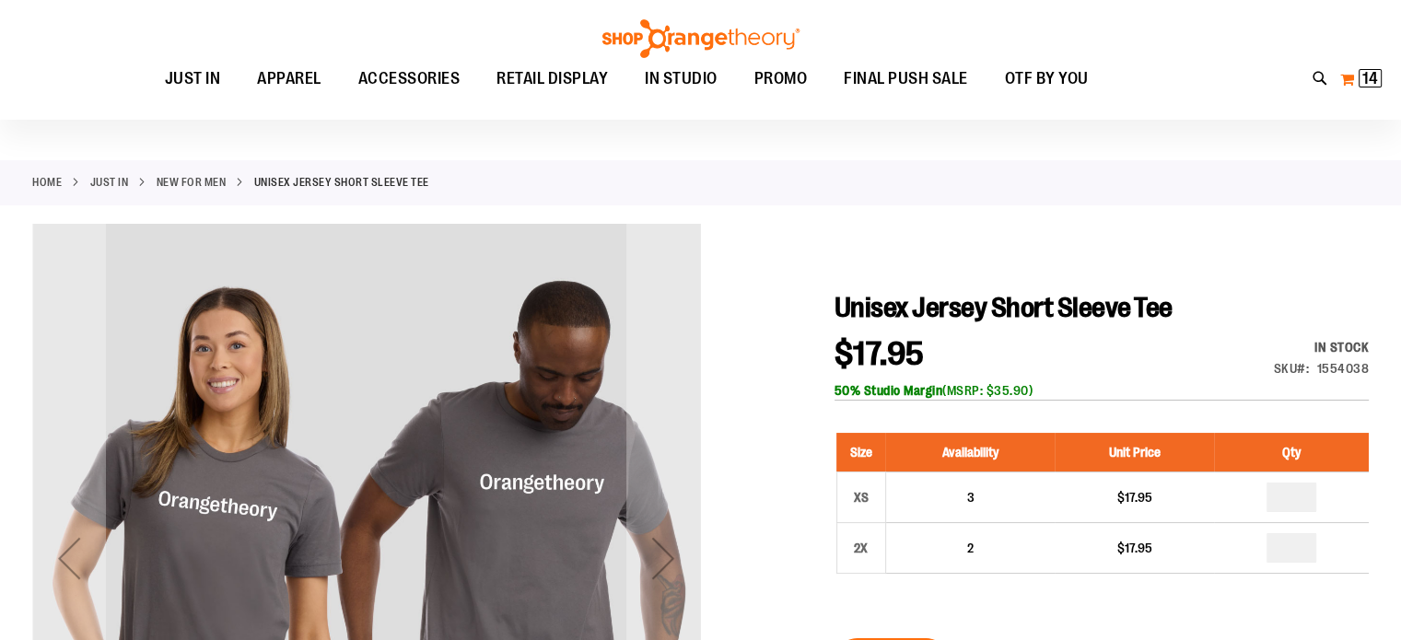
click at [1369, 80] on span "14" at bounding box center [1370, 78] width 16 height 18
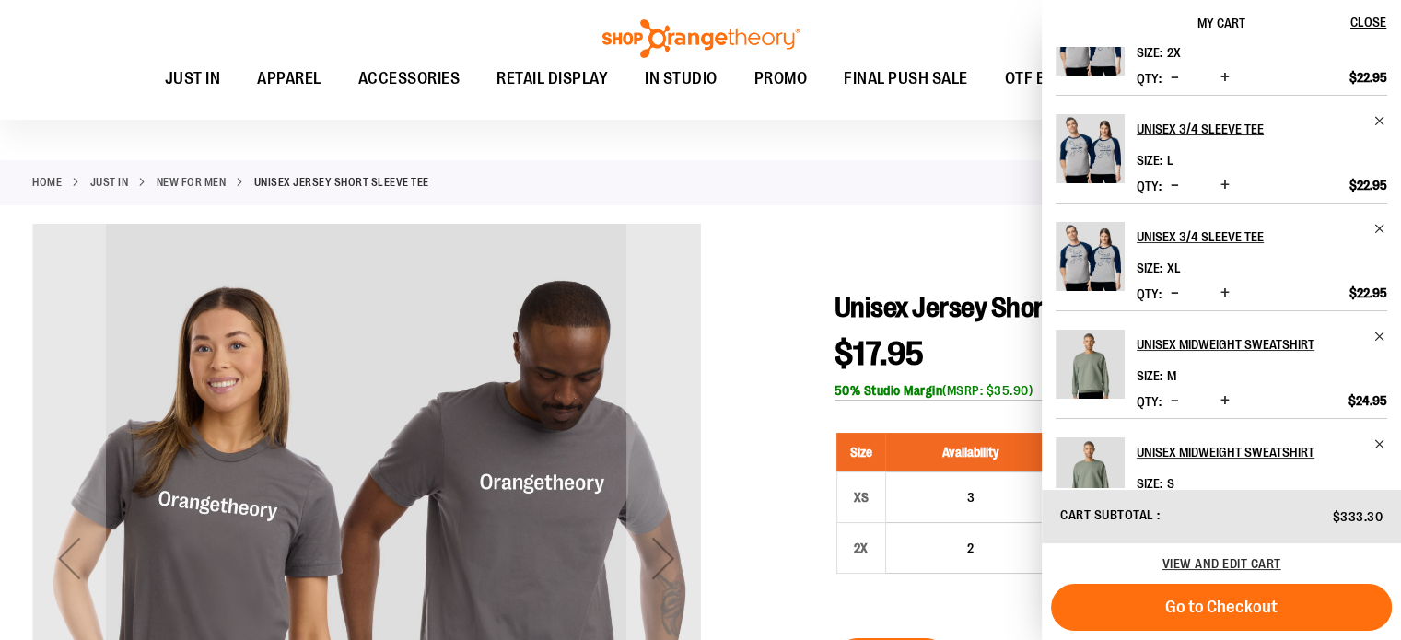
scroll to position [320, 0]
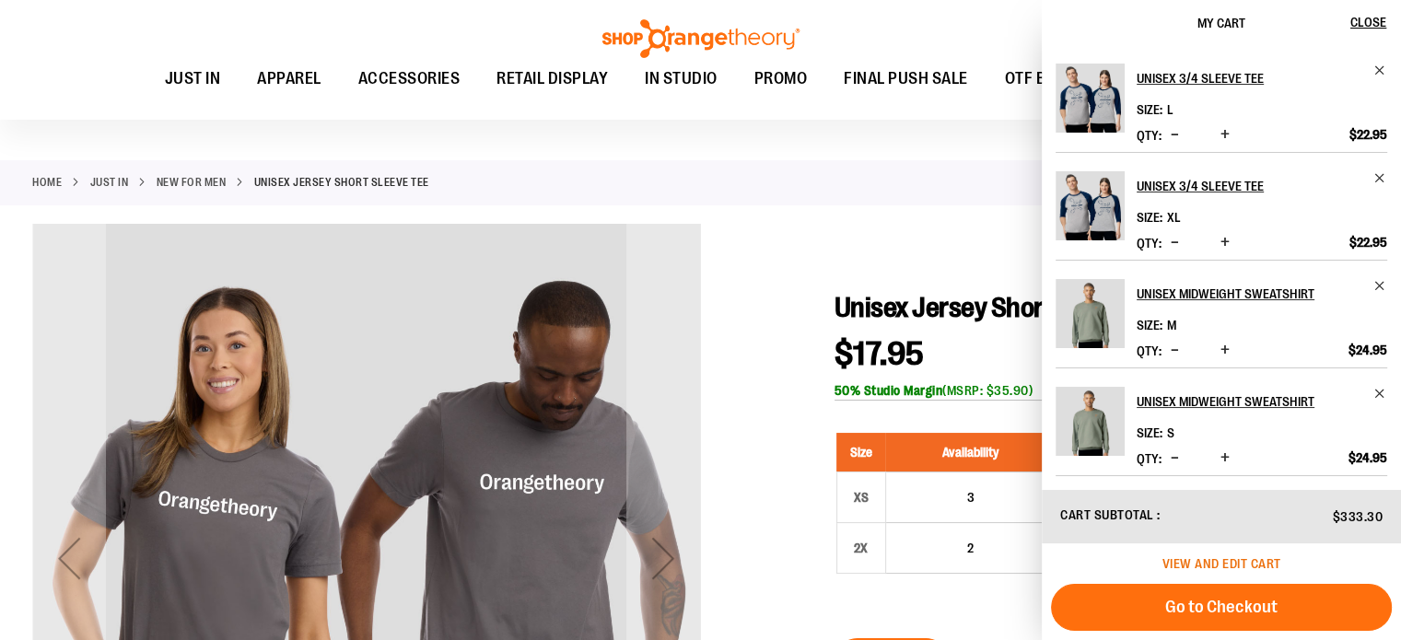
click at [1254, 565] on span "View and edit cart" at bounding box center [1222, 563] width 119 height 15
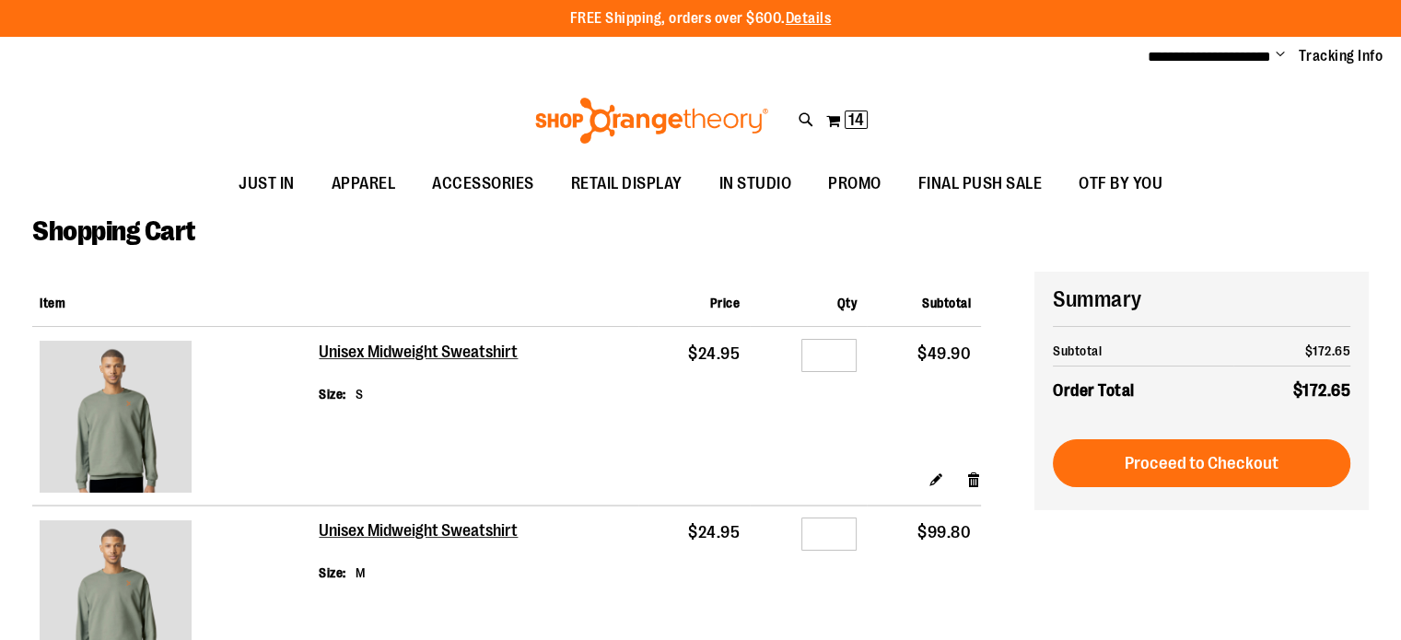
scroll to position [35, 0]
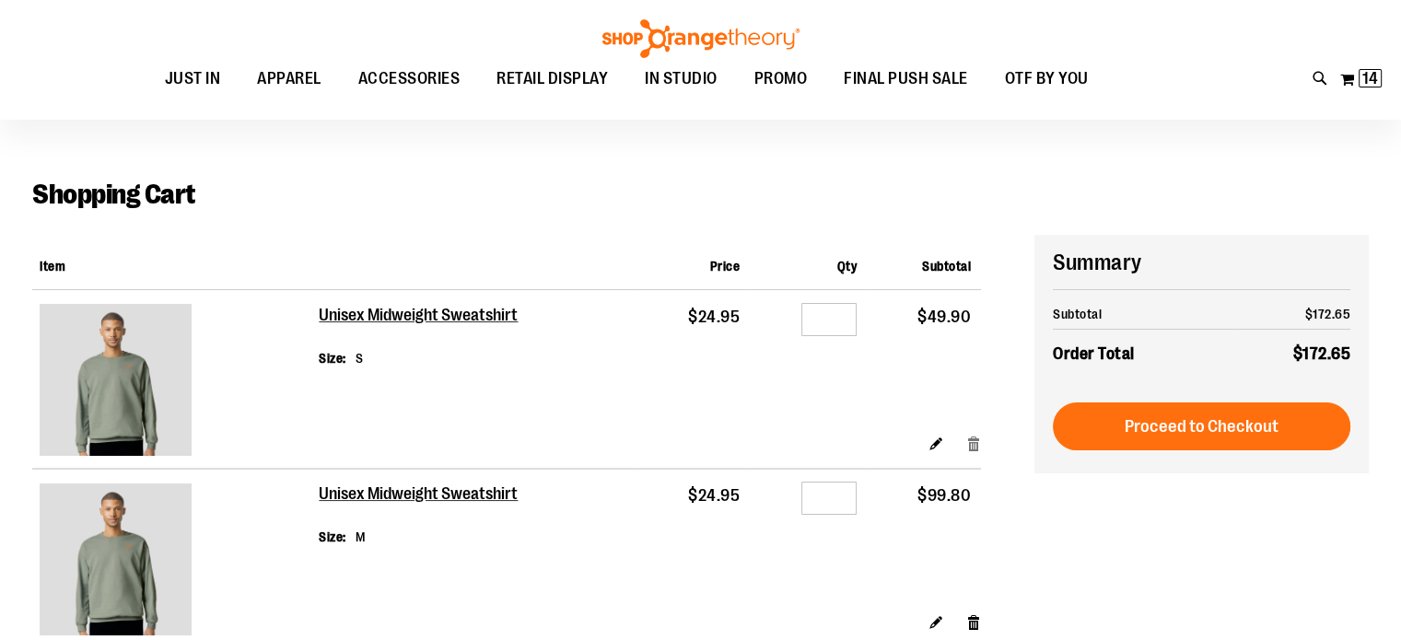
click at [972, 448] on link "Remove item" at bounding box center [974, 442] width 16 height 19
click at [976, 442] on link "Remove item" at bounding box center [974, 442] width 16 height 19
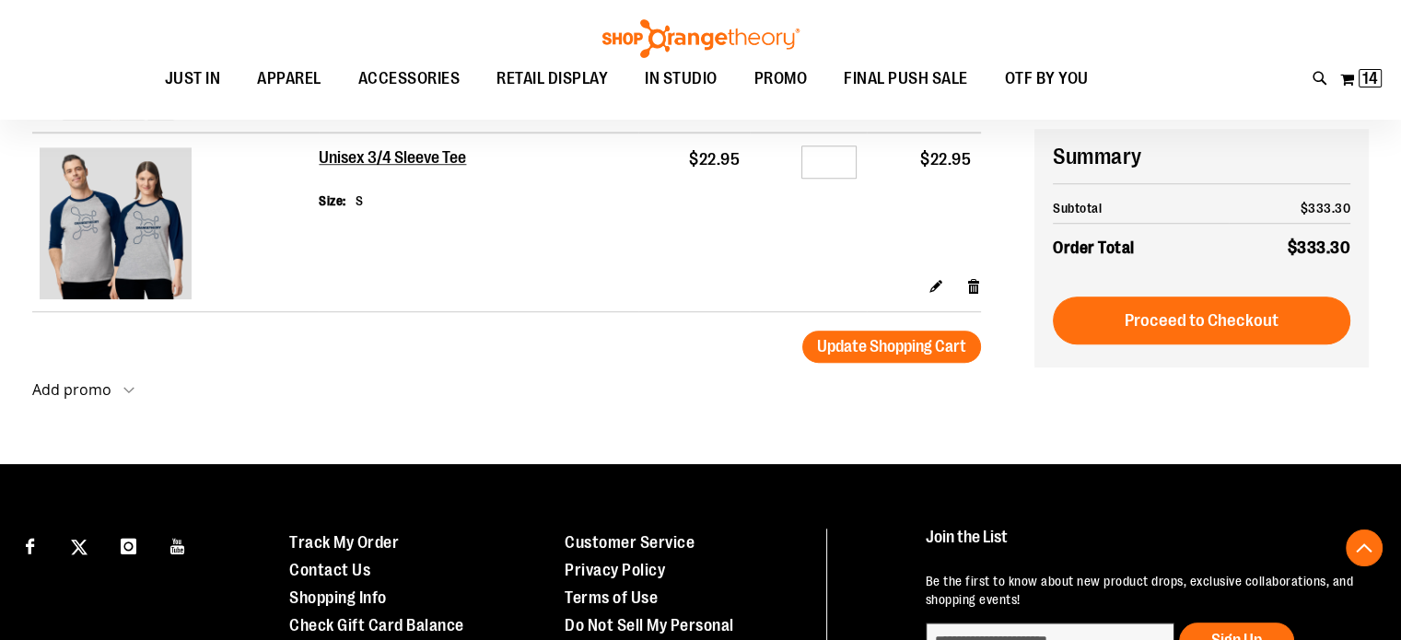
scroll to position [1279, 0]
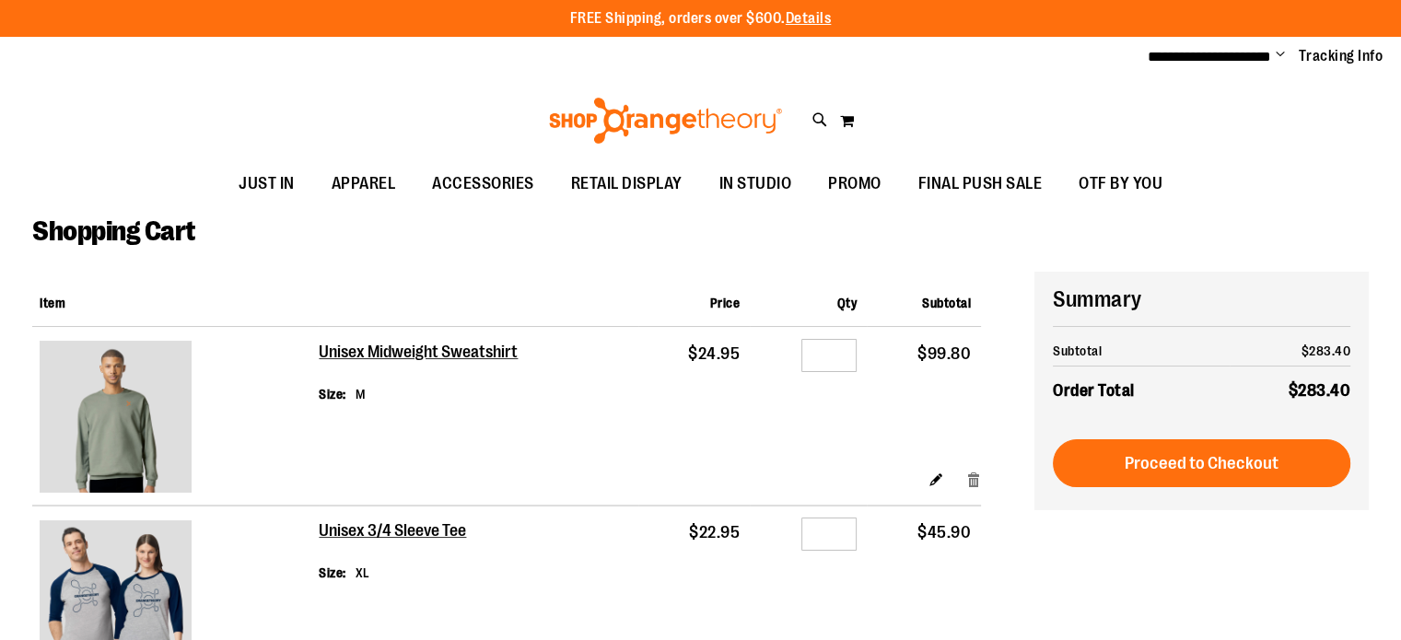
click at [969, 482] on link "Remove item" at bounding box center [974, 479] width 16 height 19
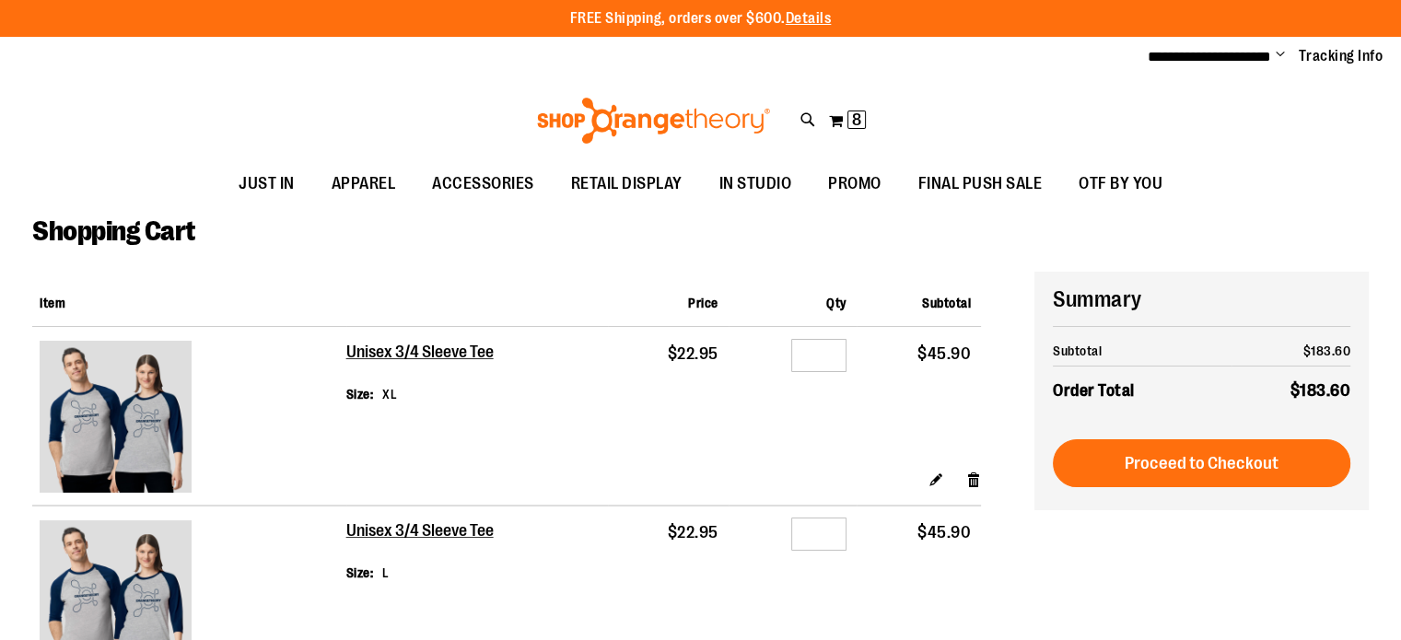
click at [969, 482] on link "Remove item" at bounding box center [974, 479] width 16 height 19
drag, startPoint x: 0, startPoint y: 0, endPoint x: 969, endPoint y: 482, distance: 1082.3
click at [969, 482] on link "Remove item" at bounding box center [974, 479] width 16 height 19
drag, startPoint x: 0, startPoint y: 0, endPoint x: 969, endPoint y: 482, distance: 1082.3
click at [969, 482] on link "Remove item" at bounding box center [974, 479] width 16 height 19
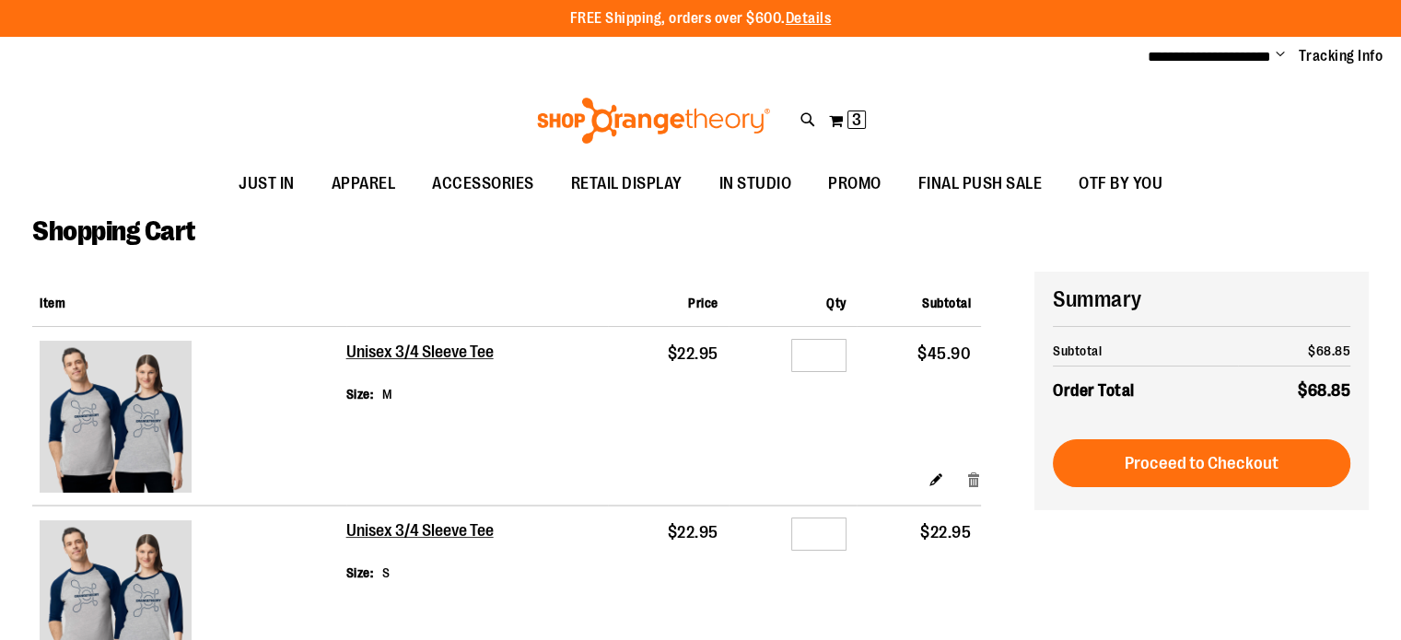
click at [974, 481] on link "Remove item" at bounding box center [974, 479] width 16 height 19
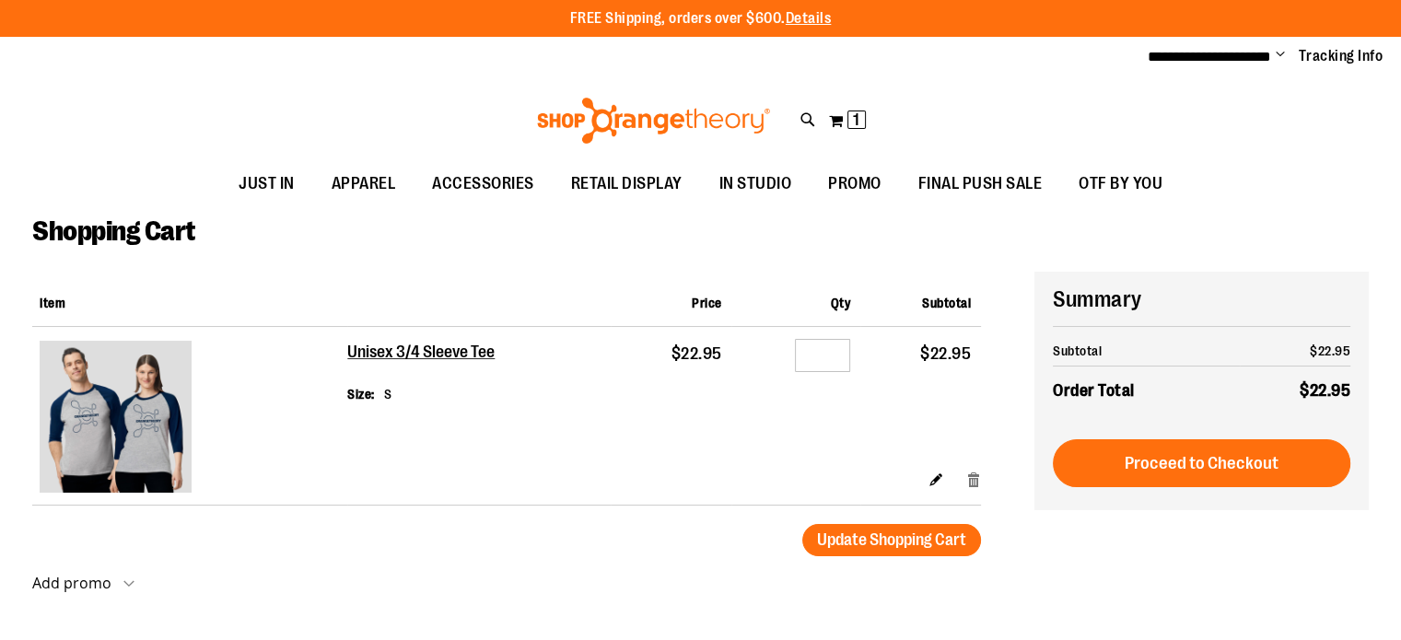
drag, startPoint x: 0, startPoint y: 0, endPoint x: 974, endPoint y: 481, distance: 1086.0
click at [974, 481] on link "Remove item" at bounding box center [974, 479] width 16 height 19
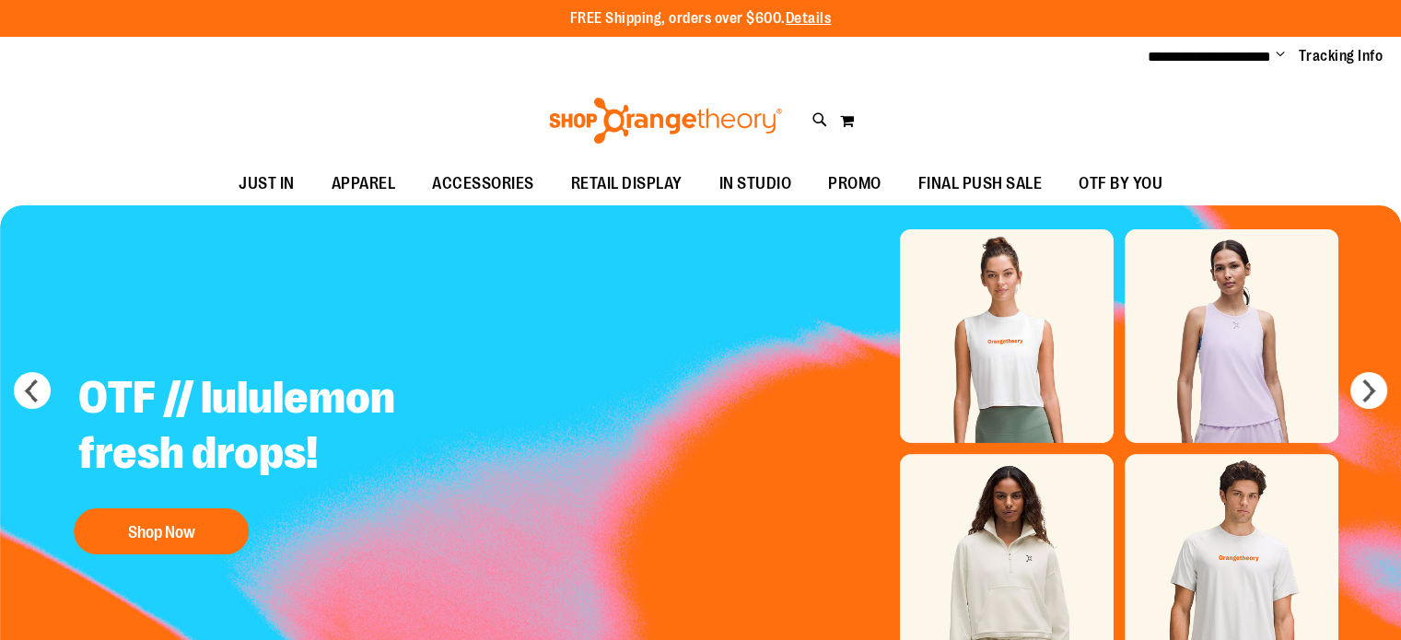
click at [1279, 53] on span "Change" at bounding box center [1280, 56] width 9 height 18
click at [1280, 57] on span "Change" at bounding box center [1280, 56] width 9 height 18
click at [1244, 54] on span "**********" at bounding box center [1209, 57] width 123 height 14
click at [1280, 56] on span "Change" at bounding box center [1280, 56] width 9 height 18
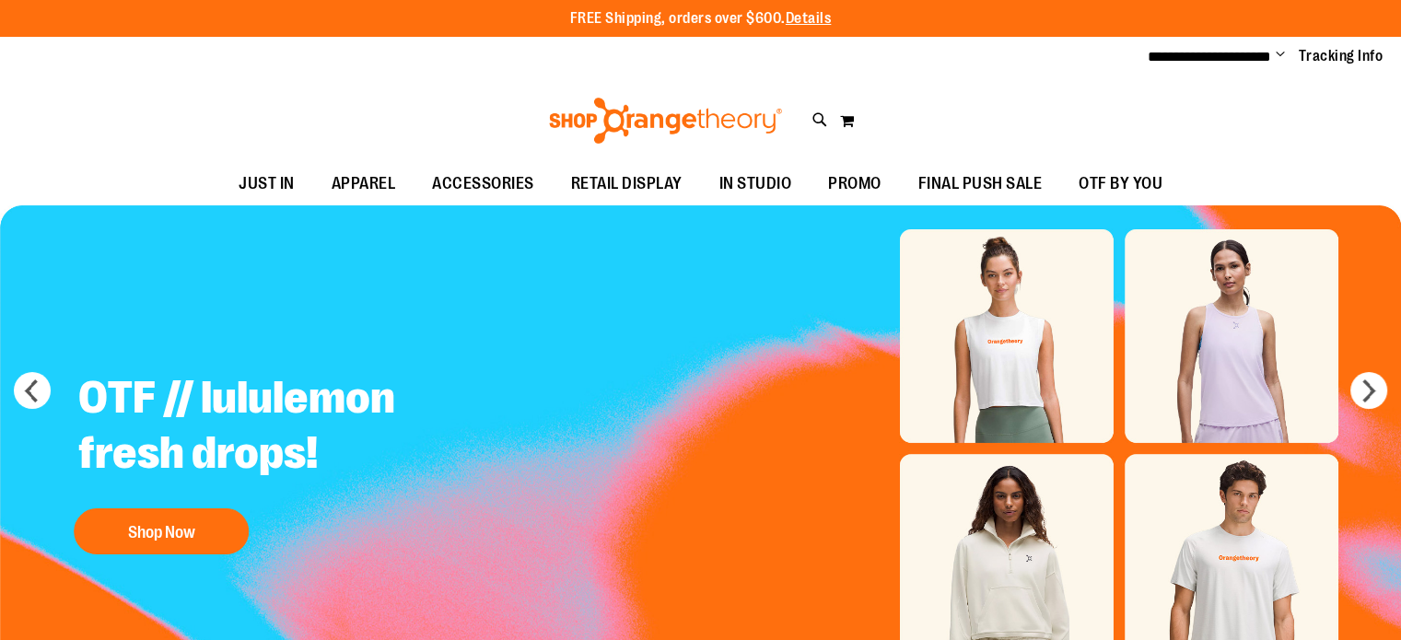
click at [1280, 56] on span "Change" at bounding box center [1280, 56] width 9 height 18
click at [1213, 62] on span "**********" at bounding box center [1209, 57] width 123 height 14
click at [1131, 178] on span "OTF BY YOU" at bounding box center [1121, 183] width 84 height 41
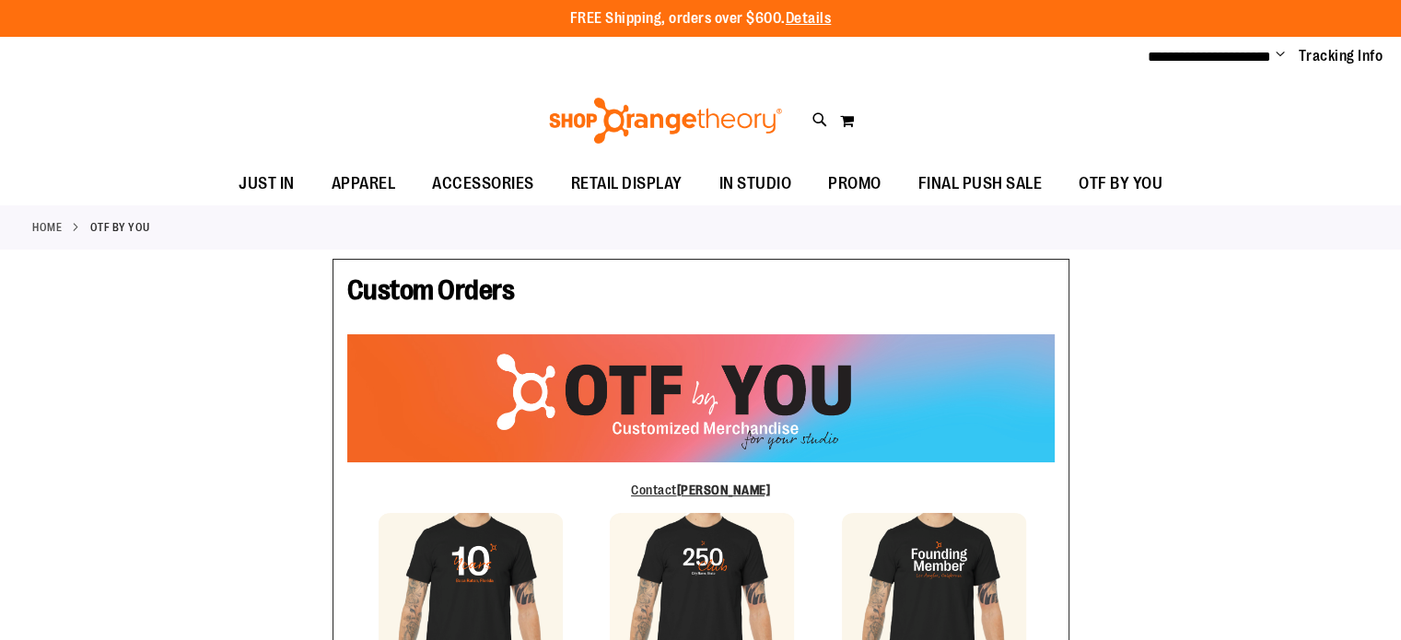
type input "***"
type input "********"
type input "**********"
type input "*"
click at [1281, 57] on span "Change" at bounding box center [1280, 56] width 9 height 18
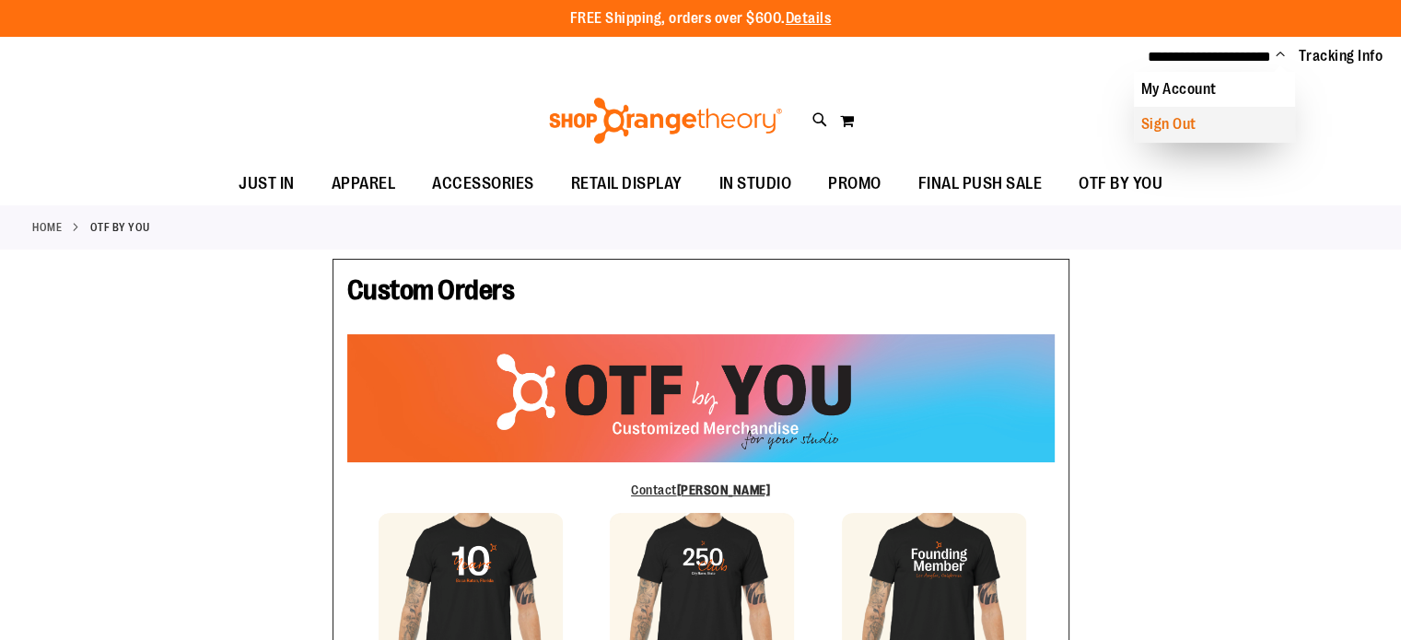
click at [1168, 127] on link "Sign Out" at bounding box center [1214, 124] width 161 height 35
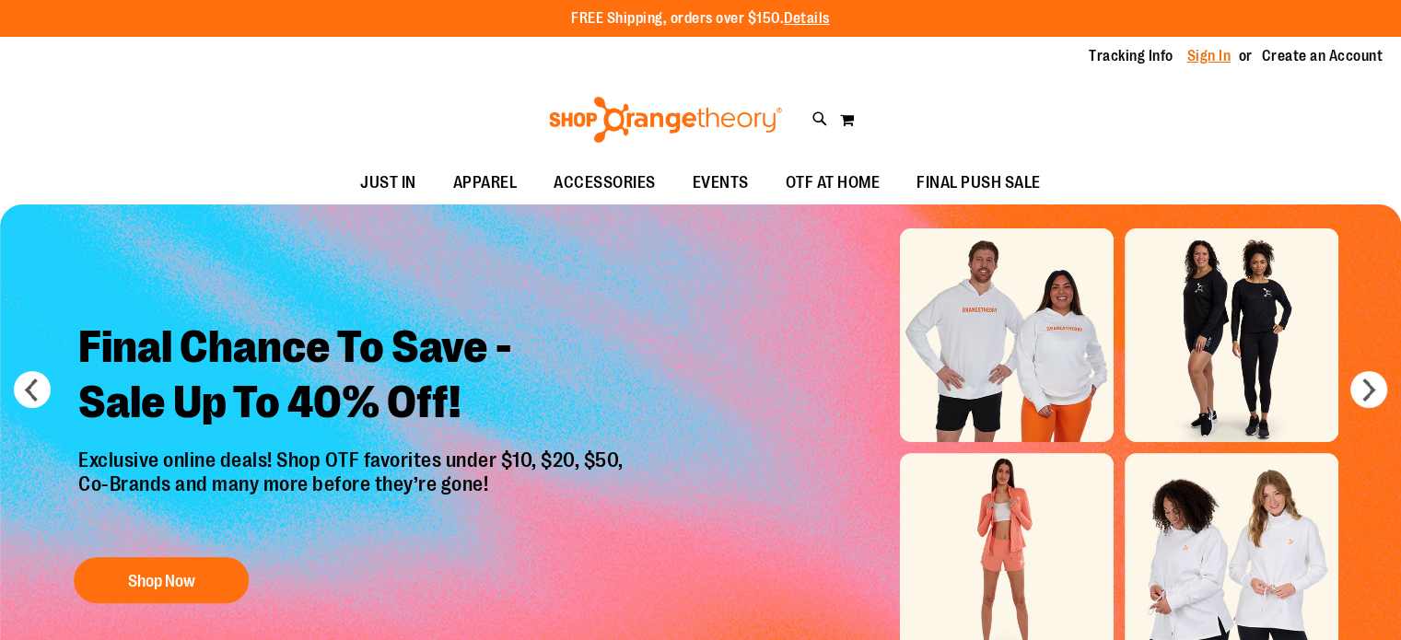
click at [1216, 61] on link "Sign In" at bounding box center [1209, 56] width 44 height 20
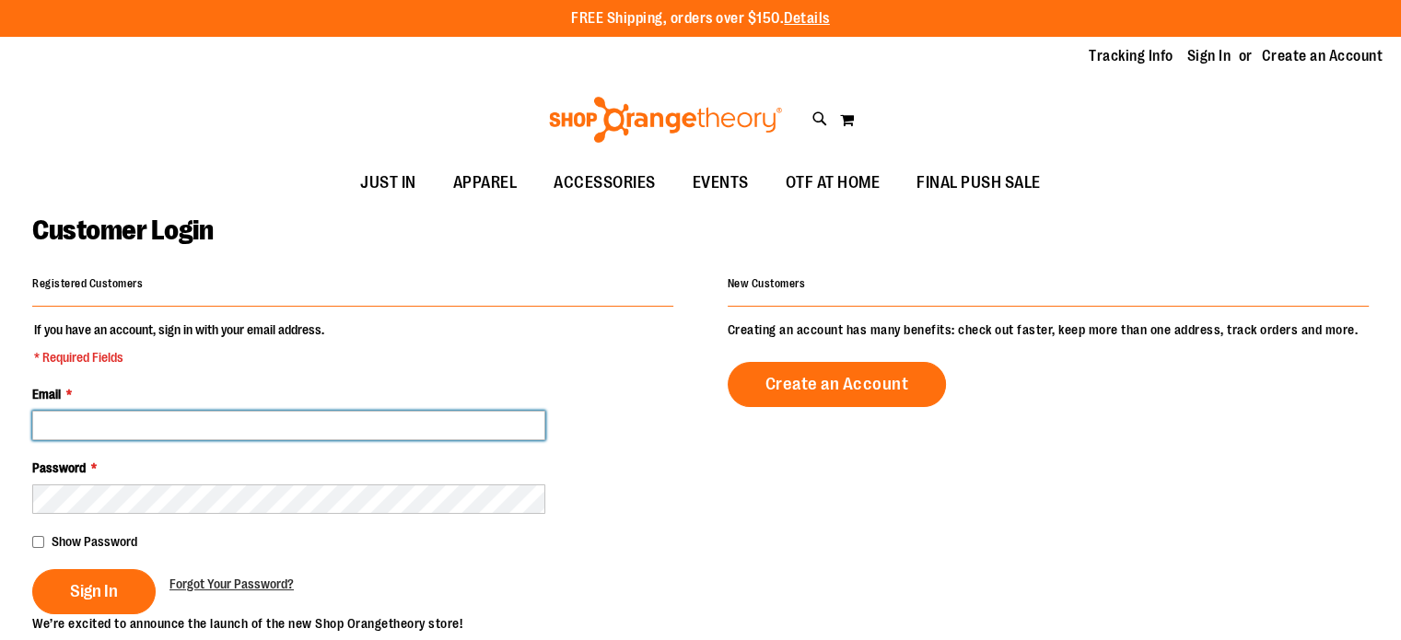
click at [391, 429] on input "Email *" at bounding box center [288, 425] width 513 height 29
type input "**********"
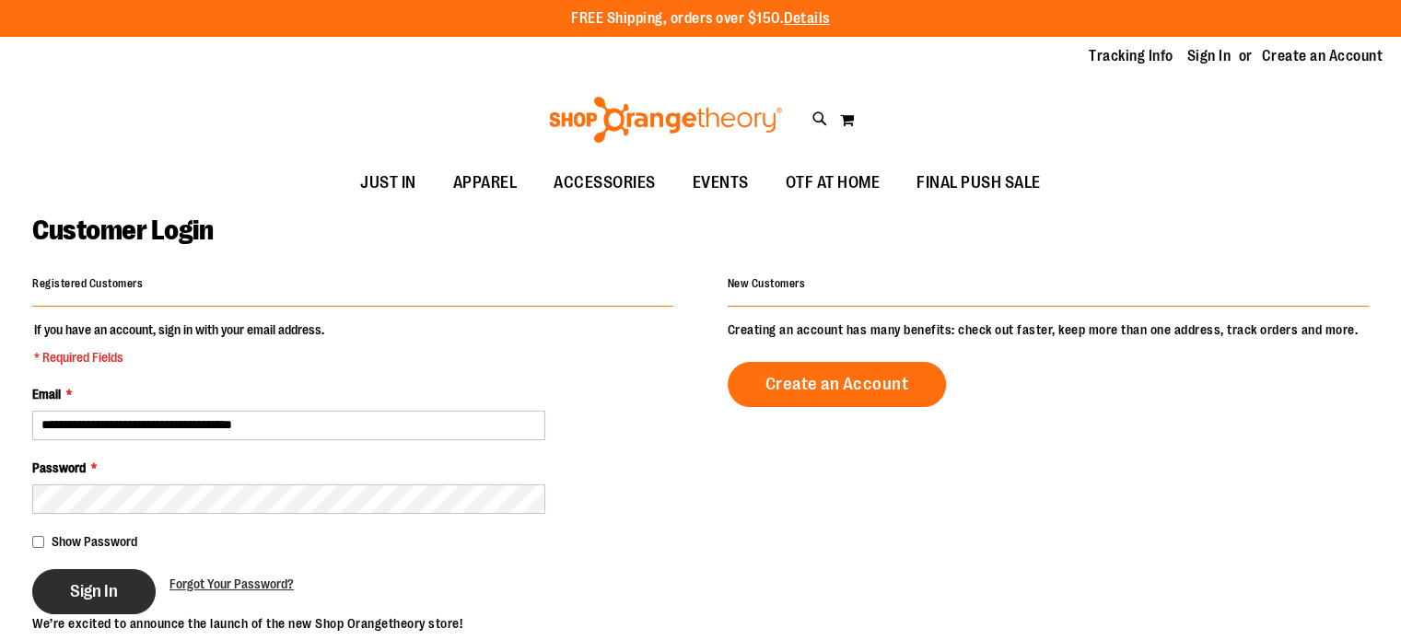
click at [101, 596] on span "Sign In" at bounding box center [94, 591] width 48 height 20
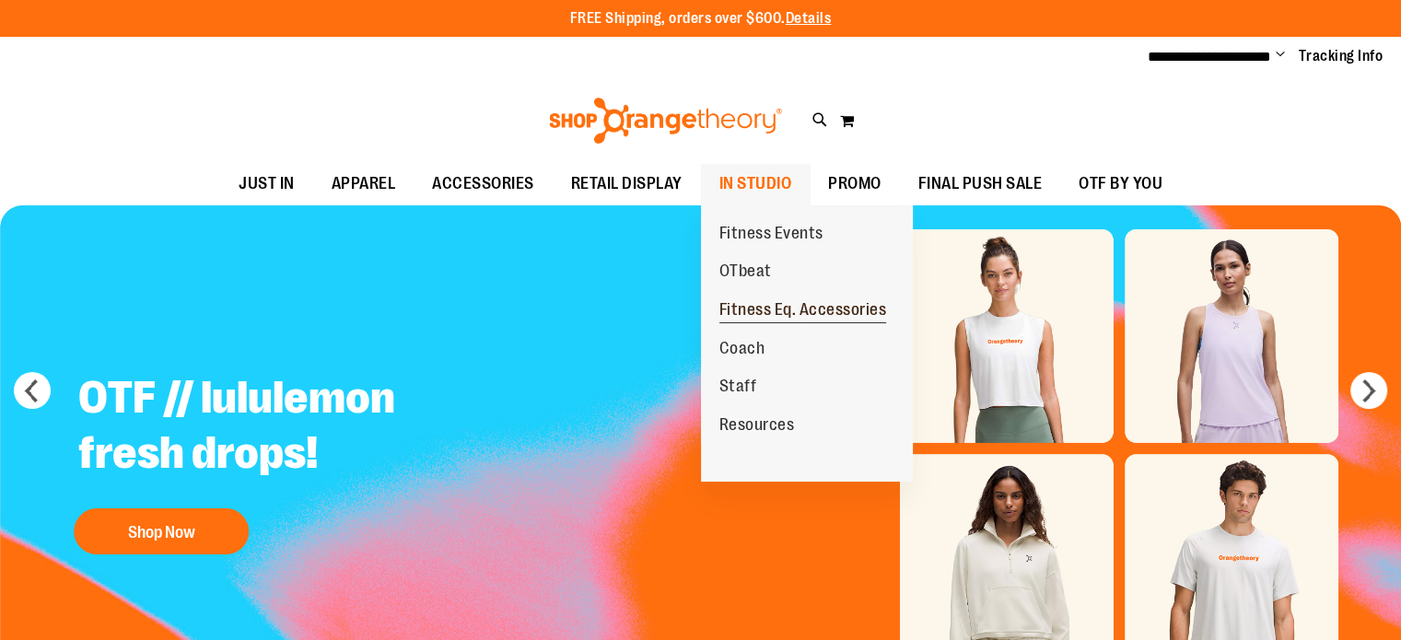
click at [775, 310] on span "Fitness Eq. Accessories" at bounding box center [803, 311] width 168 height 23
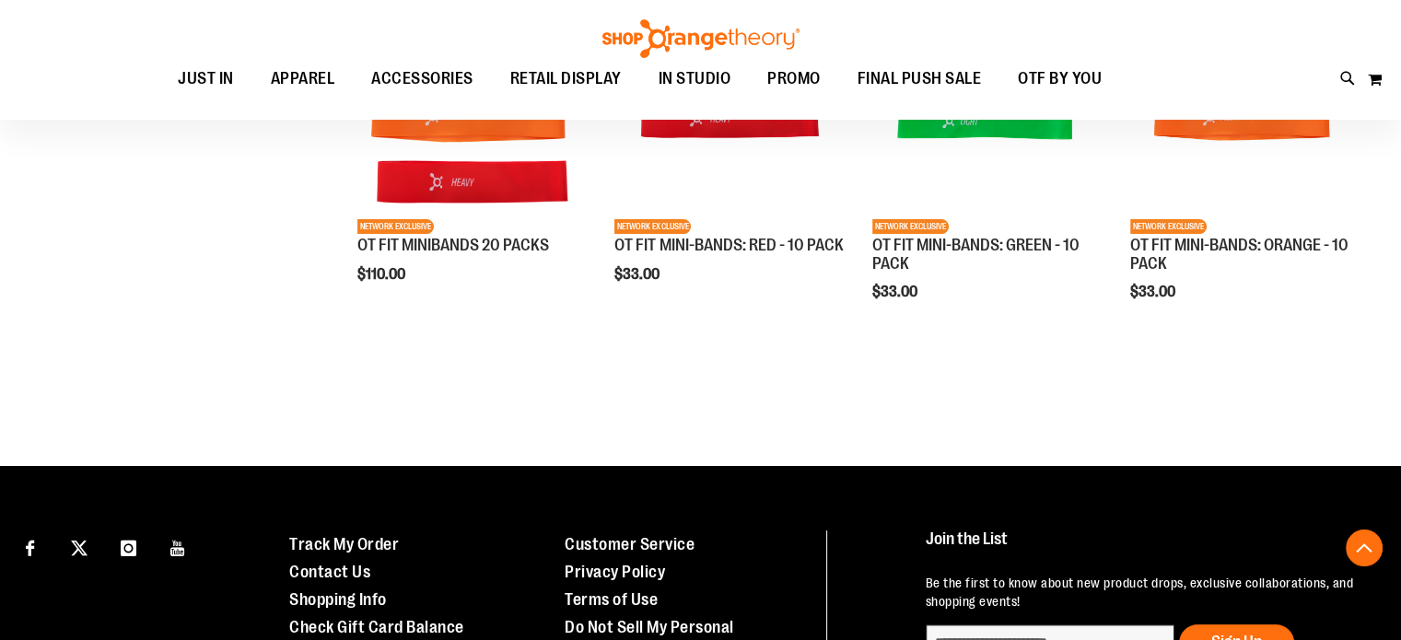
scroll to position [519, 0]
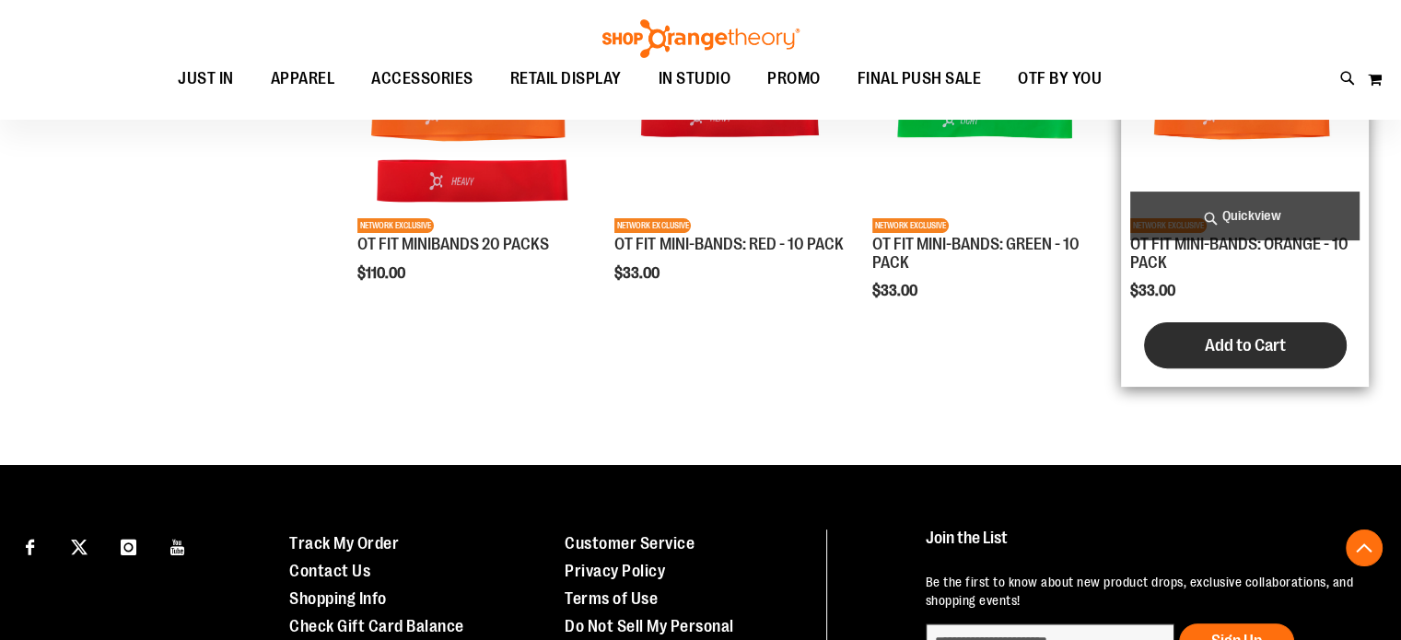
click at [1216, 343] on span "Add to Cart" at bounding box center [1245, 345] width 81 height 20
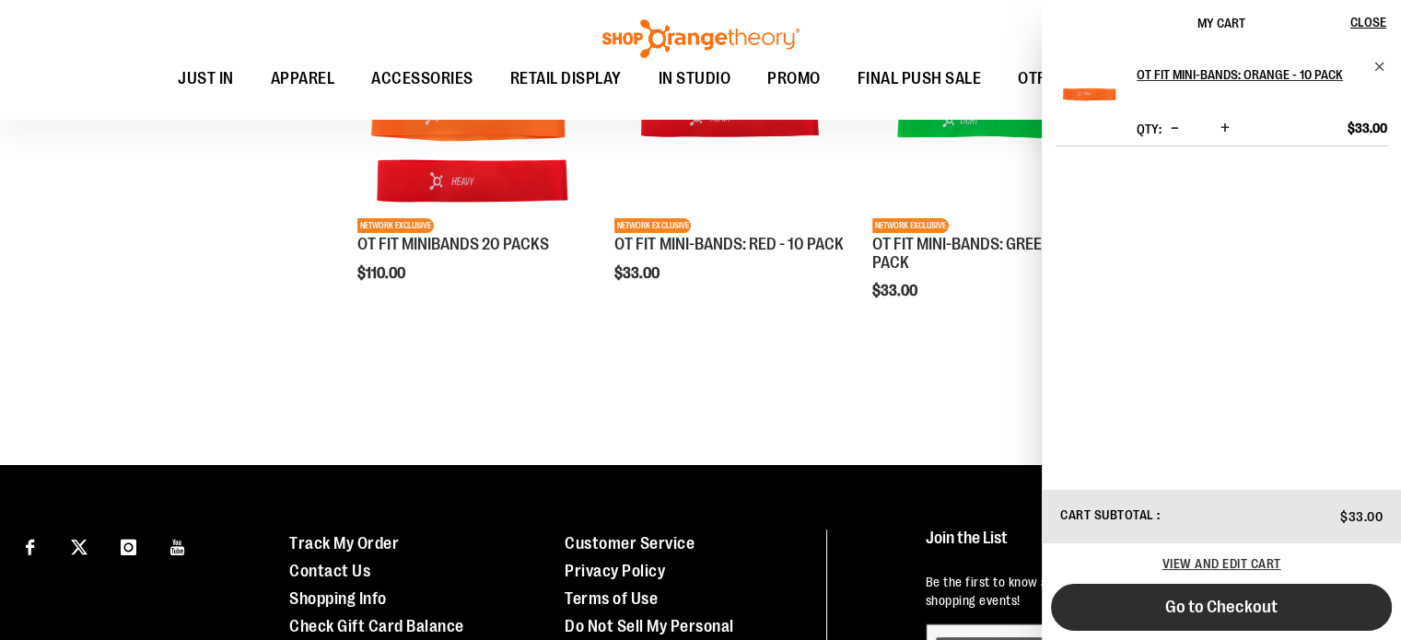
click at [1267, 617] on button "Go to Checkout" at bounding box center [1221, 607] width 341 height 47
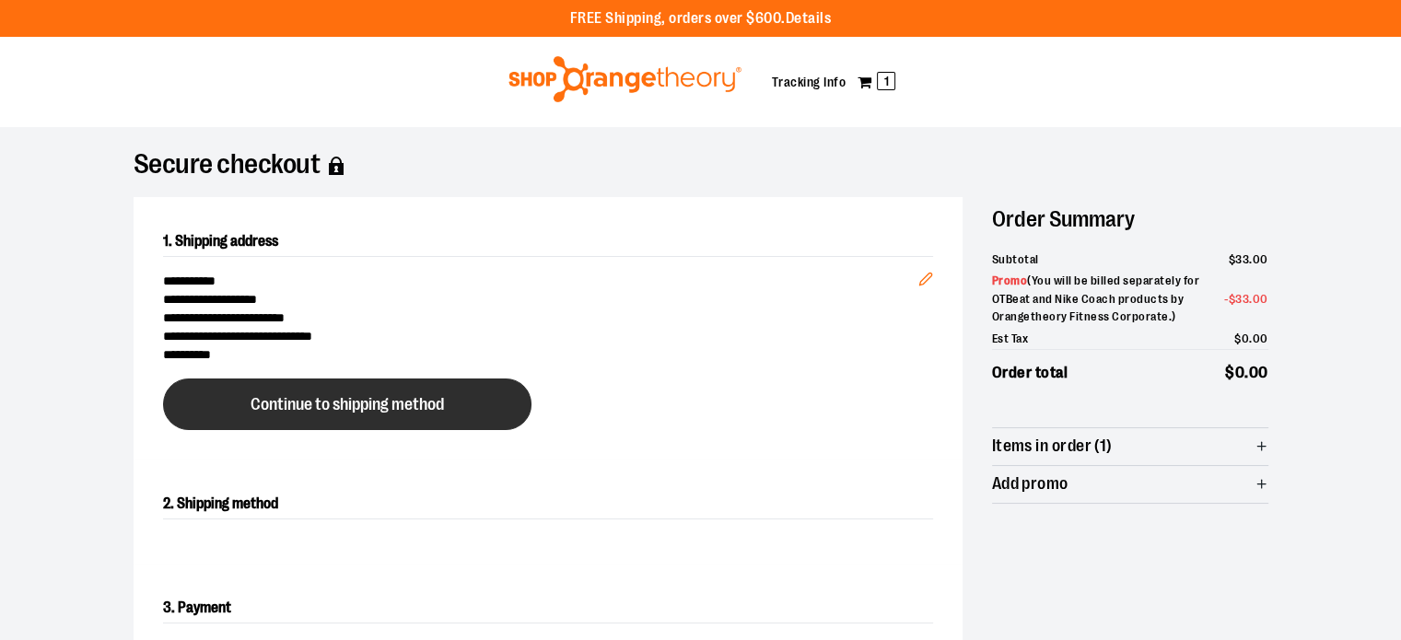
click at [431, 405] on span "Continue to shipping method" at bounding box center [347, 405] width 193 height 18
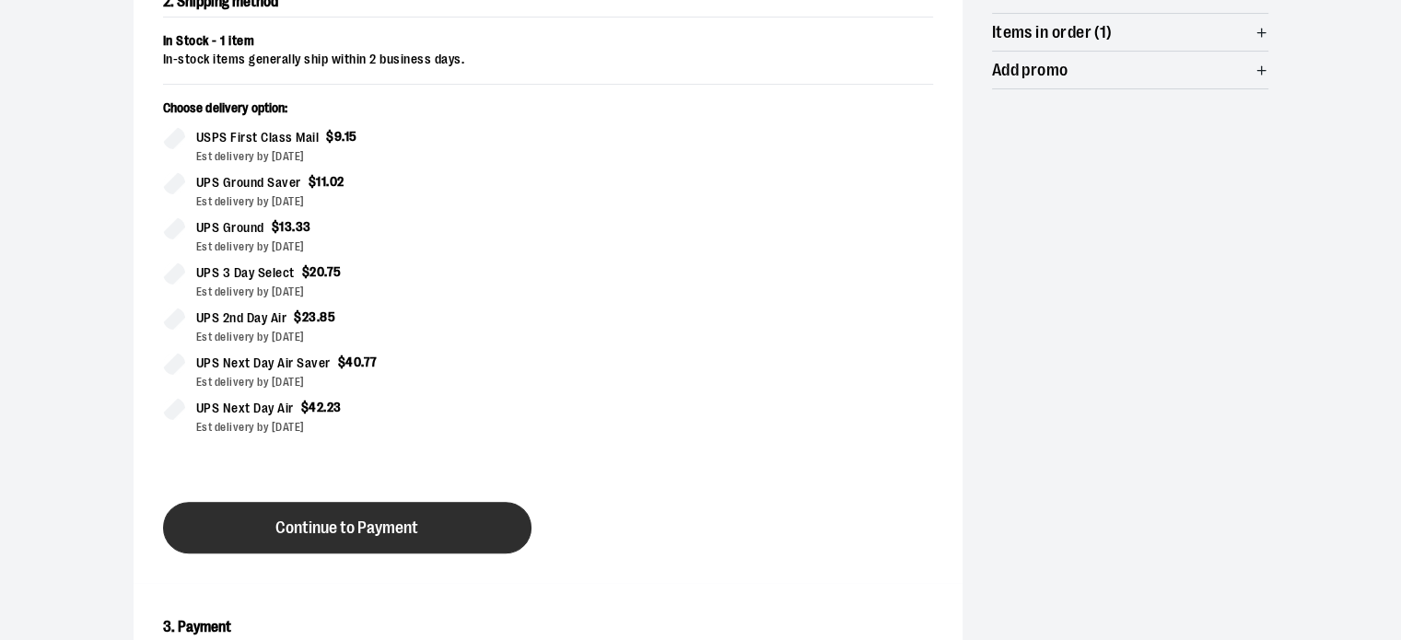
scroll to position [442, 0]
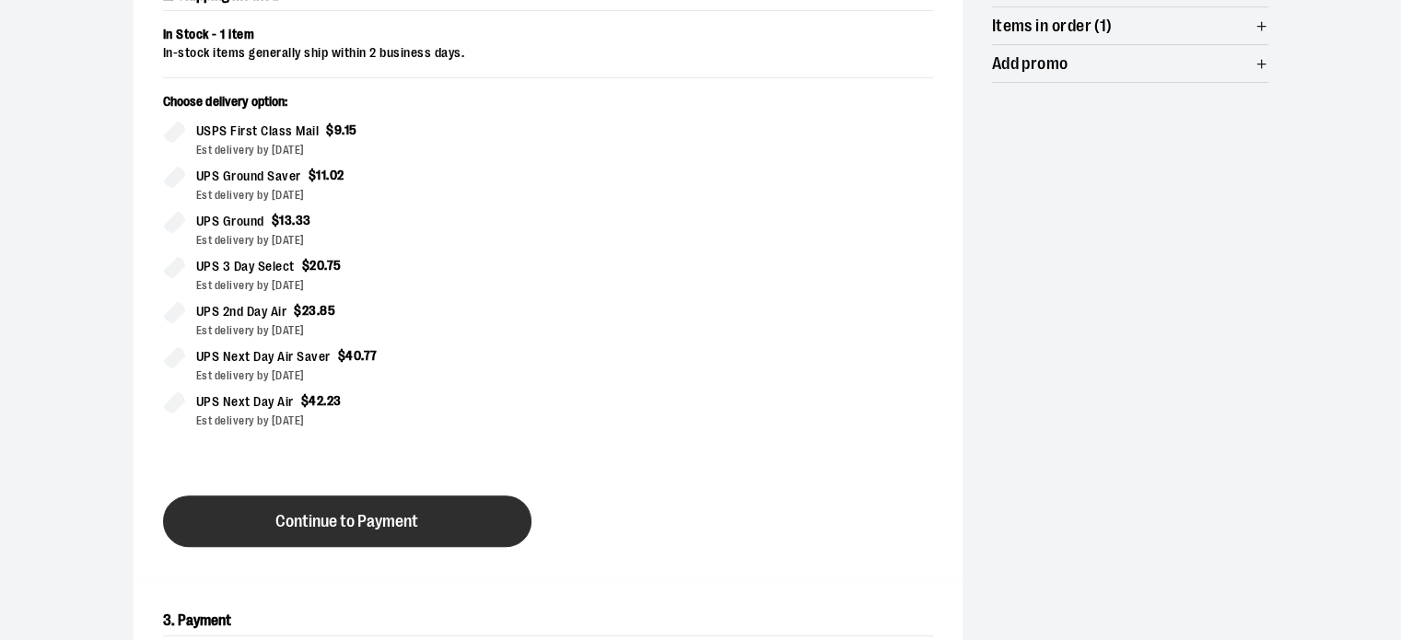
click at [358, 527] on span "Continue to Payment" at bounding box center [346, 522] width 143 height 18
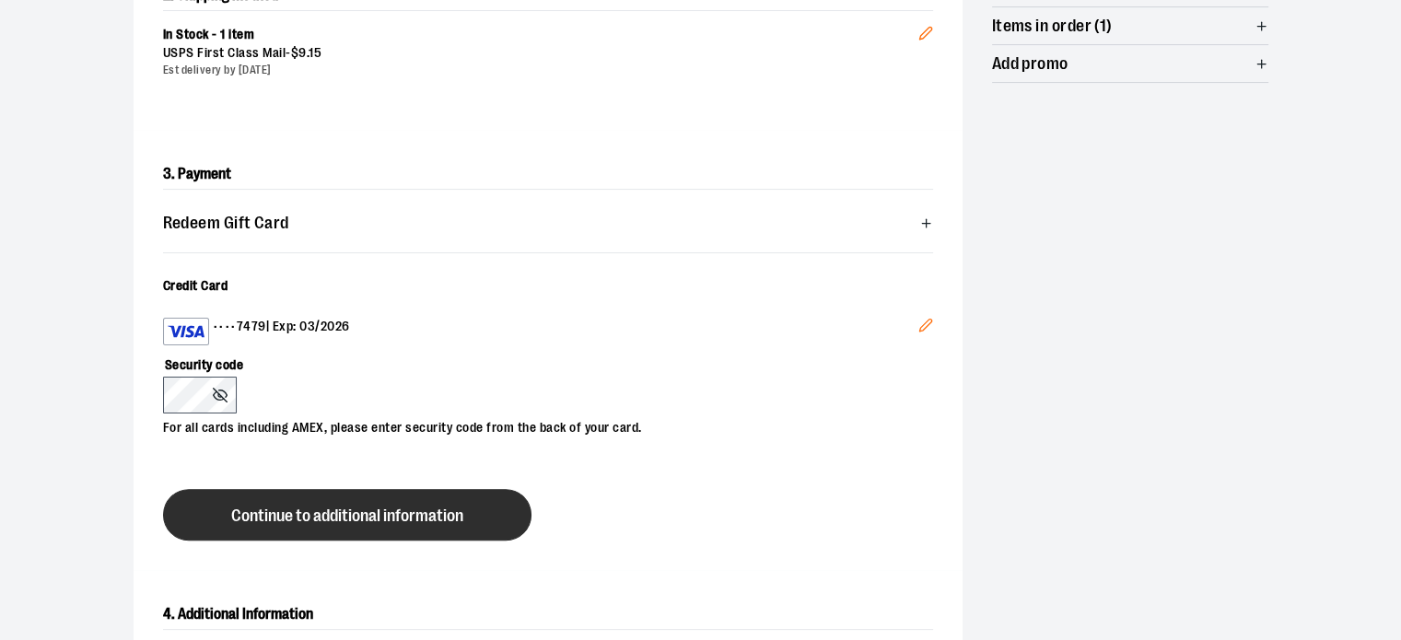
click at [407, 508] on span "Continue to additional information" at bounding box center [347, 517] width 232 height 18
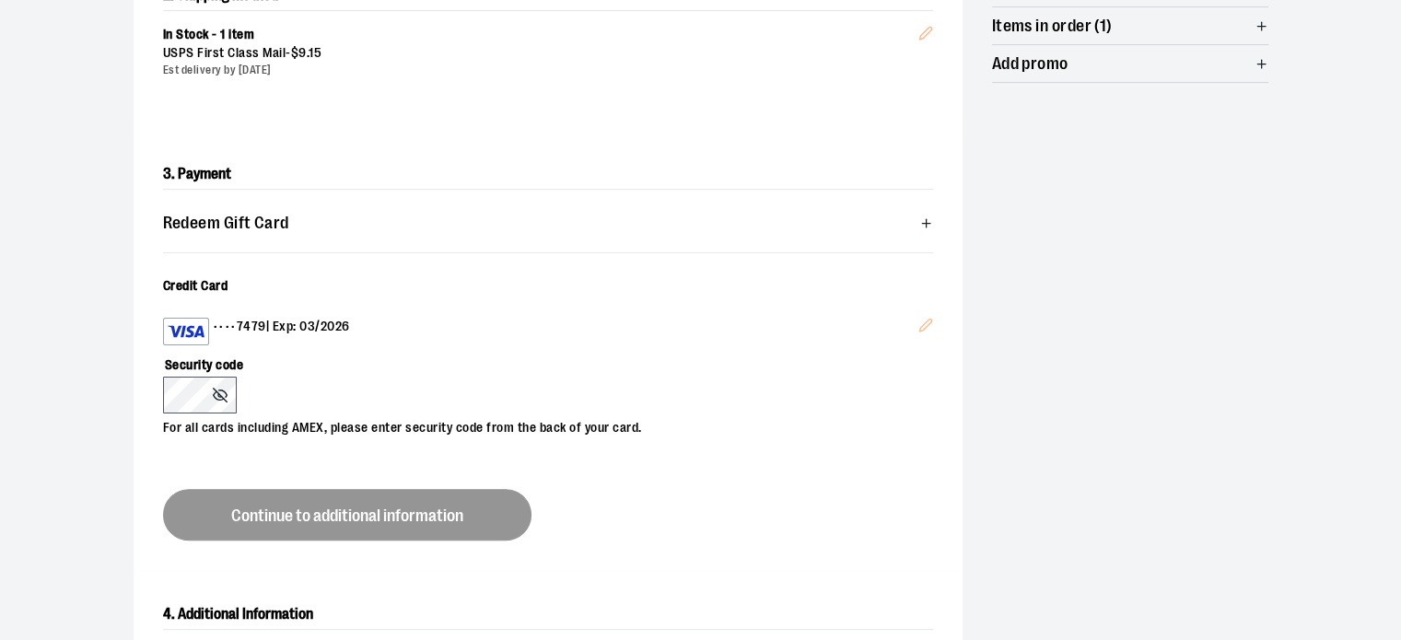
click at [407, 508] on div "3. Payment Redeem Gift Card Card number * Pin number * Apply gift card Cancel C…" at bounding box center [548, 350] width 829 height 440
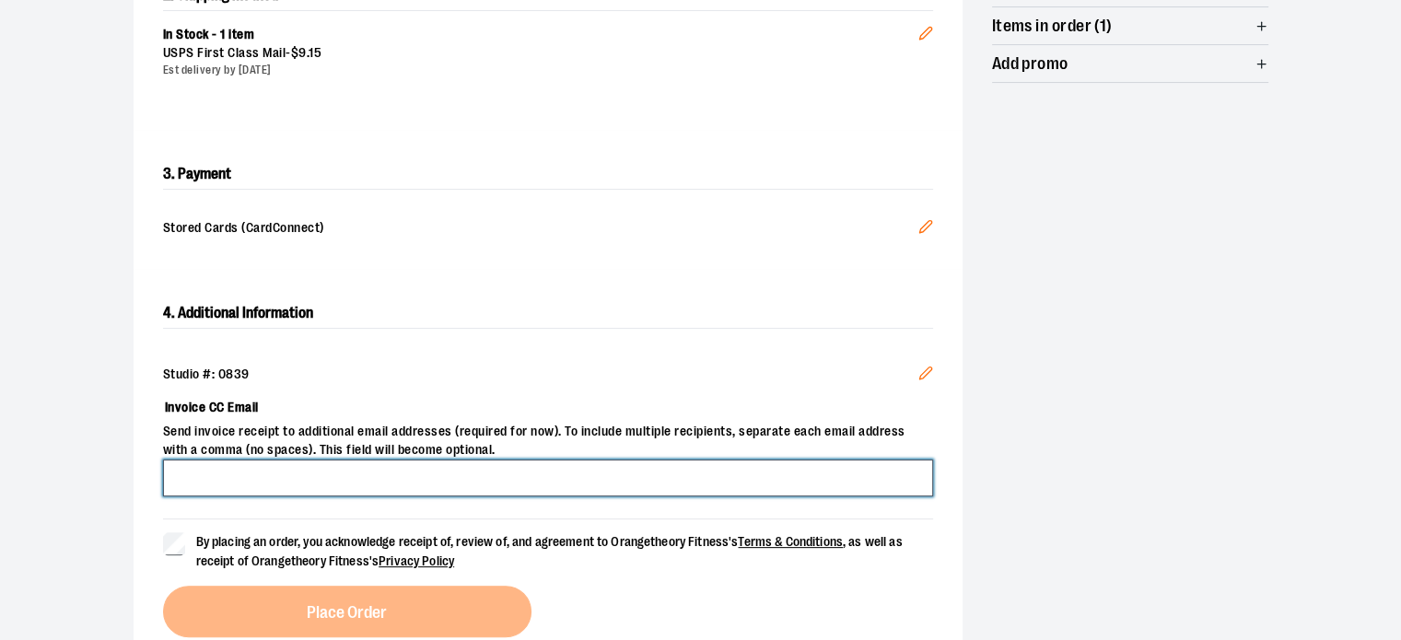
click at [392, 482] on input "Invoice CC Email" at bounding box center [548, 478] width 770 height 37
type input "**********"
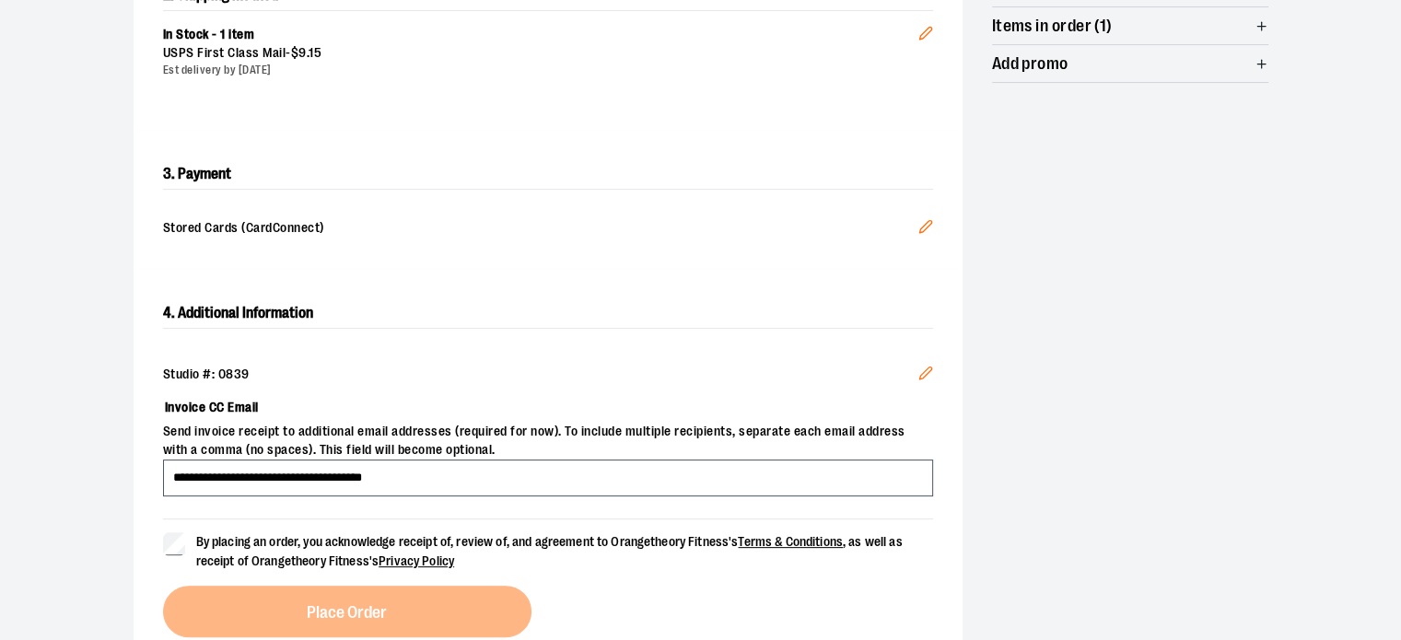
click at [166, 555] on label "By placing an order, you acknowledge receipt of, review of, and agreement to Or…" at bounding box center [548, 551] width 770 height 39
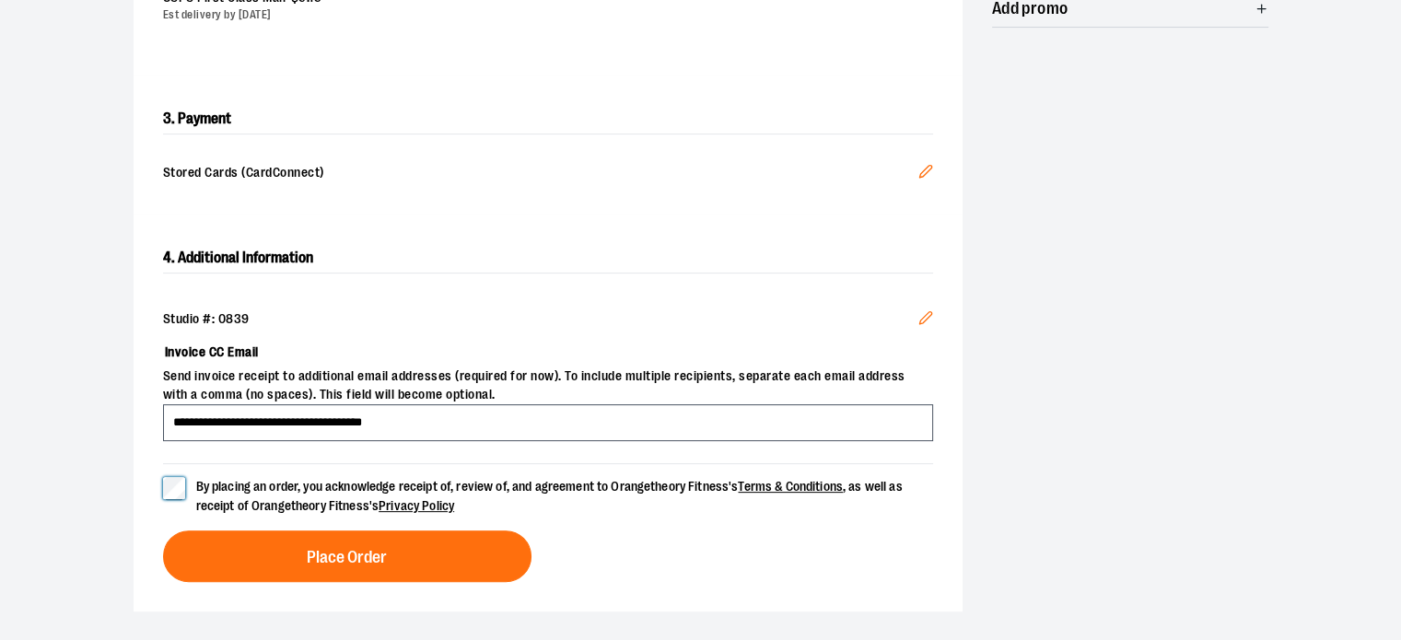
scroll to position [498, 0]
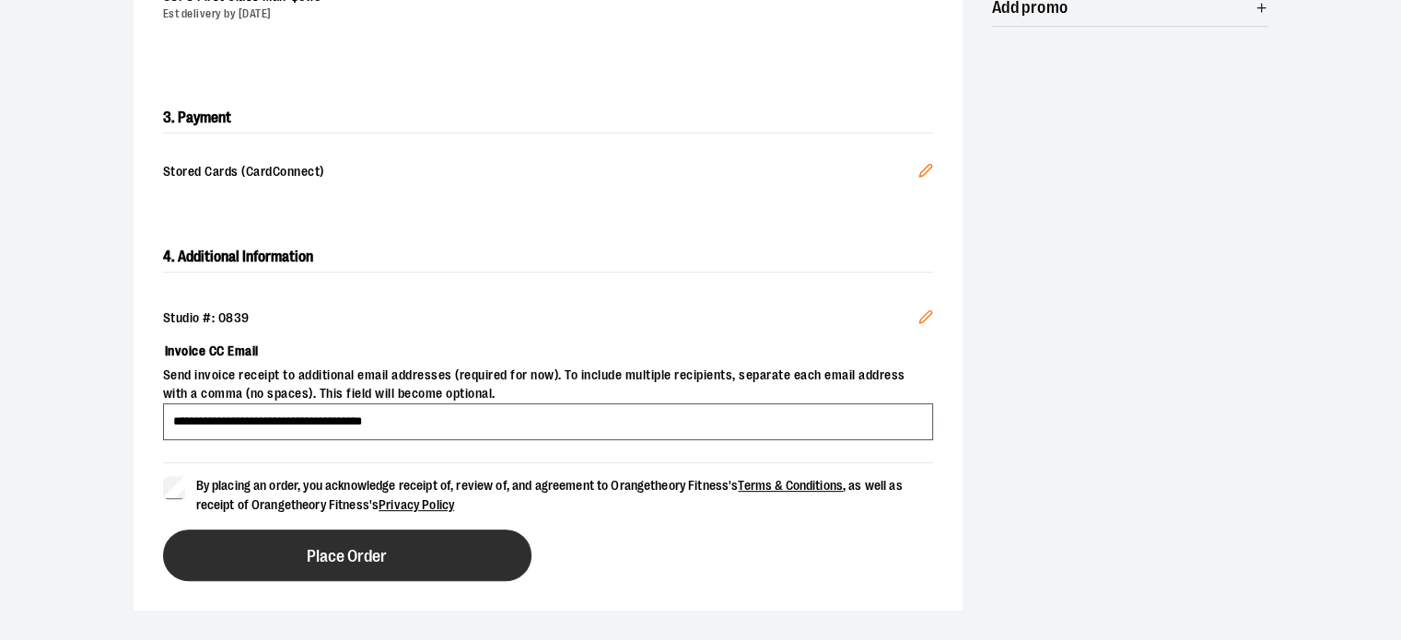
click at [317, 548] on span "Place Order" at bounding box center [347, 557] width 80 height 18
